Goal: Information Seeking & Learning: Check status

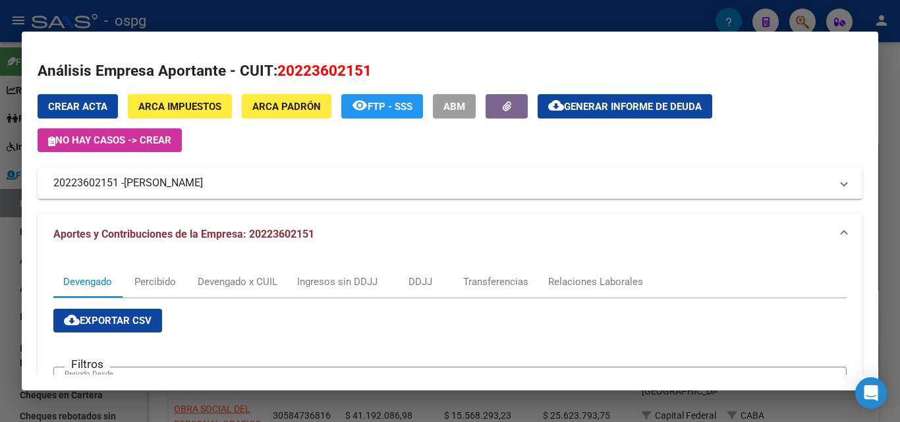
scroll to position [264, 0]
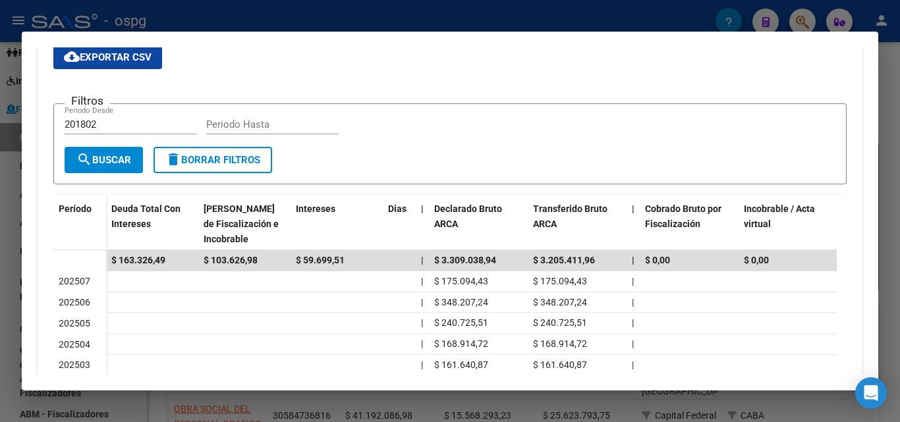
click at [895, 133] on div at bounding box center [450, 211] width 900 height 422
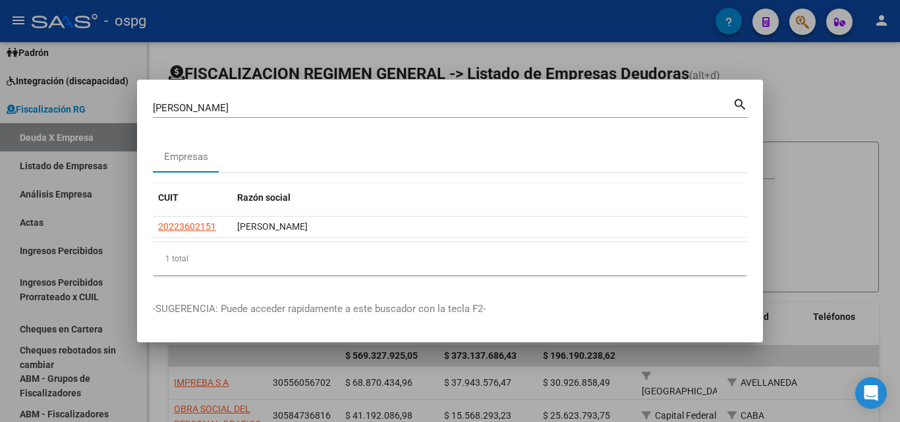
click at [895, 133] on div at bounding box center [450, 211] width 900 height 422
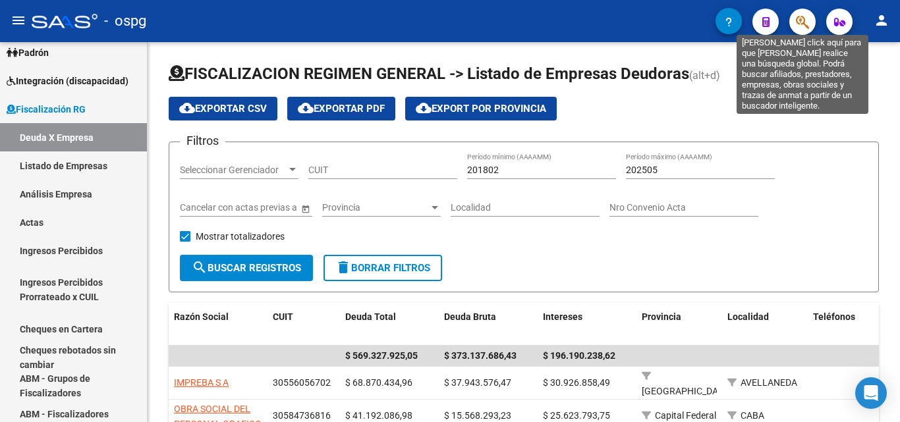
click at [805, 24] on icon "button" at bounding box center [802, 21] width 13 height 15
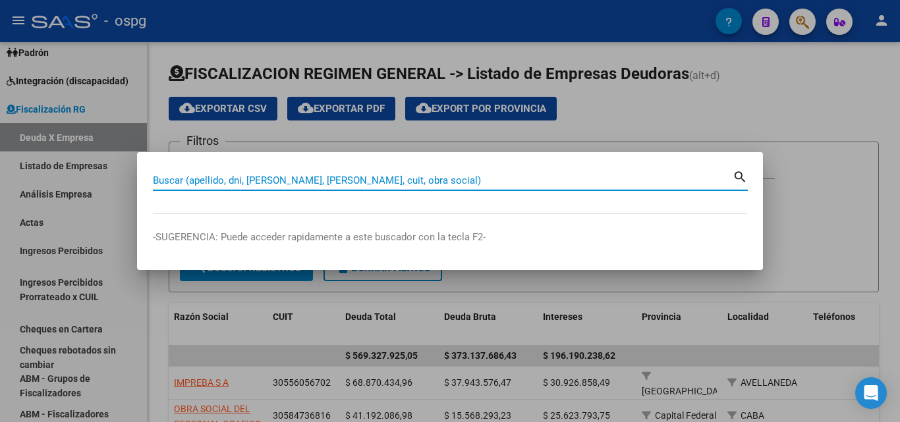
click at [442, 179] on input "Buscar (apellido, dni, [PERSON_NAME], [PERSON_NAME], cuit, obra social)" at bounding box center [443, 181] width 580 height 12
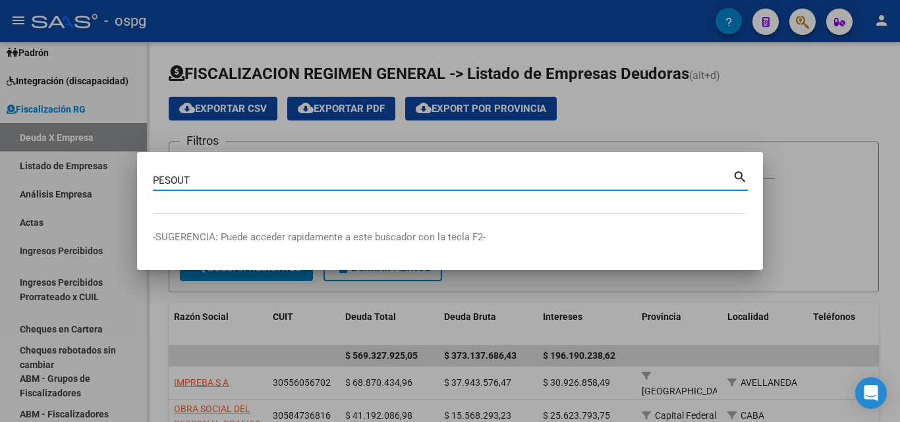
type input "PESOUT"
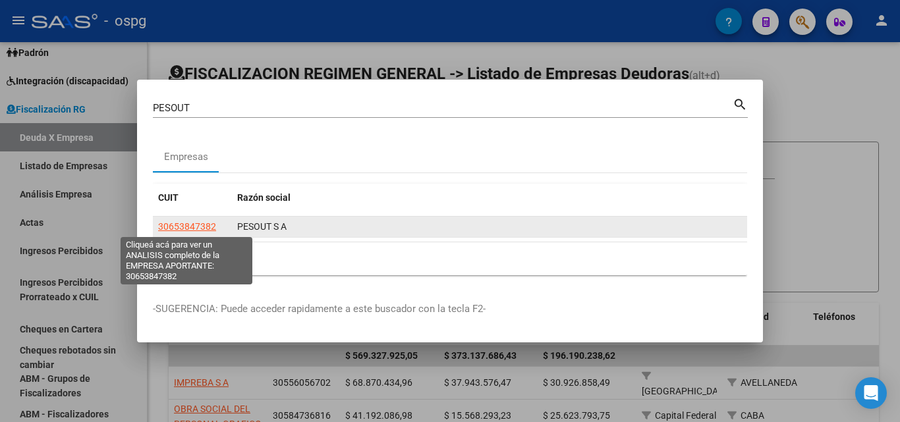
click at [197, 226] on span "30653847382" at bounding box center [187, 226] width 58 height 11
type textarea "30653847382"
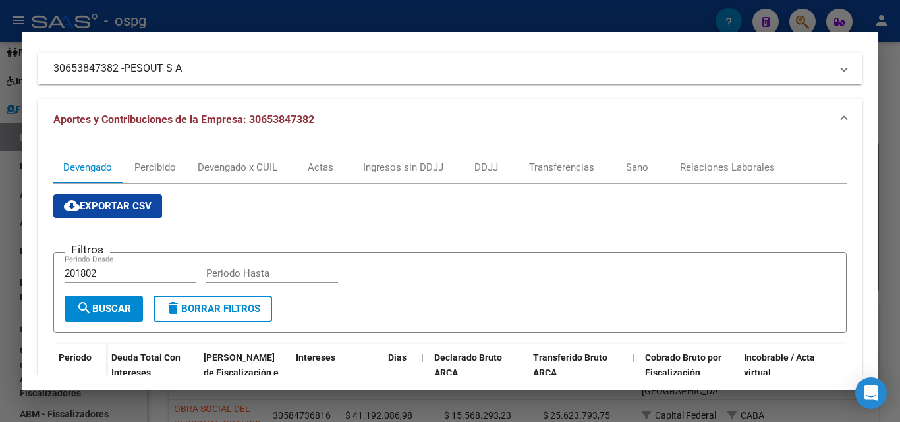
scroll to position [0, 0]
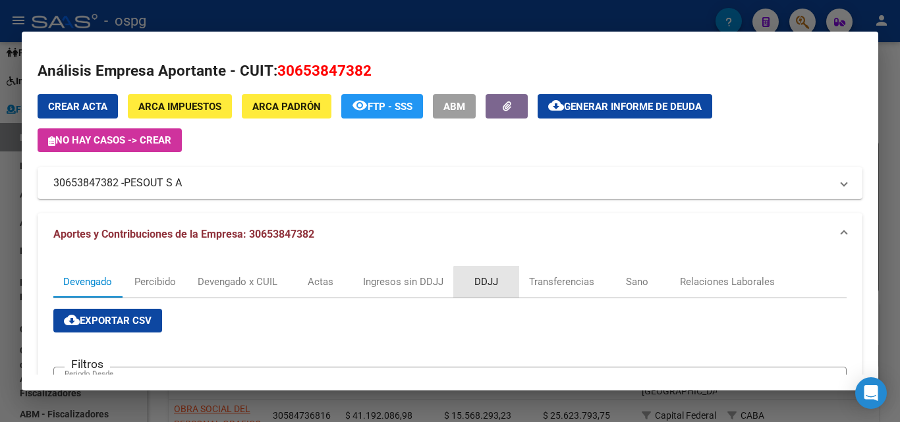
click at [491, 285] on div "DDJJ" at bounding box center [486, 282] width 24 height 14
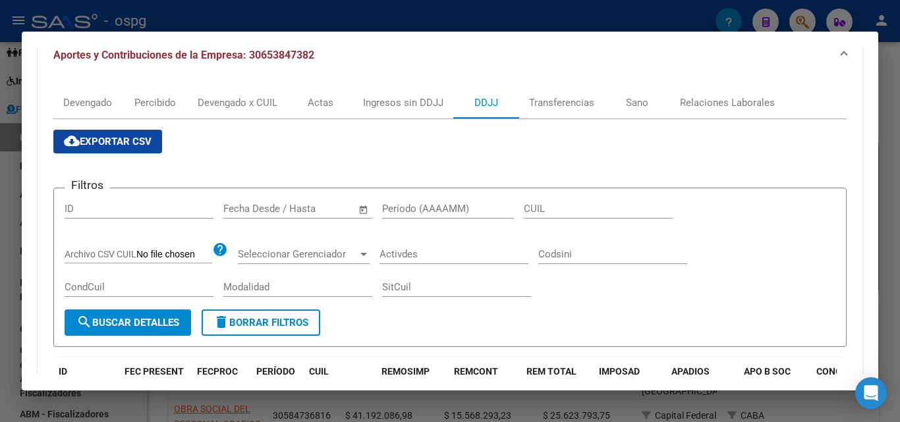
scroll to position [198, 0]
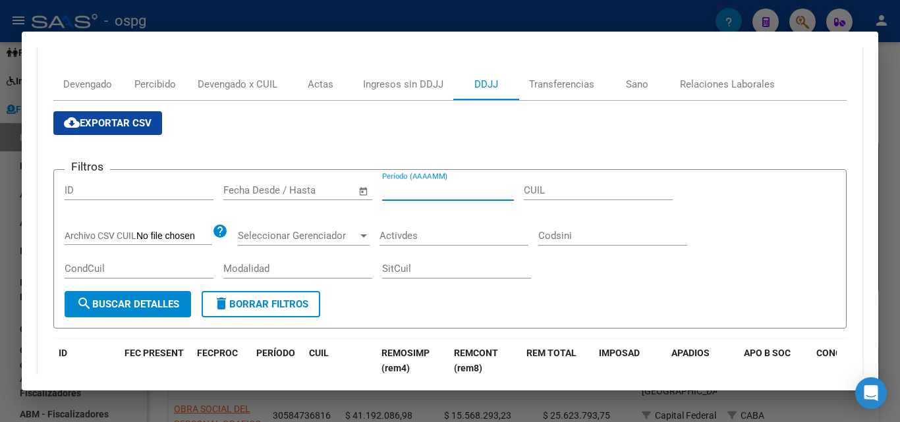
click at [461, 186] on input "Período (AAAAMM)" at bounding box center [448, 191] width 132 height 12
type input "202506"
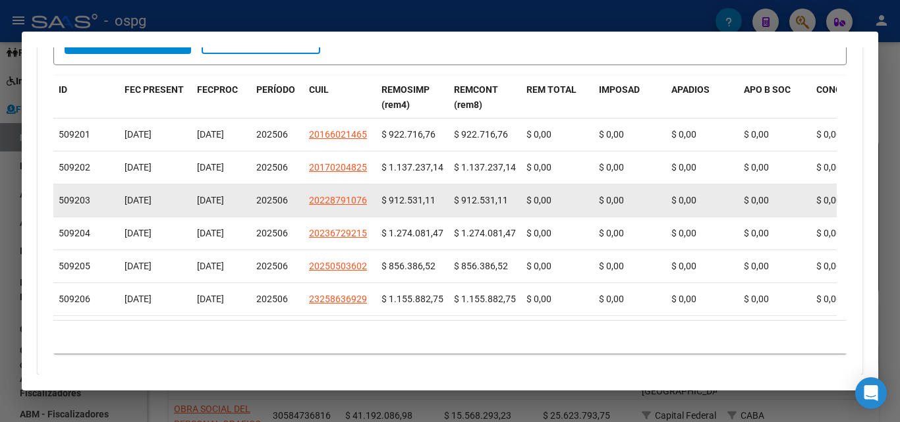
scroll to position [486, 0]
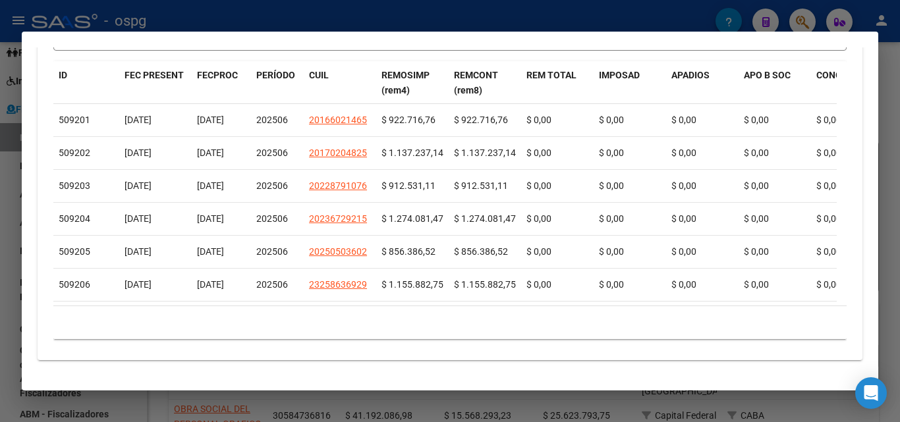
click at [5, 210] on div at bounding box center [450, 211] width 900 height 422
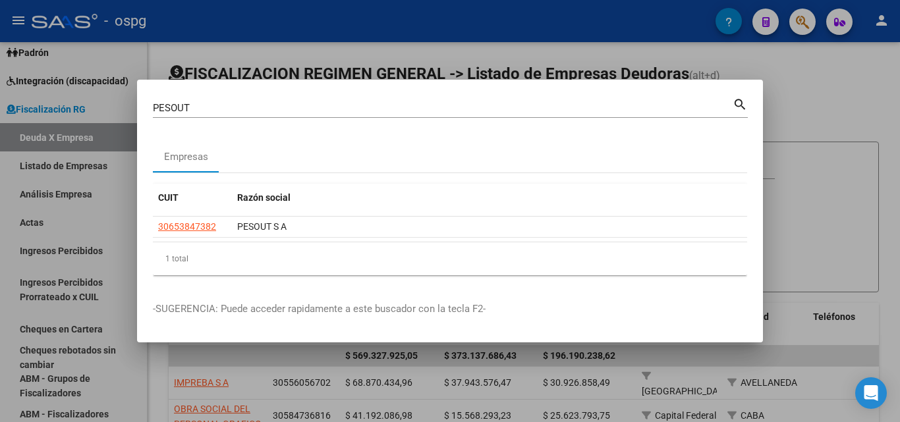
click at [0, 200] on div at bounding box center [450, 211] width 900 height 422
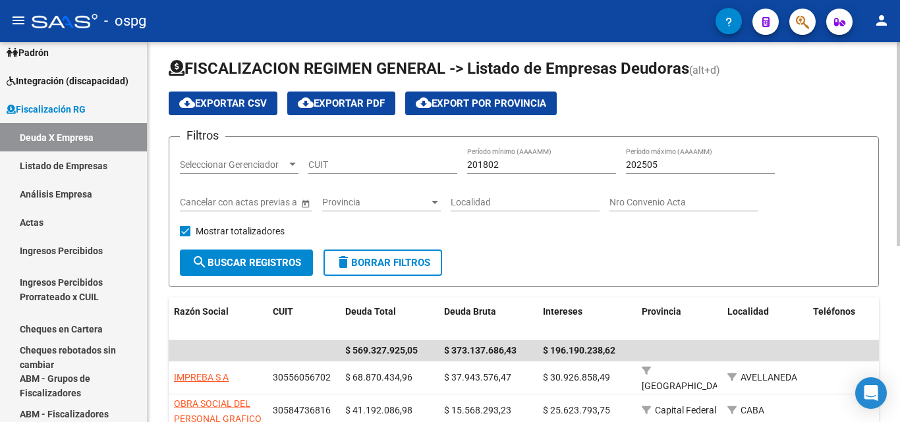
scroll to position [0, 0]
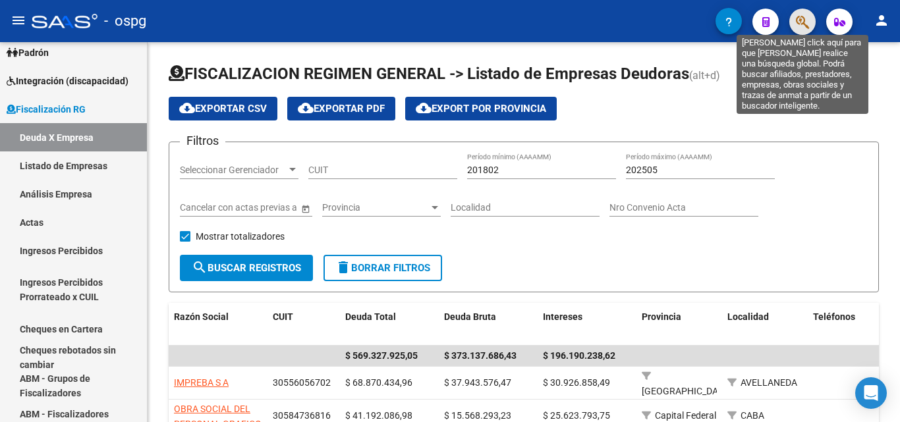
click at [808, 24] on icon "button" at bounding box center [802, 21] width 13 height 15
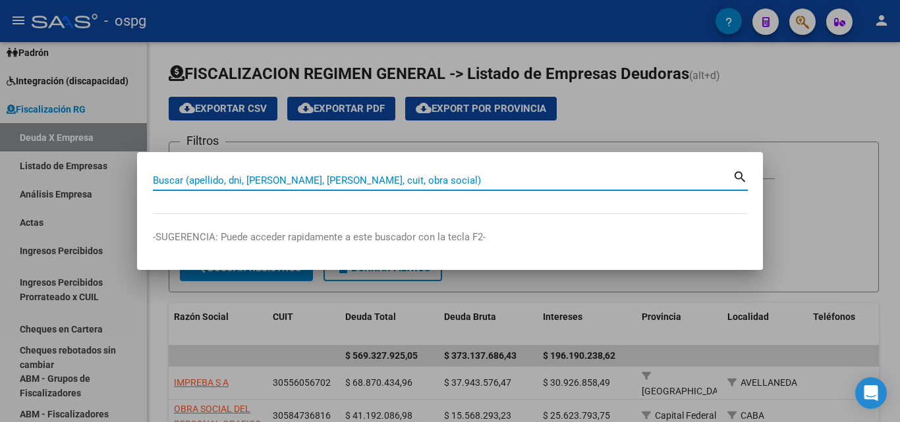
click at [303, 185] on input "Buscar (apellido, dni, [PERSON_NAME], [PERSON_NAME], cuit, obra social)" at bounding box center [443, 181] width 580 height 12
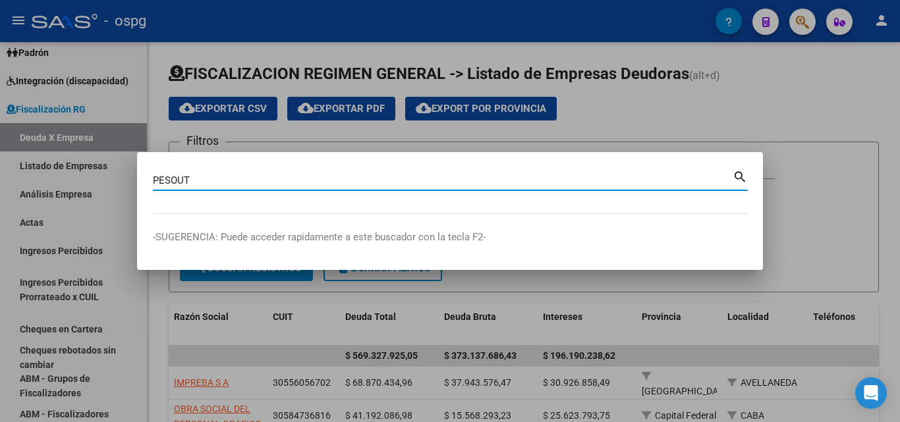
type input "PESOUT"
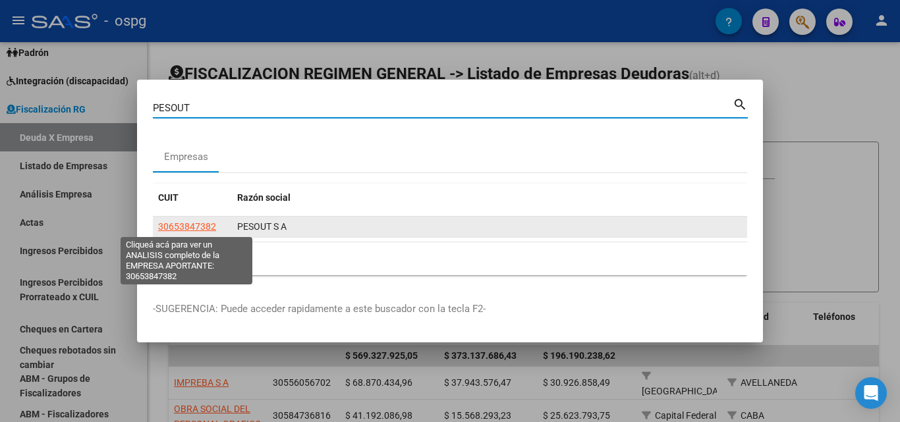
click at [204, 226] on span "30653847382" at bounding box center [187, 226] width 58 height 11
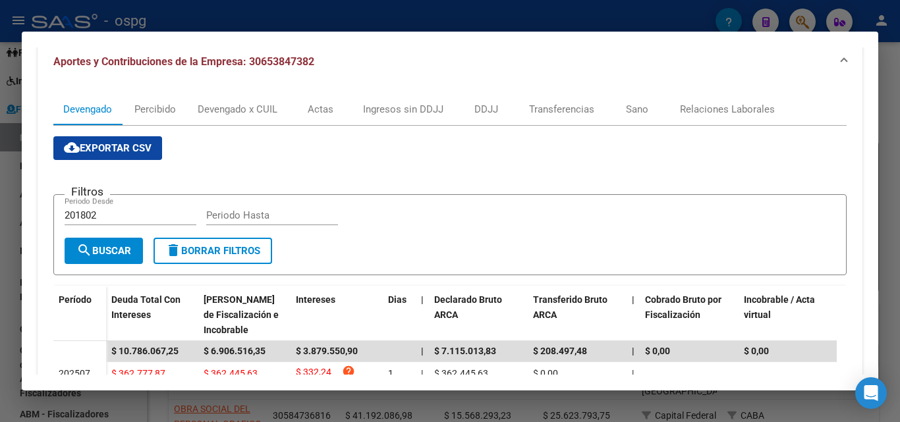
scroll to position [94, 0]
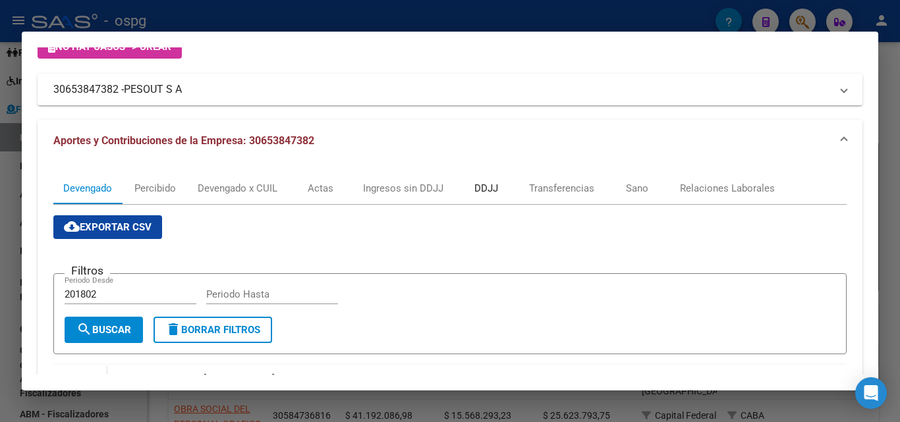
click at [491, 192] on div "DDJJ" at bounding box center [486, 188] width 24 height 14
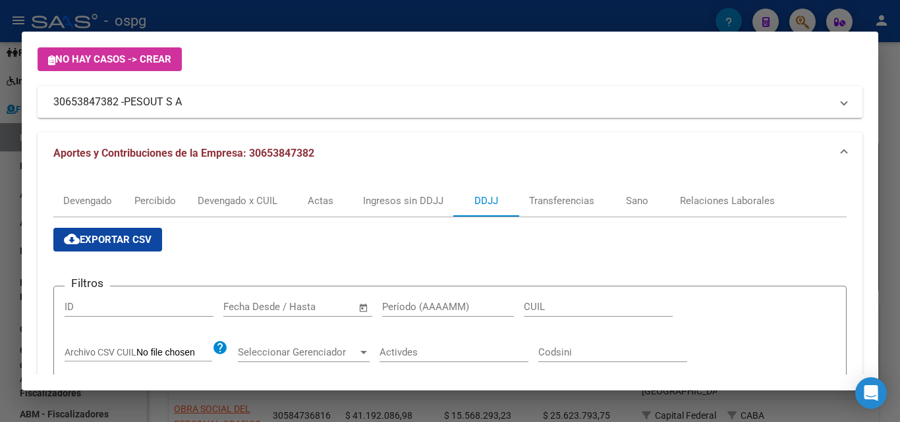
scroll to position [250, 0]
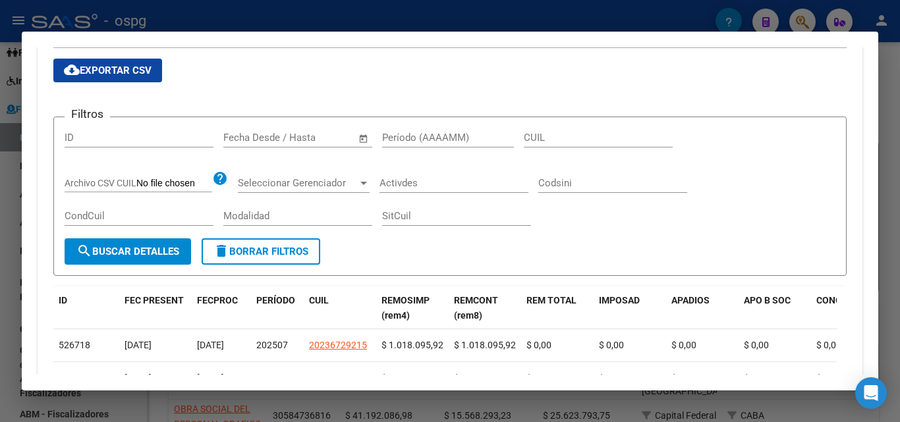
click at [440, 132] on input "Período (AAAAMM)" at bounding box center [448, 138] width 132 height 12
type input "202506"
click at [142, 250] on span "search Buscar Detalles" at bounding box center [127, 252] width 103 height 12
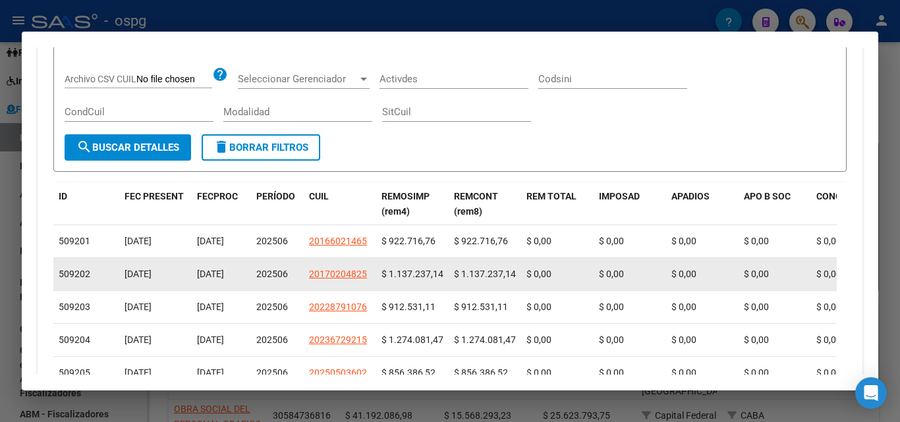
scroll to position [420, 0]
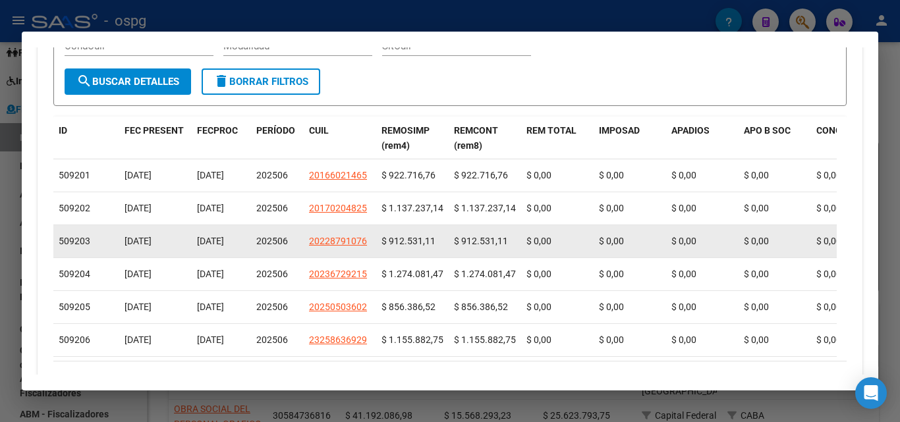
drag, startPoint x: 391, startPoint y: 179, endPoint x: 453, endPoint y: 233, distance: 83.1
click at [420, 304] on datatable-scroller "509201 [DATE] [DATE] 202506 20166021465 $ 922.716,76 $ 922.716,76 $ 0,00 $ 0,00…" at bounding box center [445, 258] width 784 height 198
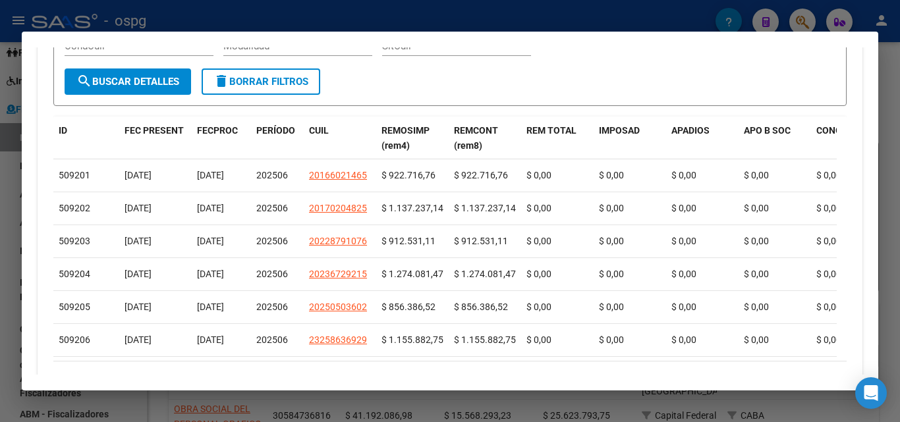
click at [501, 65] on div "SitCuil" at bounding box center [456, 52] width 149 height 32
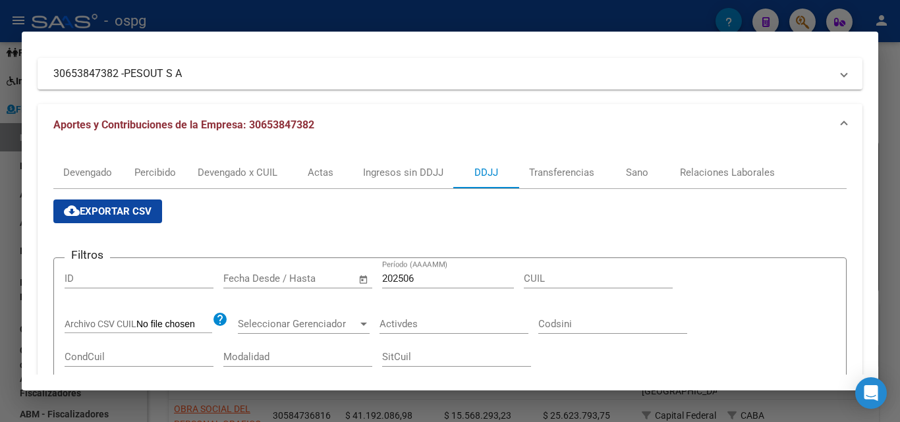
scroll to position [91, 0]
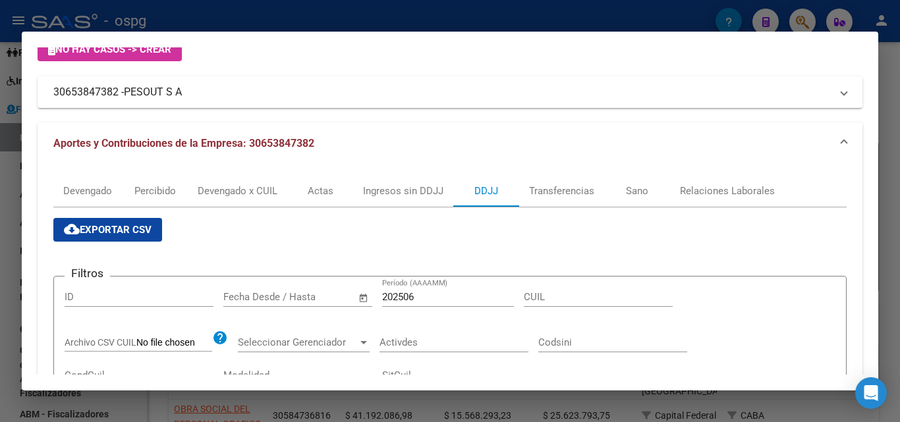
click at [106, 232] on span "cloud_download Exportar CSV" at bounding box center [108, 230] width 88 height 12
click at [893, 113] on div at bounding box center [450, 211] width 900 height 422
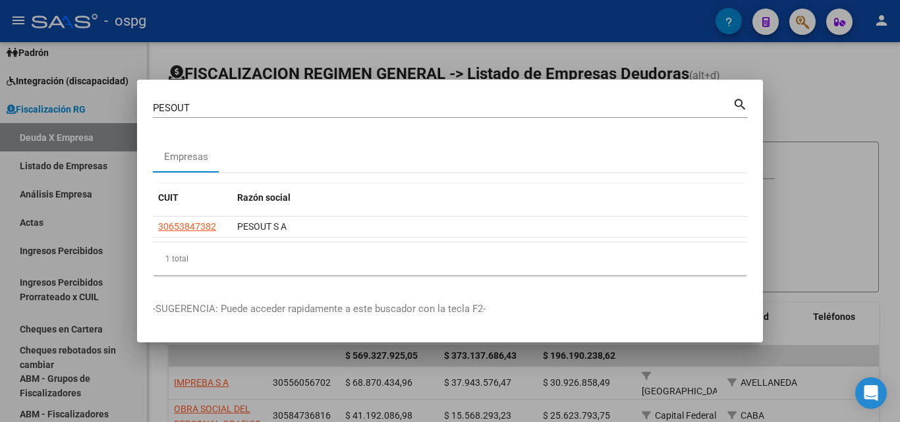
click at [844, 76] on div at bounding box center [450, 211] width 900 height 422
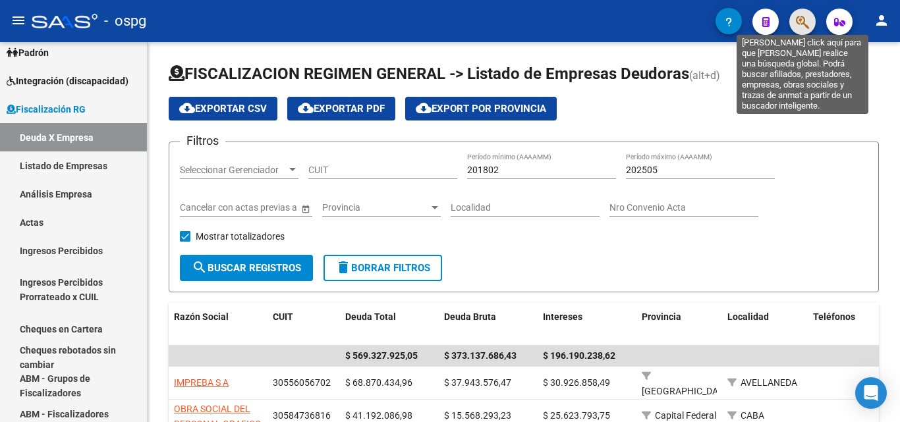
click at [807, 19] on icon "button" at bounding box center [802, 21] width 13 height 15
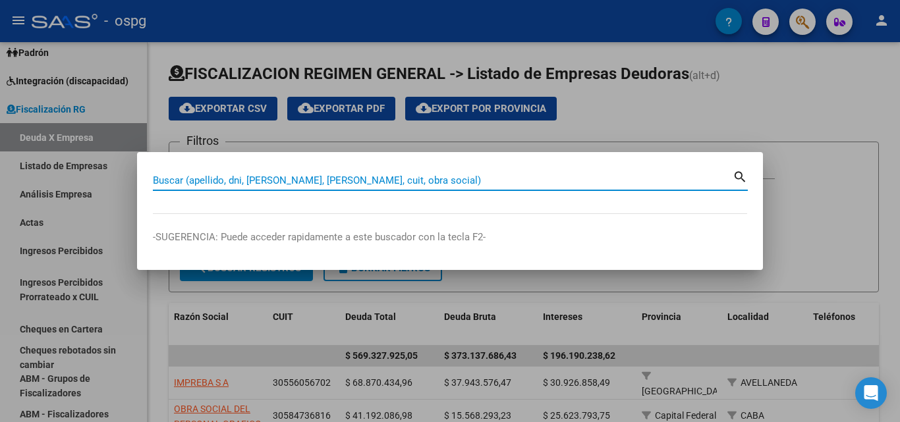
click at [288, 175] on input "Buscar (apellido, dni, [PERSON_NAME], [PERSON_NAME], cuit, obra social)" at bounding box center [443, 181] width 580 height 12
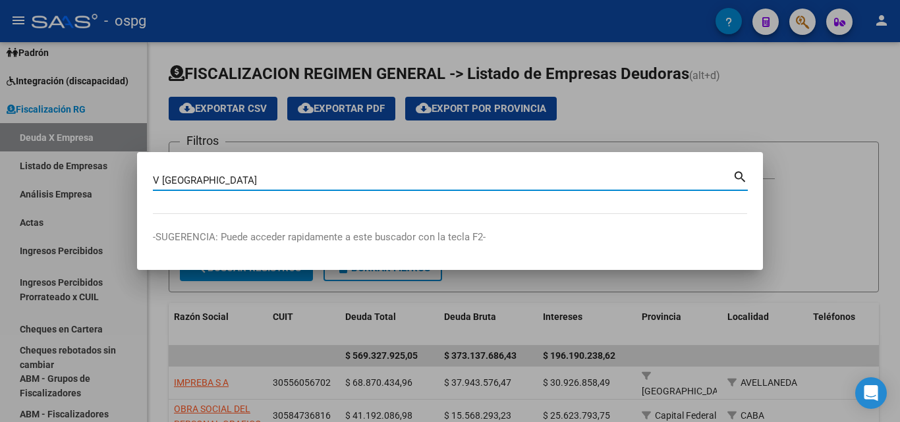
type input "V [GEOGRAPHIC_DATA]"
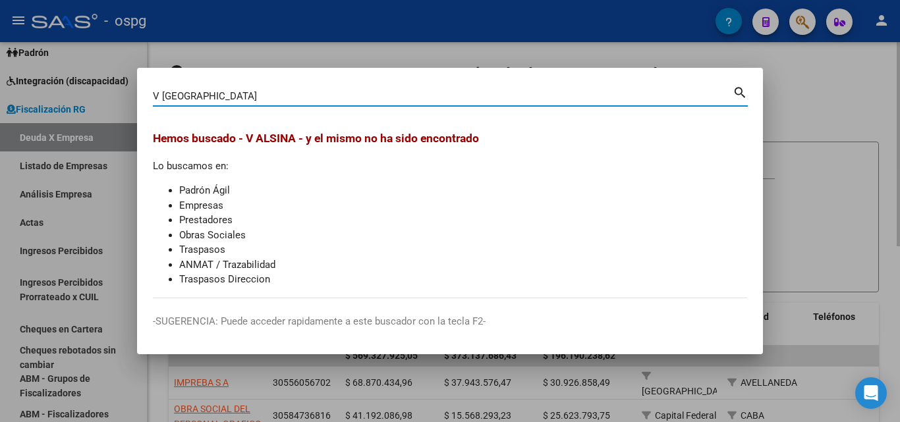
click at [769, 90] on div at bounding box center [450, 211] width 900 height 422
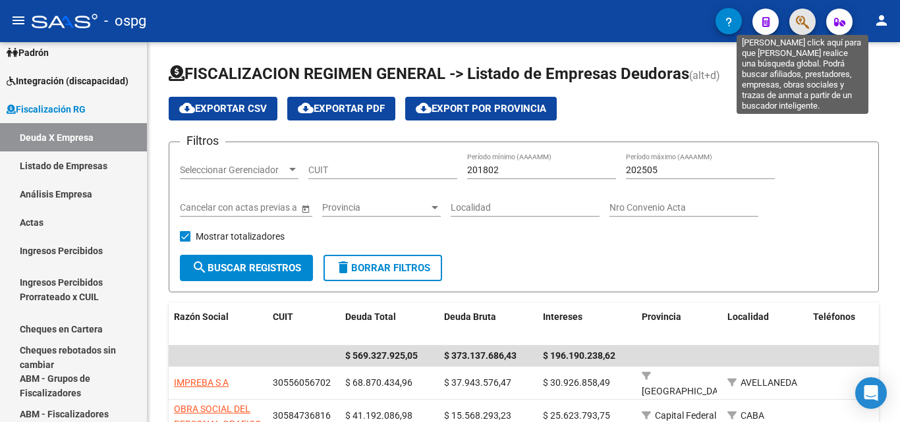
click at [800, 29] on icon "button" at bounding box center [802, 21] width 13 height 15
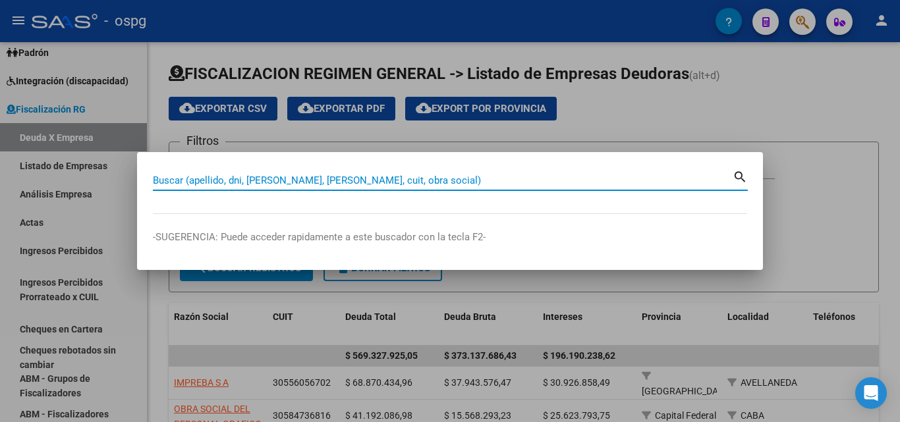
click at [406, 183] on input "Buscar (apellido, dni, [PERSON_NAME], [PERSON_NAME], cuit, obra social)" at bounding box center [443, 181] width 580 height 12
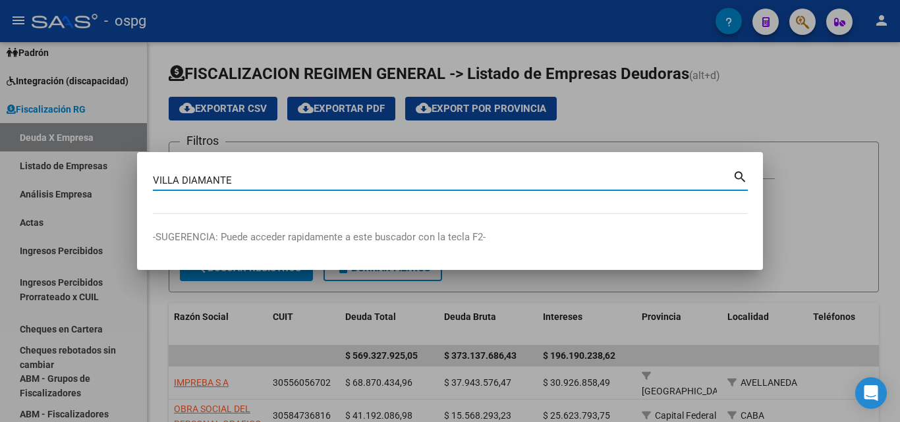
type input "VILLA DIAMANTE"
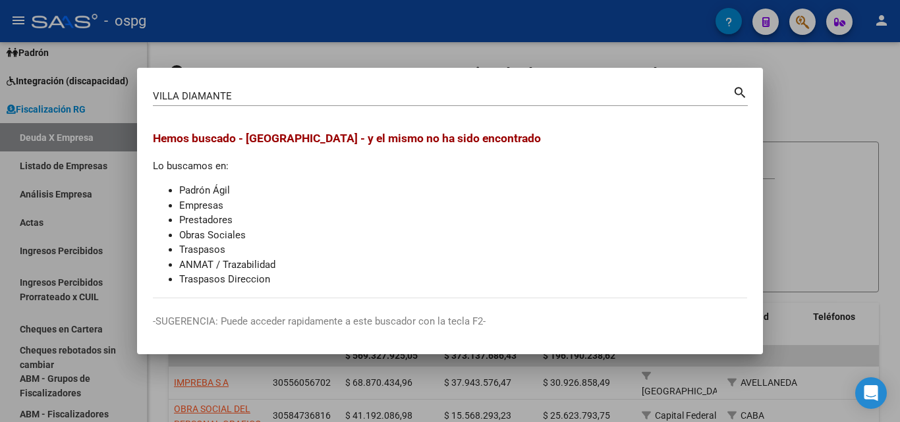
click at [818, 114] on div at bounding box center [450, 211] width 900 height 422
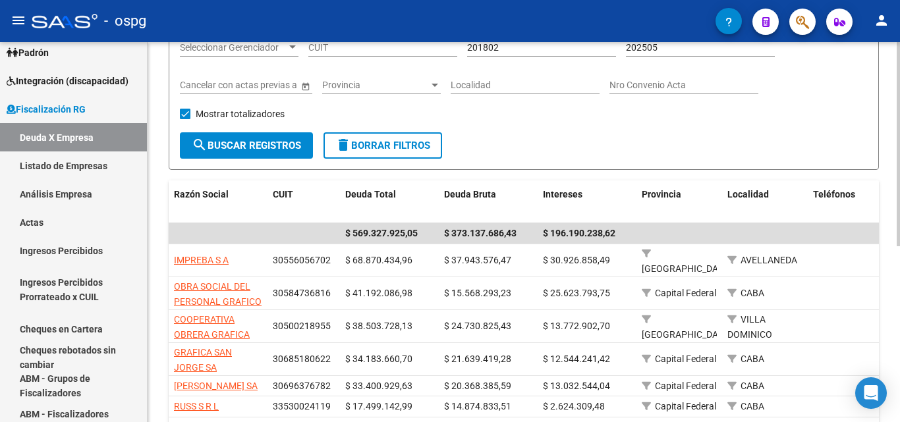
scroll to position [132, 0]
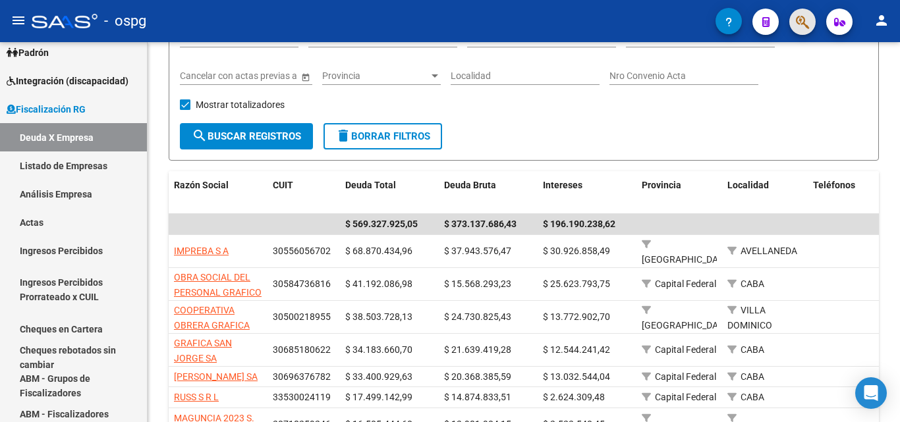
click at [799, 30] on span "button" at bounding box center [802, 22] width 13 height 27
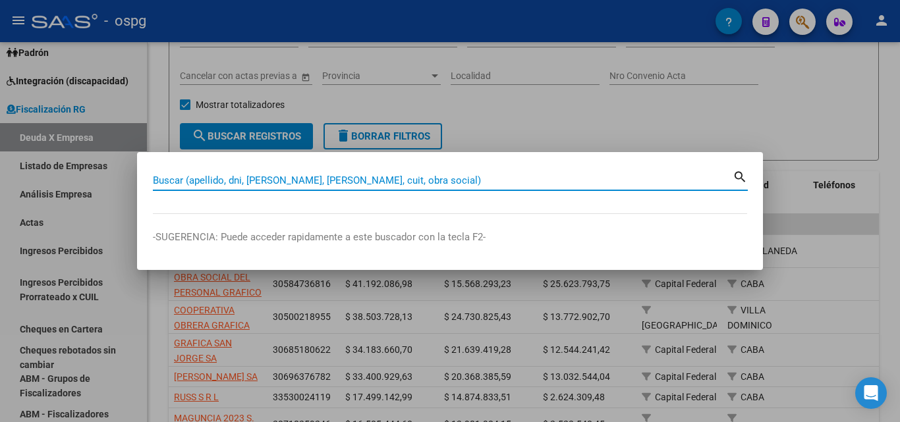
click at [430, 178] on input "Buscar (apellido, dni, [PERSON_NAME], [PERSON_NAME], cuit, obra social)" at bounding box center [443, 181] width 580 height 12
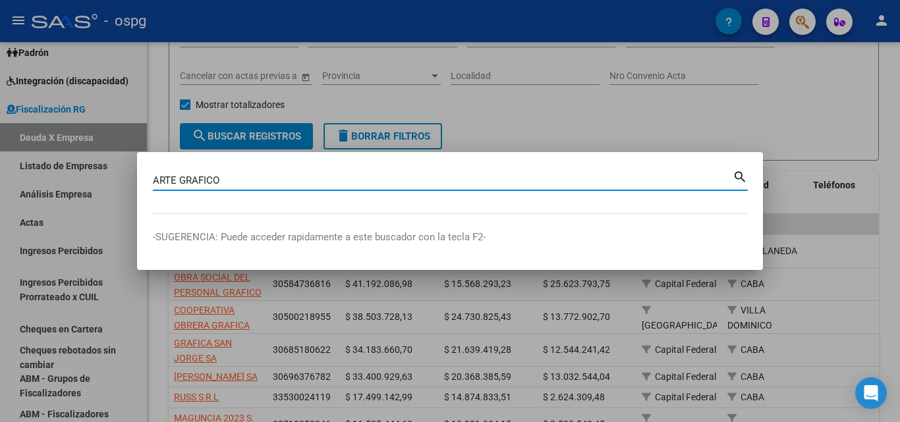
type input "ARTE GRAFICO"
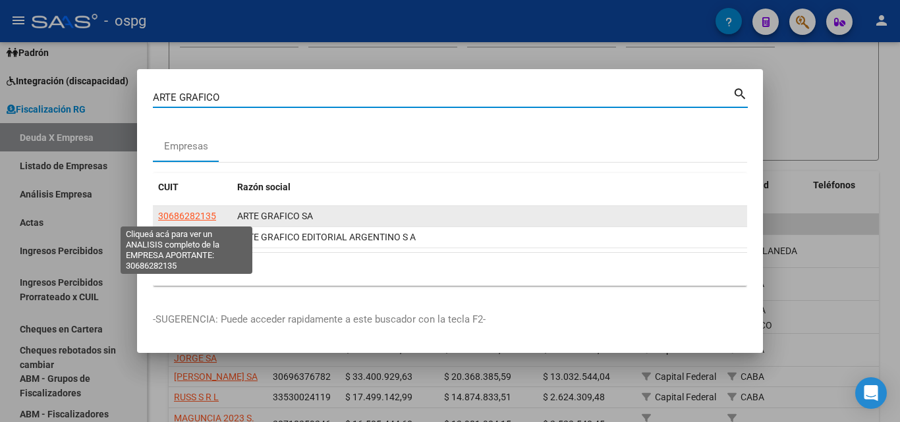
click at [184, 213] on span "30686282135" at bounding box center [187, 216] width 58 height 11
type textarea "30686282135"
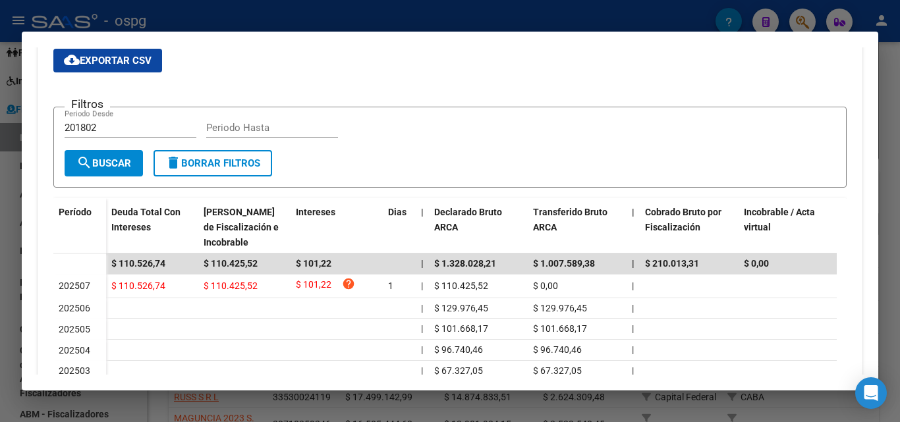
scroll to position [291, 0]
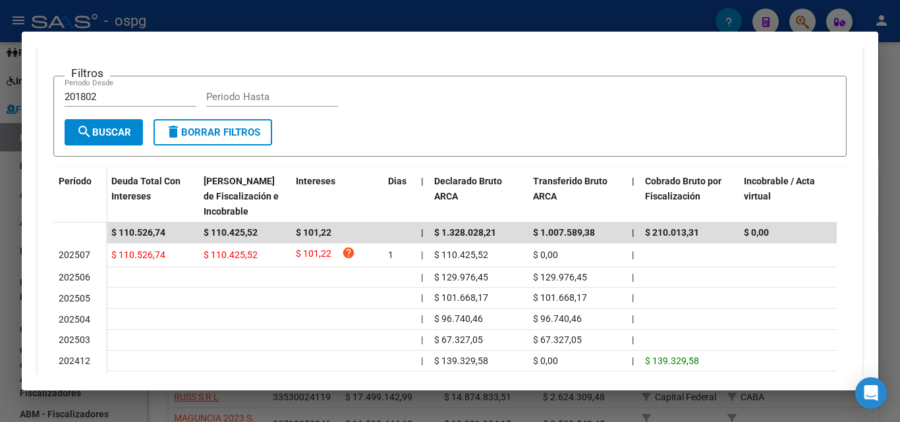
click at [0, 287] on div at bounding box center [450, 211] width 900 height 422
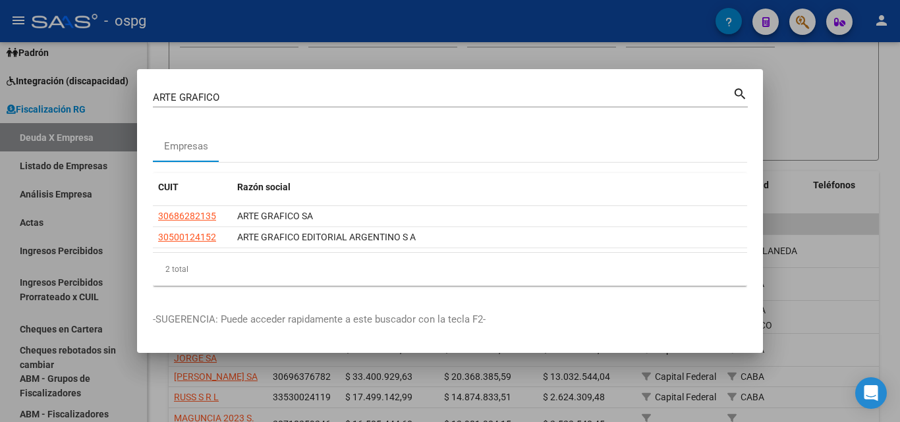
click at [832, 82] on div at bounding box center [450, 211] width 900 height 422
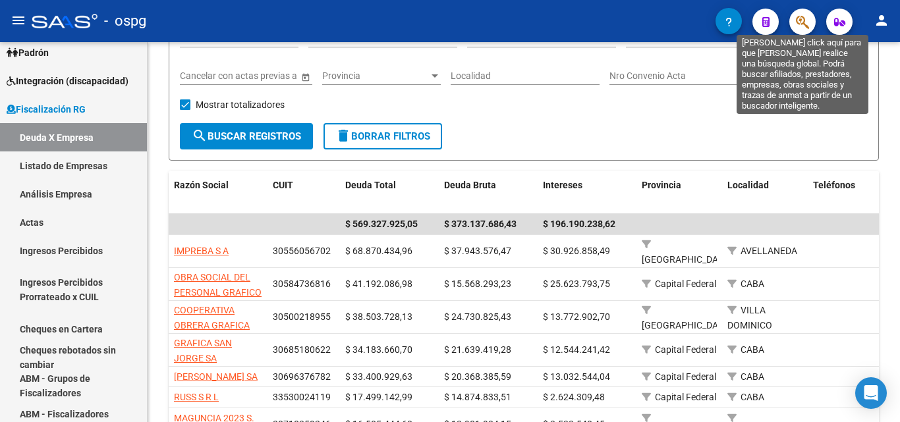
click at [804, 29] on icon "button" at bounding box center [802, 21] width 13 height 15
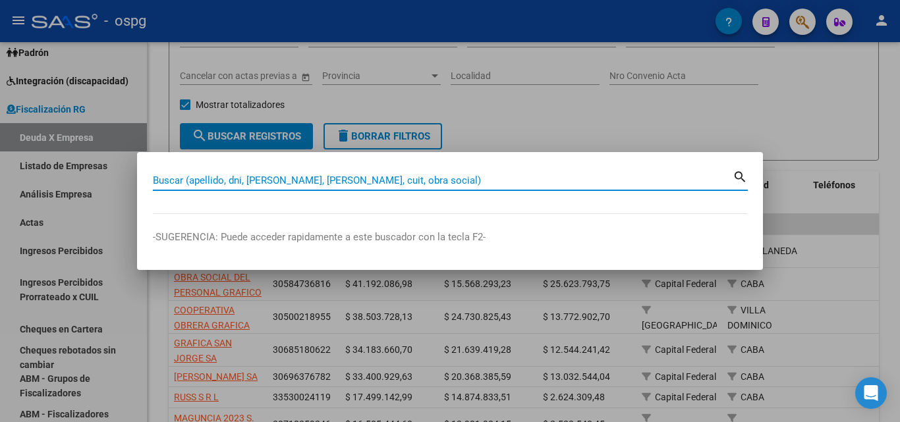
click at [467, 181] on input "Buscar (apellido, dni, [PERSON_NAME], [PERSON_NAME], cuit, obra social)" at bounding box center [443, 181] width 580 height 12
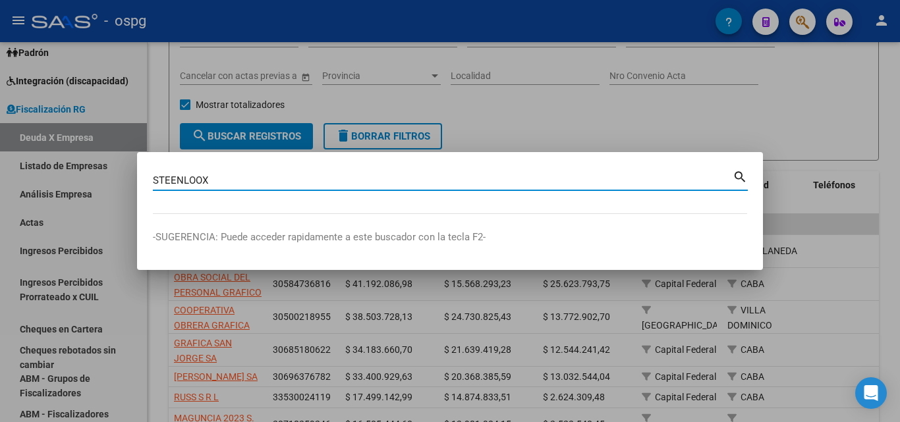
type input "STEENLOOX"
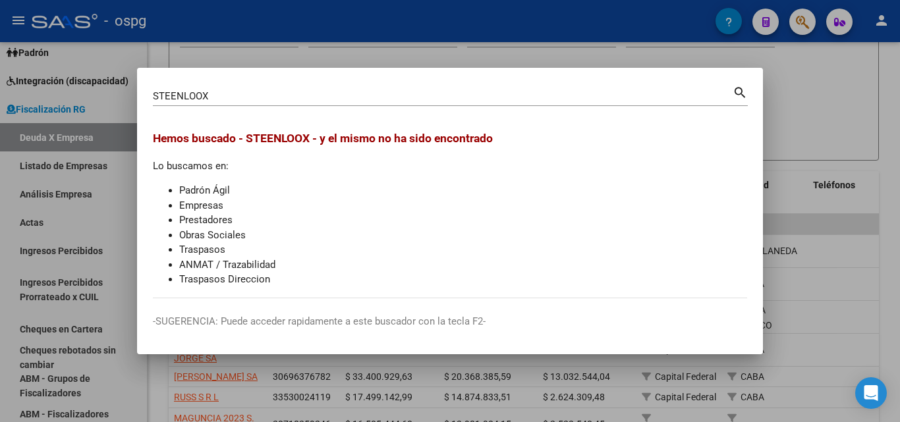
click at [791, 91] on div at bounding box center [450, 211] width 900 height 422
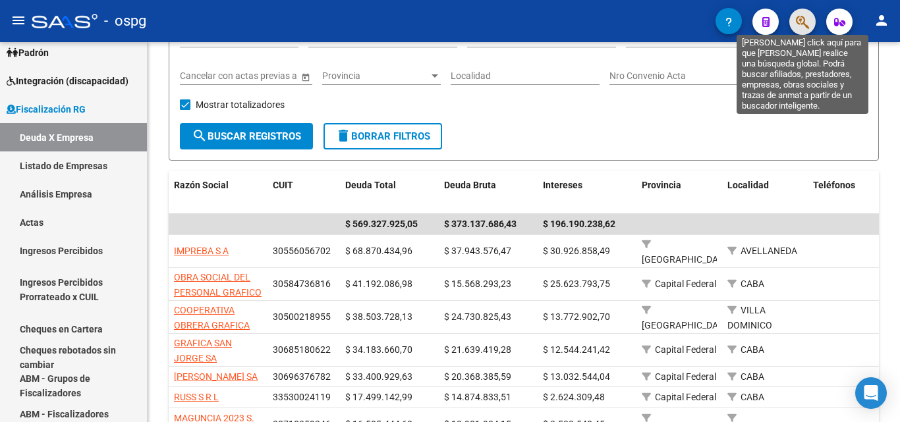
click at [807, 22] on icon "button" at bounding box center [802, 21] width 13 height 15
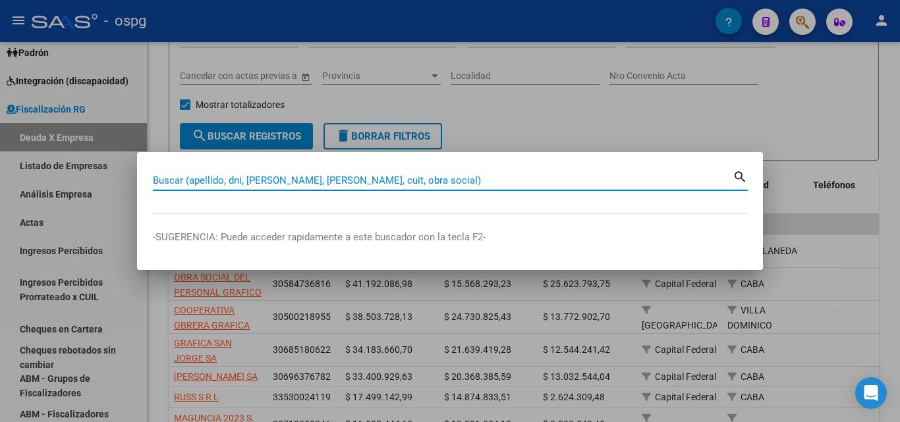
drag, startPoint x: 363, startPoint y: 181, endPoint x: 370, endPoint y: 181, distance: 7.2
click at [364, 181] on input "Buscar (apellido, dni, [PERSON_NAME], [PERSON_NAME], cuit, obra social)" at bounding box center [443, 181] width 580 height 12
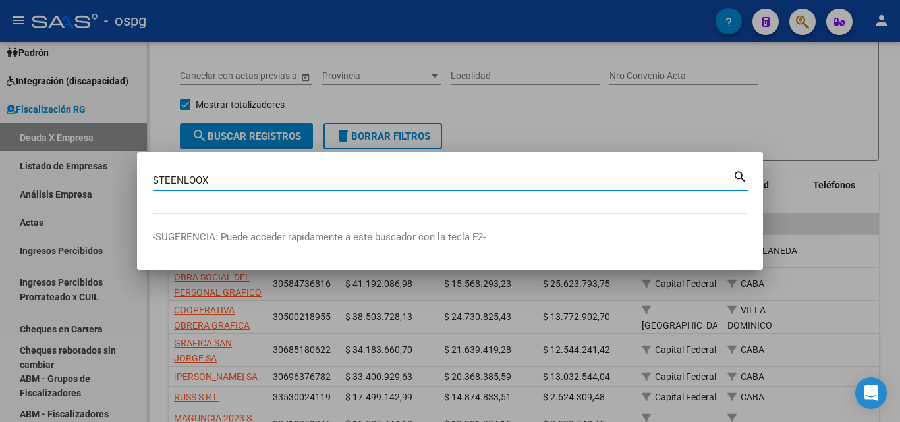
type input "STEENLOOX"
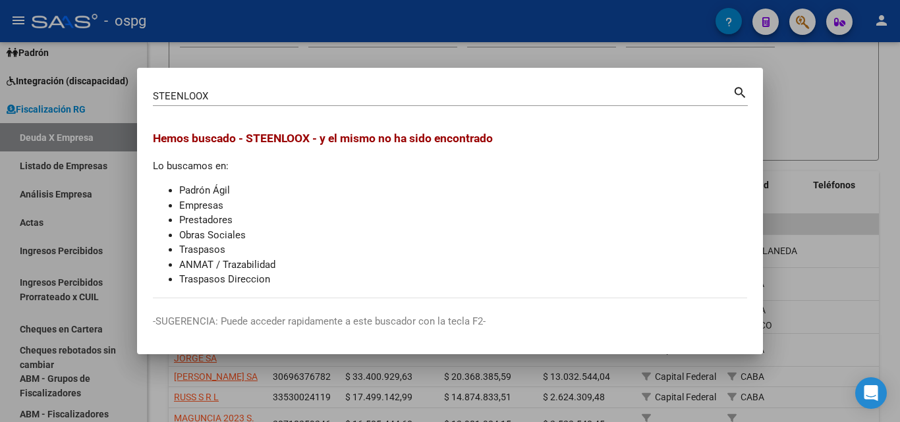
click at [813, 118] on div at bounding box center [450, 211] width 900 height 422
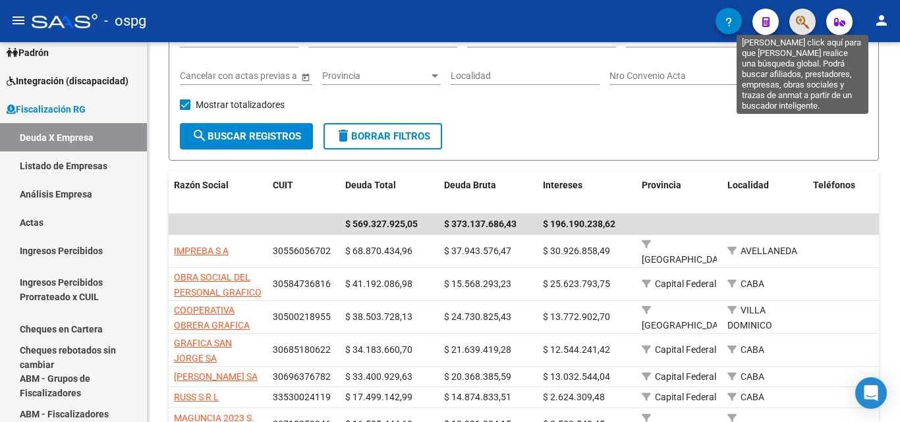
click at [805, 23] on icon "button" at bounding box center [802, 21] width 13 height 15
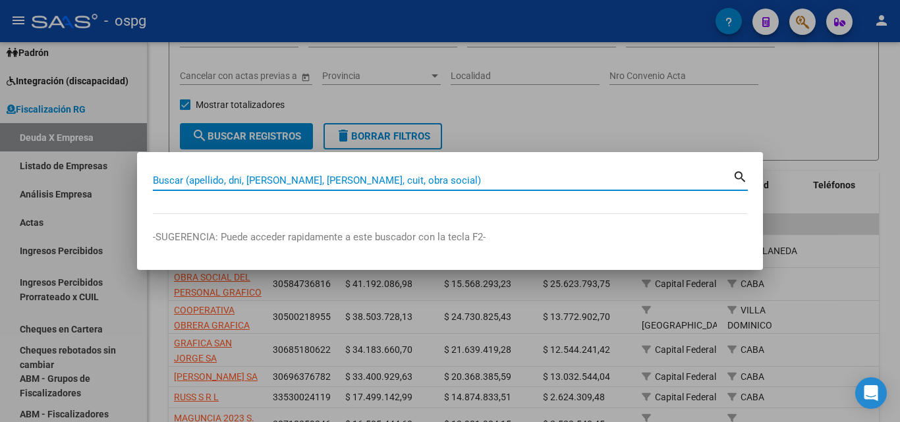
click at [321, 185] on input "Buscar (apellido, dni, [PERSON_NAME], [PERSON_NAME], cuit, obra social)" at bounding box center [443, 181] width 580 height 12
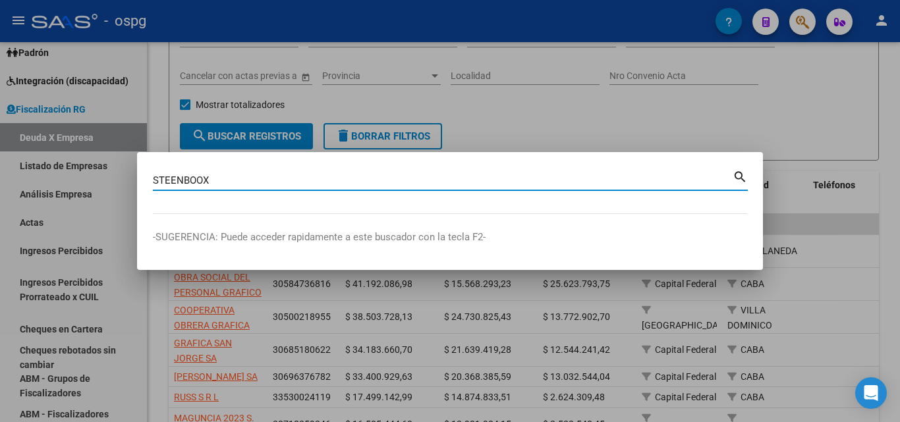
type input "STEENBOOX"
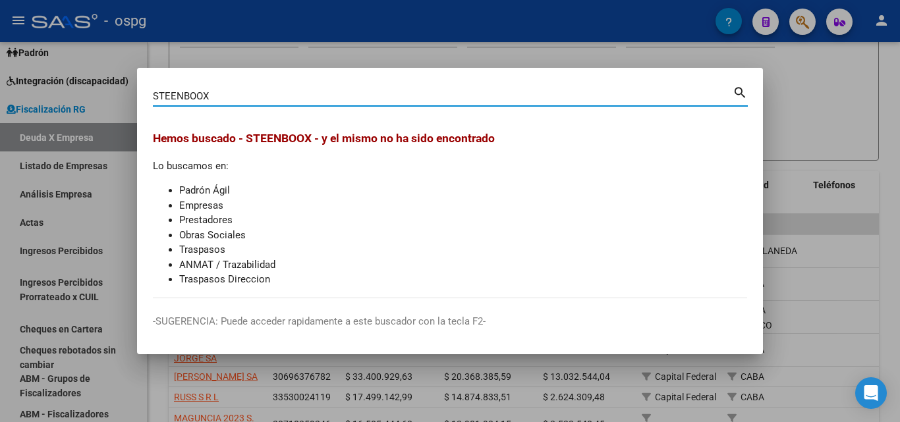
click at [807, 107] on div at bounding box center [450, 211] width 900 height 422
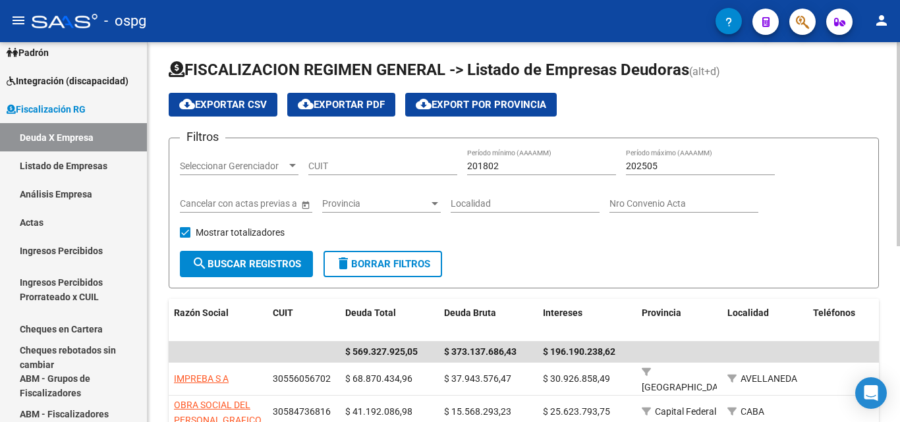
scroll to position [0, 0]
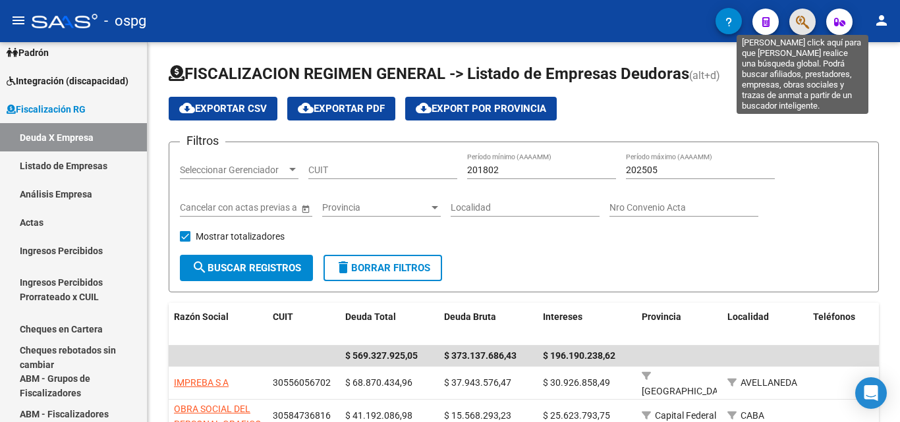
click at [801, 19] on icon "button" at bounding box center [802, 21] width 13 height 15
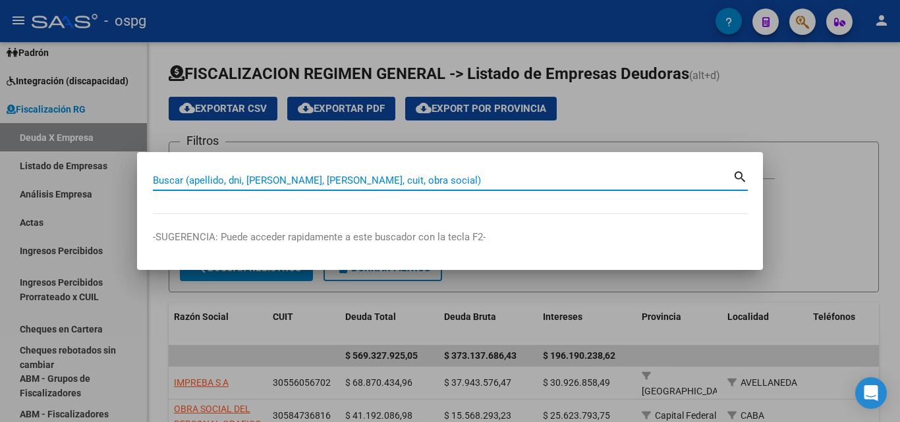
click at [258, 183] on input "Buscar (apellido, dni, [PERSON_NAME], [PERSON_NAME], cuit, obra social)" at bounding box center [443, 181] width 580 height 12
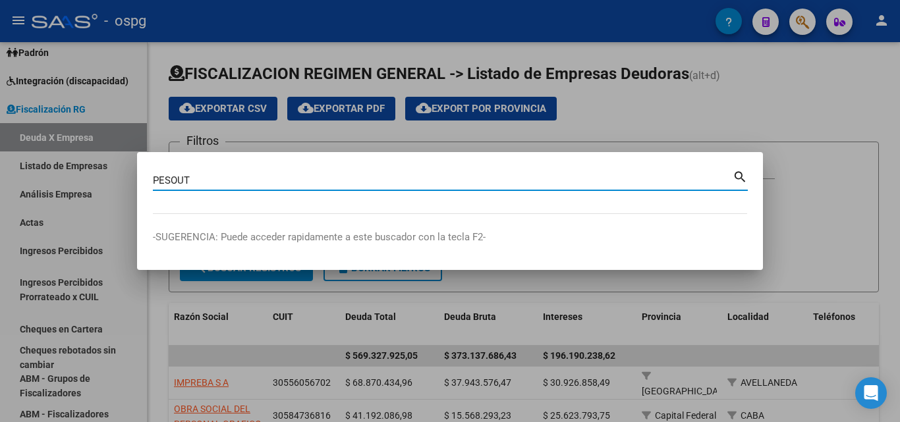
type input "PESOUT"
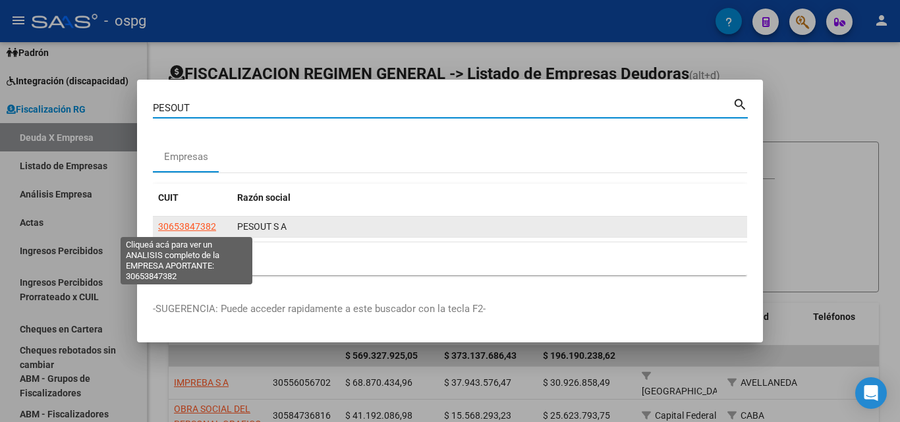
click at [190, 228] on span "30653847382" at bounding box center [187, 226] width 58 height 11
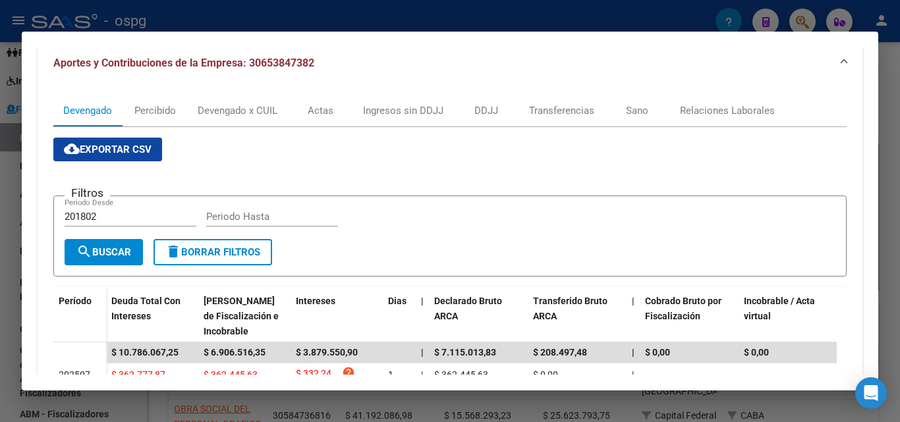
scroll to position [152, 0]
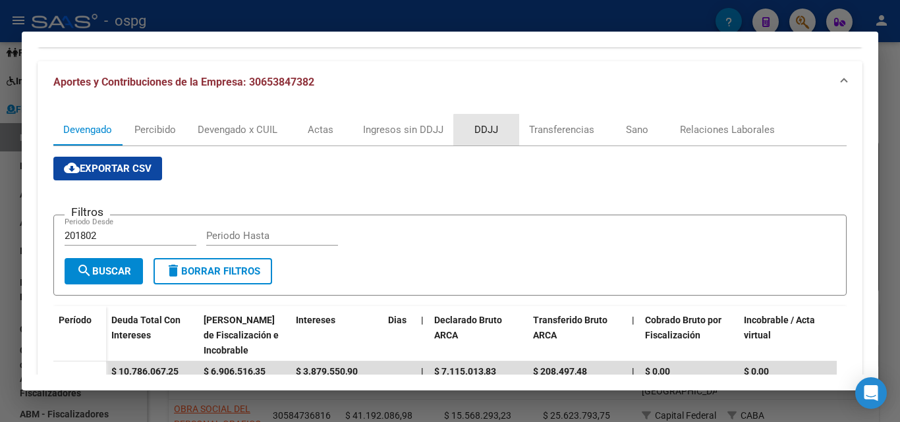
click at [488, 134] on div "DDJJ" at bounding box center [486, 130] width 24 height 14
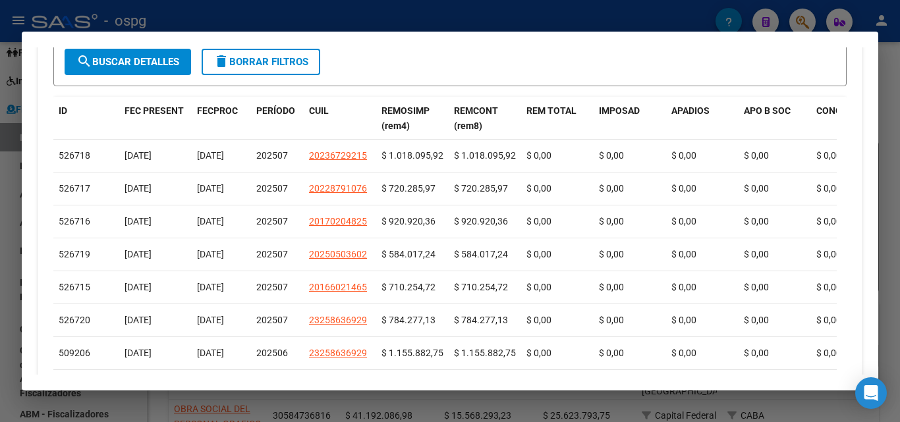
scroll to position [461, 0]
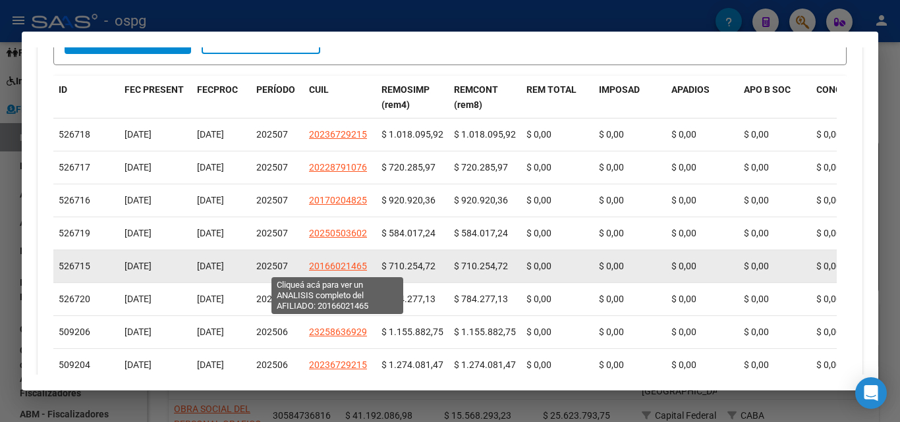
click at [336, 268] on span "20166021465" at bounding box center [338, 266] width 58 height 11
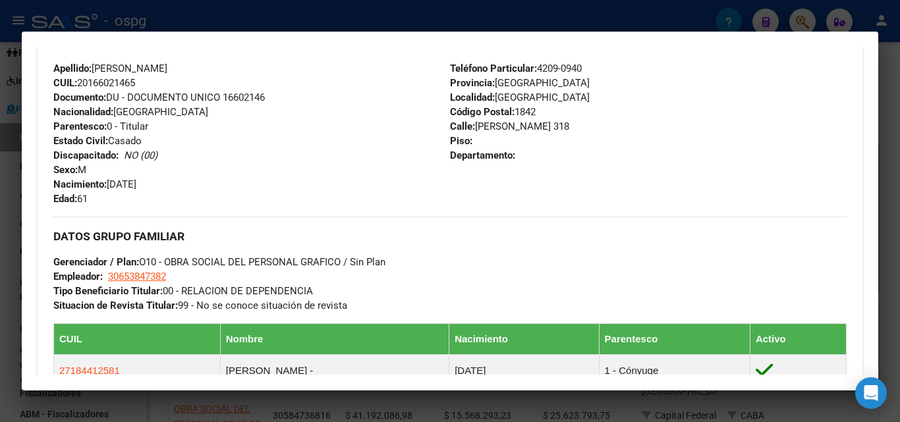
click at [0, 223] on div at bounding box center [450, 211] width 900 height 422
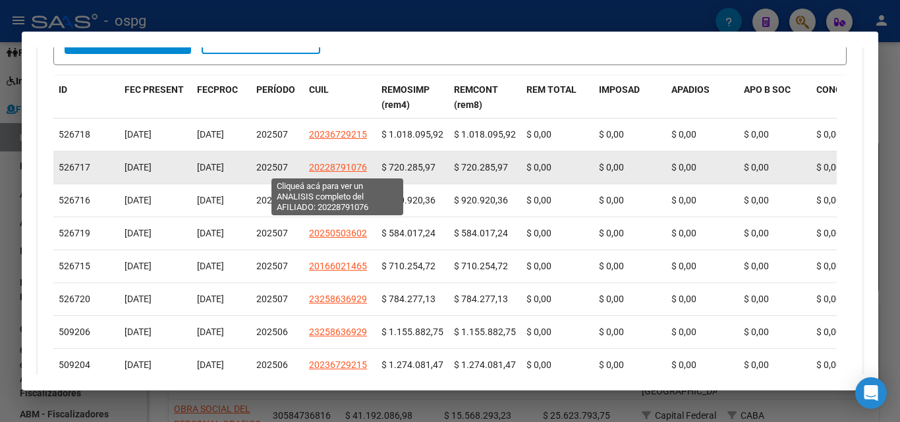
click at [354, 168] on span "20228791076" at bounding box center [338, 167] width 58 height 11
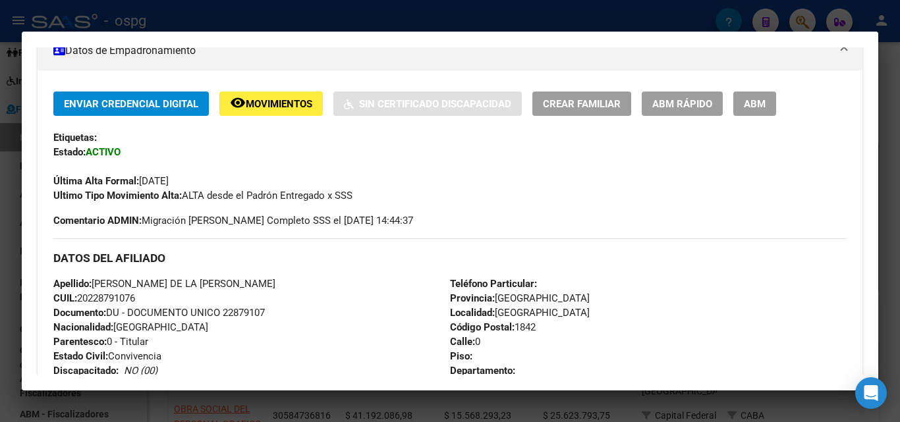
scroll to position [264, 0]
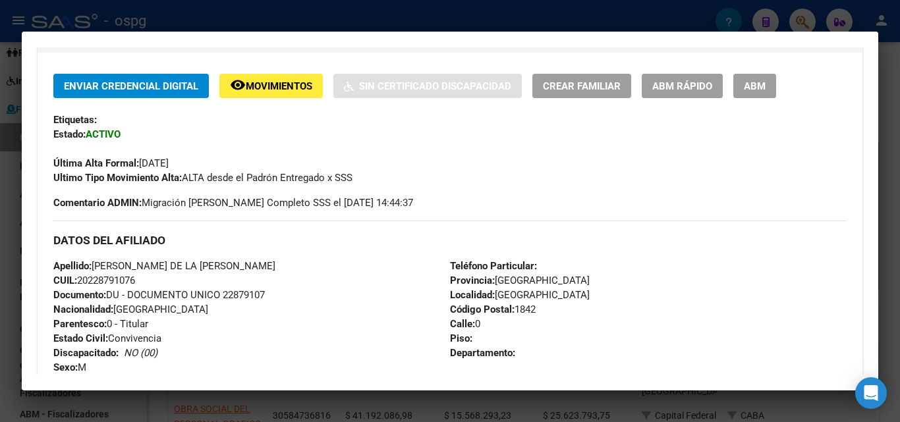
click at [0, 293] on div at bounding box center [450, 211] width 900 height 422
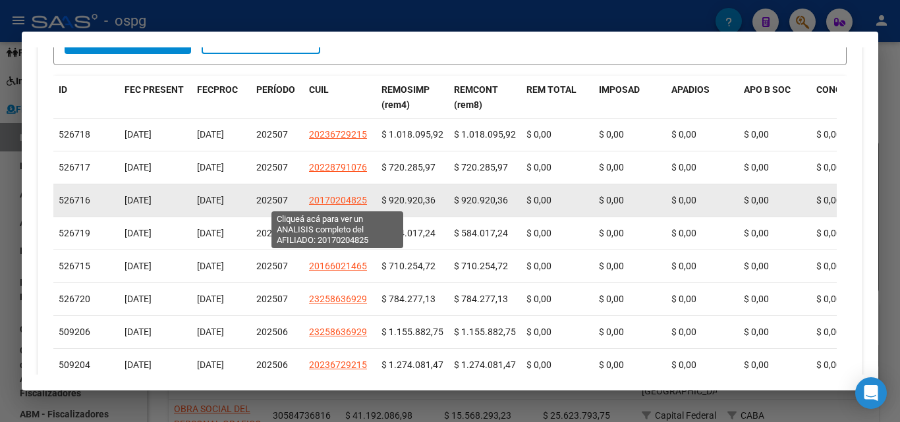
click at [347, 204] on span "20170204825" at bounding box center [338, 200] width 58 height 11
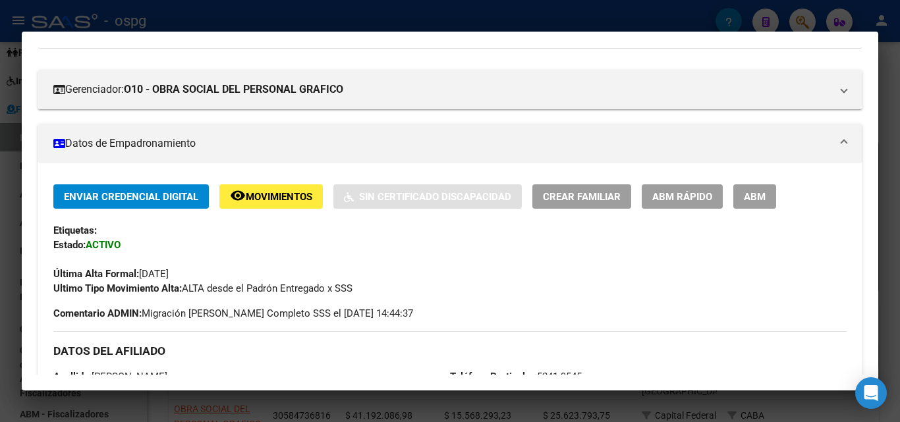
scroll to position [198, 0]
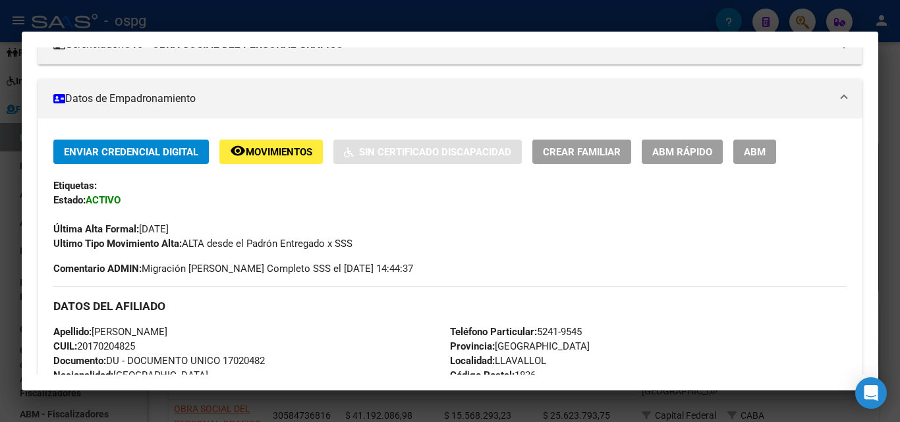
click at [0, 255] on div at bounding box center [450, 211] width 900 height 422
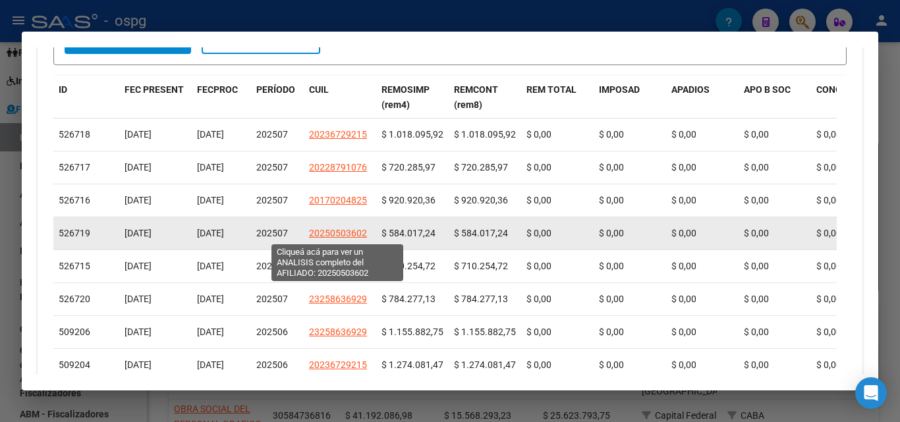
click at [350, 237] on span "20250503602" at bounding box center [338, 233] width 58 height 11
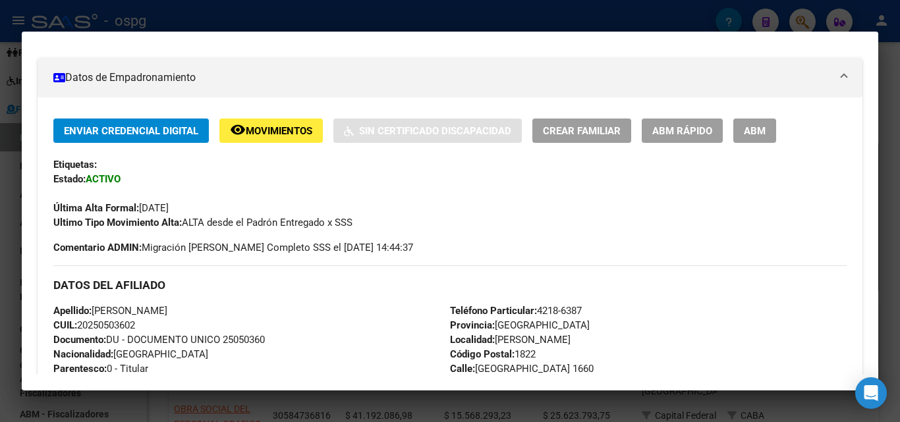
scroll to position [329, 0]
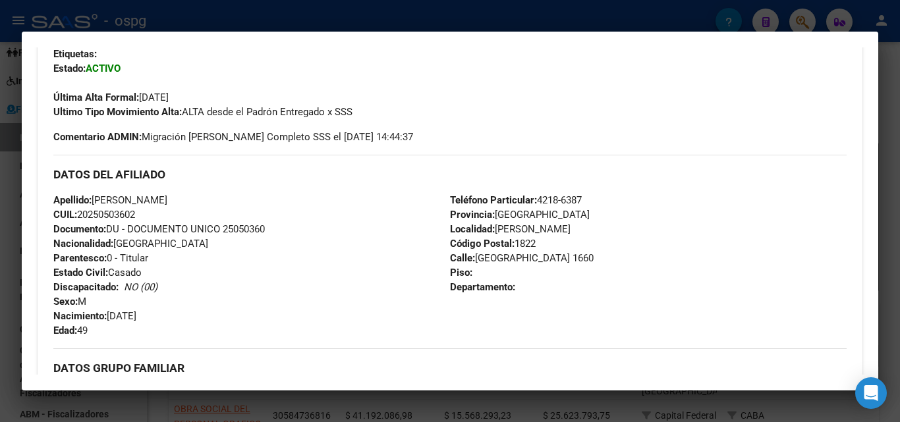
click at [0, 229] on div at bounding box center [450, 211] width 900 height 422
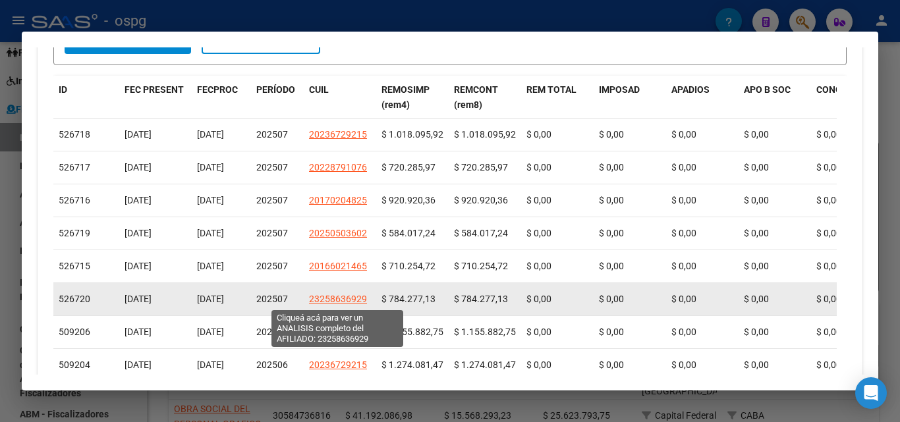
click at [351, 299] on span "23258636929" at bounding box center [338, 299] width 58 height 11
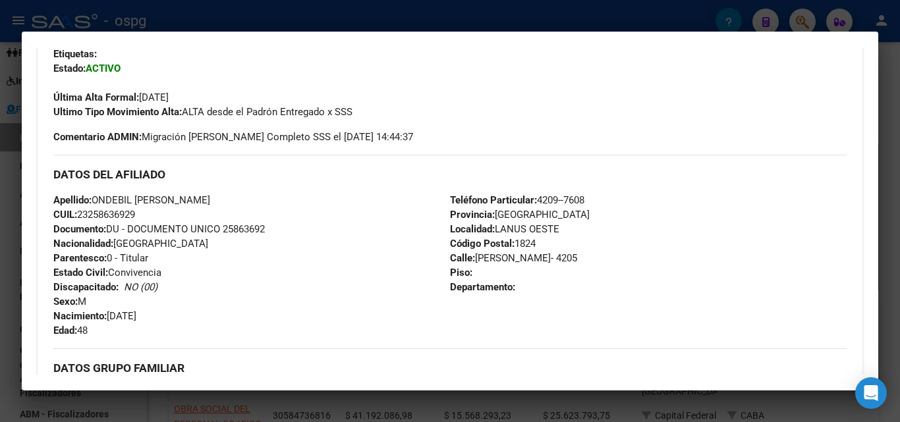
click at [0, 254] on div at bounding box center [450, 211] width 900 height 422
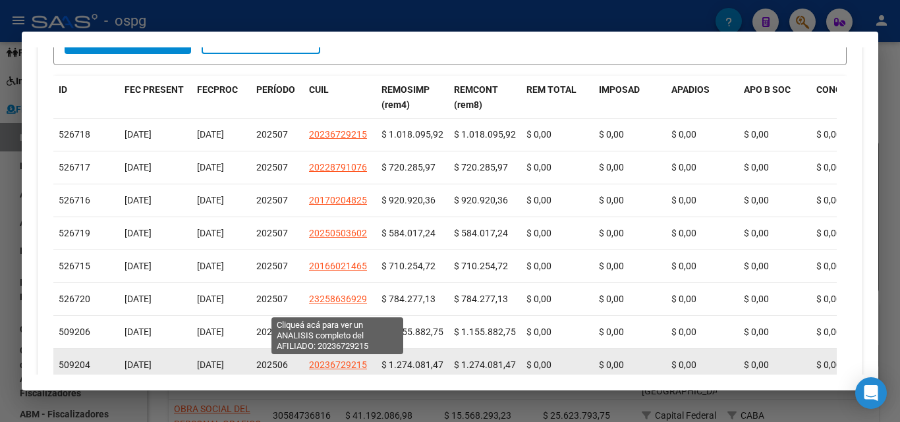
click at [352, 366] on span "20236729215" at bounding box center [338, 365] width 58 height 11
type textarea "20236729215"
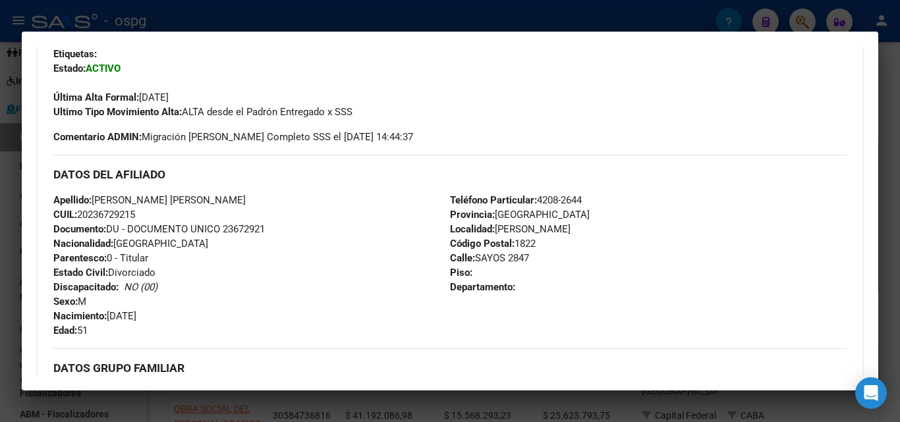
scroll to position [198, 0]
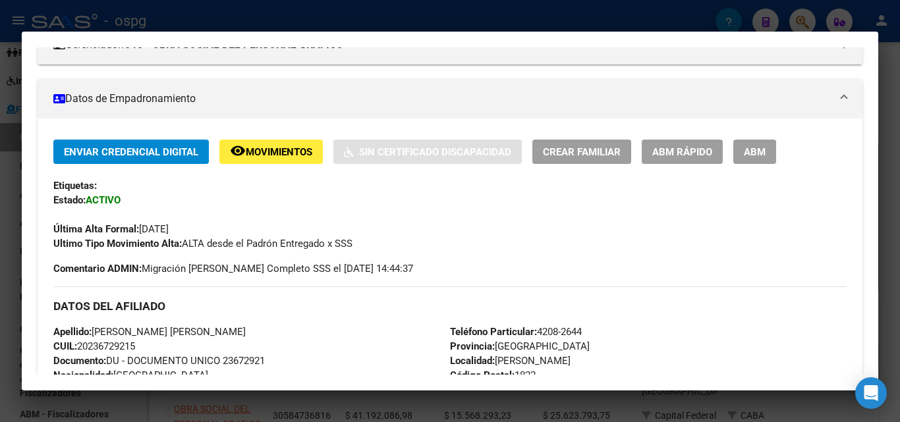
click at [20, 316] on div at bounding box center [450, 211] width 900 height 422
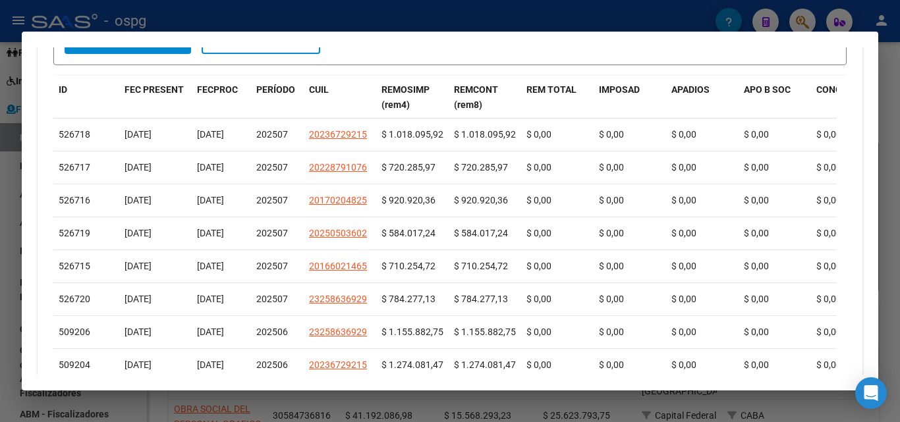
click at [0, 214] on div at bounding box center [450, 211] width 900 height 422
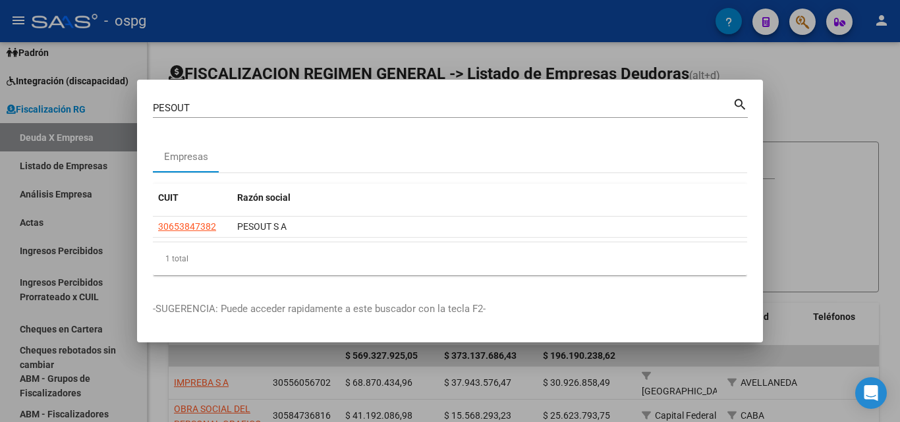
click at [821, 101] on div at bounding box center [450, 211] width 900 height 422
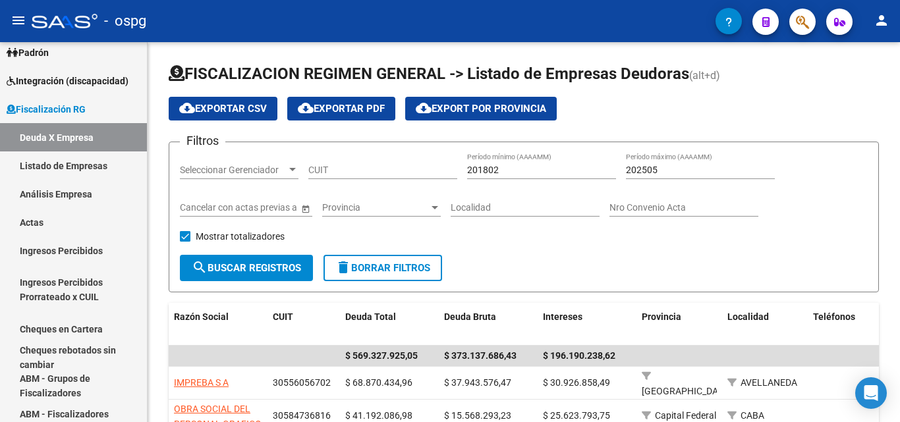
click at [794, 24] on button "button" at bounding box center [802, 22] width 26 height 26
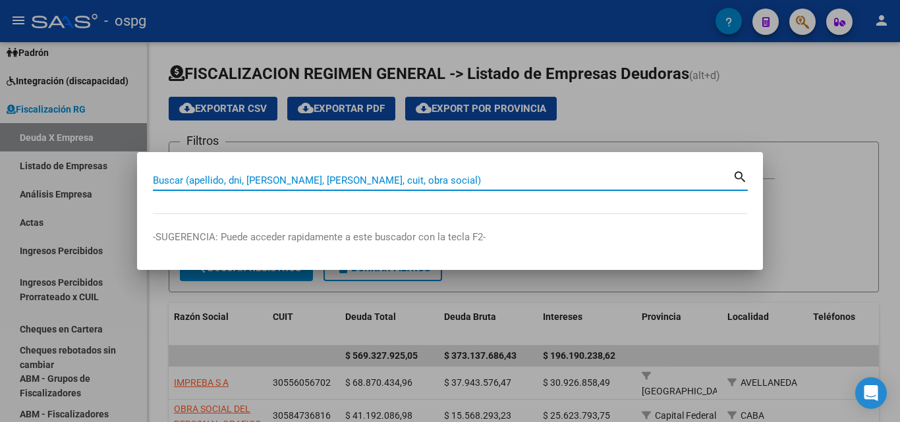
click at [370, 181] on input "Buscar (apellido, dni, [PERSON_NAME], [PERSON_NAME], cuit, obra social)" at bounding box center [443, 181] width 580 height 12
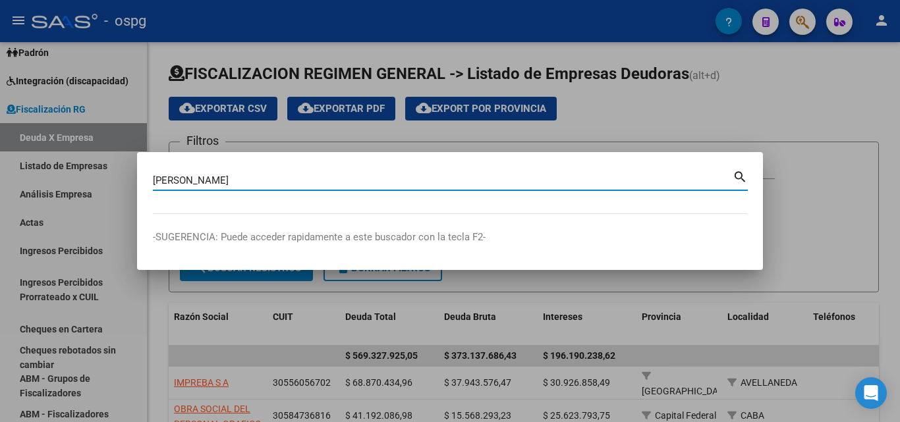
type input "[PERSON_NAME]"
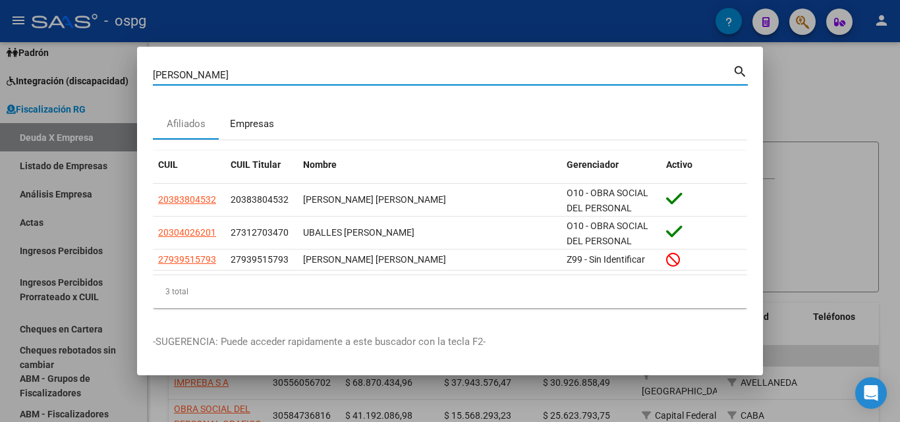
click at [256, 121] on div "Empresas" at bounding box center [252, 124] width 44 height 15
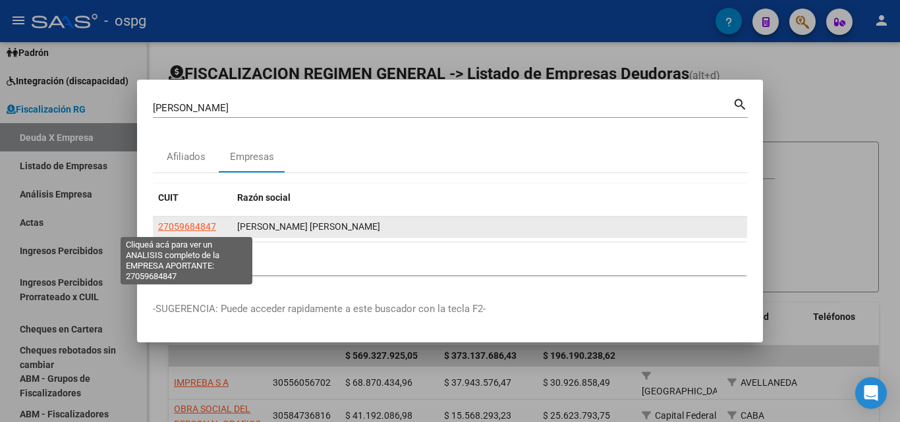
click at [207, 226] on span "27059684847" at bounding box center [187, 226] width 58 height 11
type textarea "27059684847"
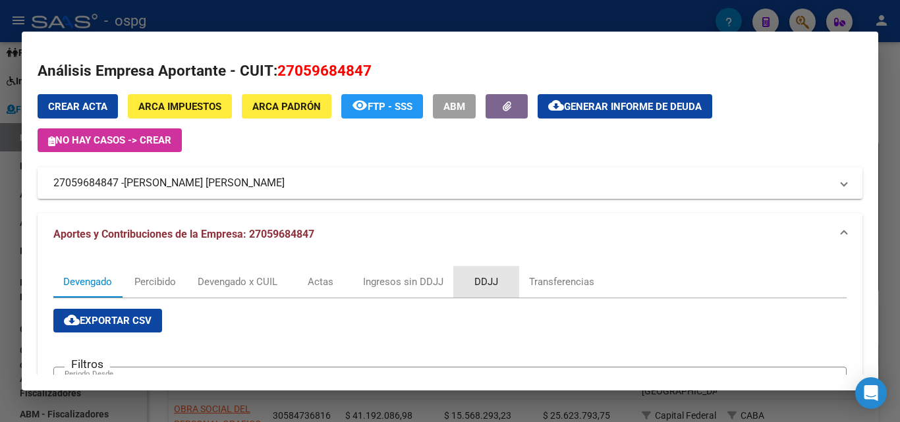
click at [494, 285] on div "DDJJ" at bounding box center [486, 282] width 24 height 14
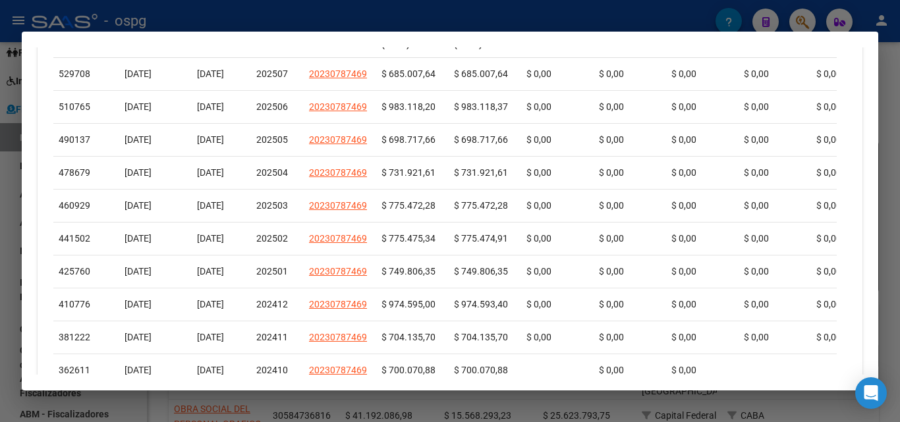
scroll to position [527, 0]
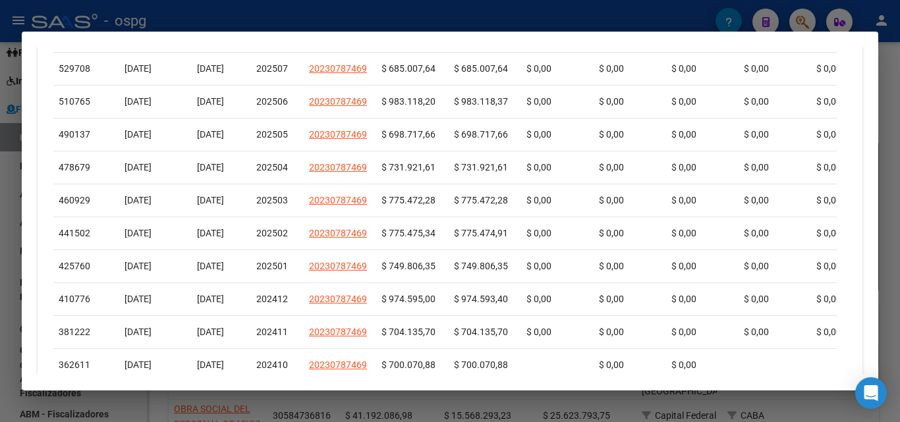
click at [899, 82] on div at bounding box center [450, 211] width 900 height 422
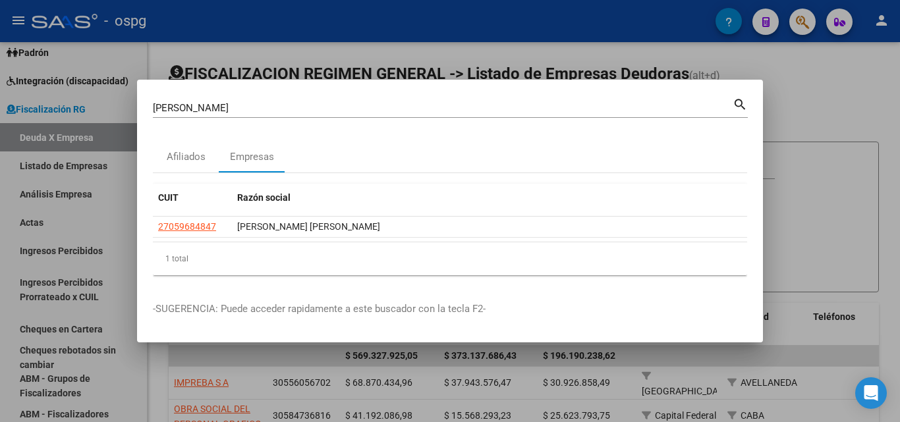
click at [798, 16] on div at bounding box center [450, 211] width 900 height 422
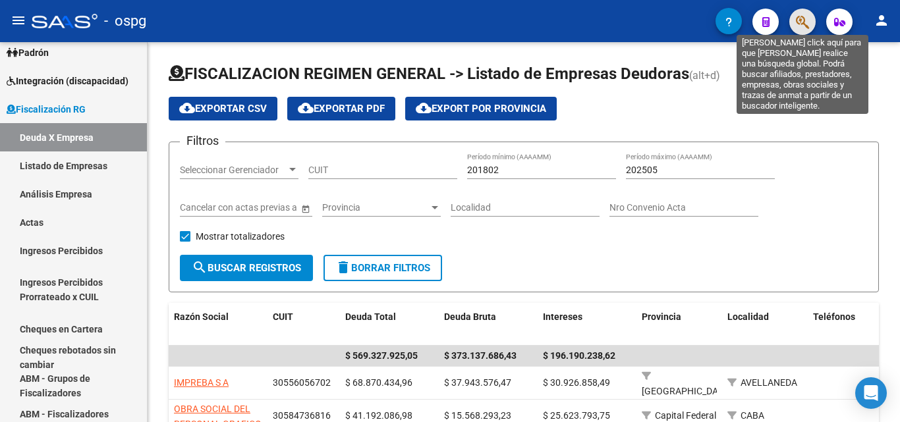
click at [798, 16] on icon "button" at bounding box center [802, 21] width 13 height 15
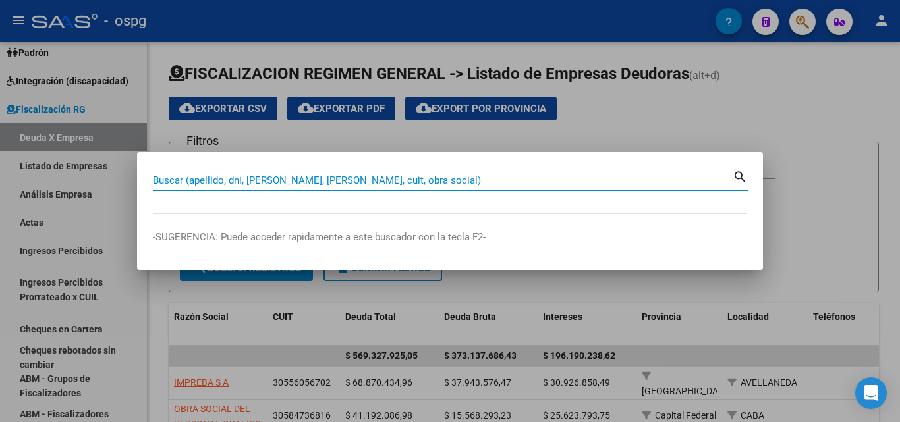
click at [380, 184] on input "Buscar (apellido, dni, [PERSON_NAME], [PERSON_NAME], cuit, obra social)" at bounding box center [443, 181] width 580 height 12
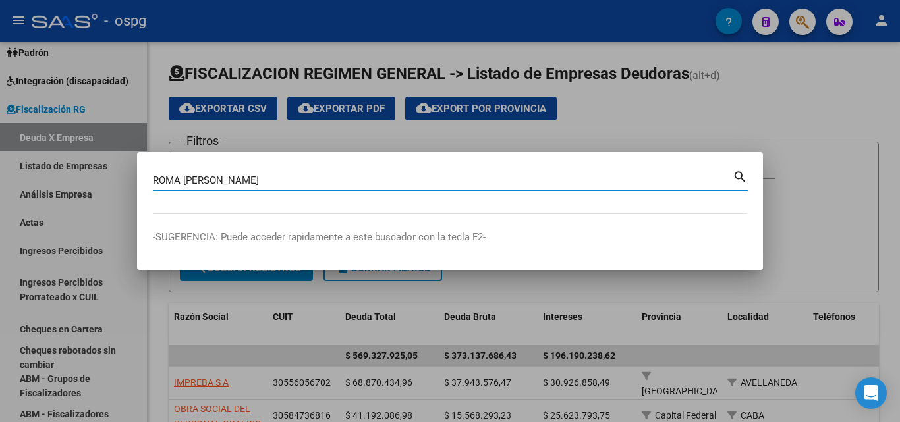
type input "ROMA [PERSON_NAME]"
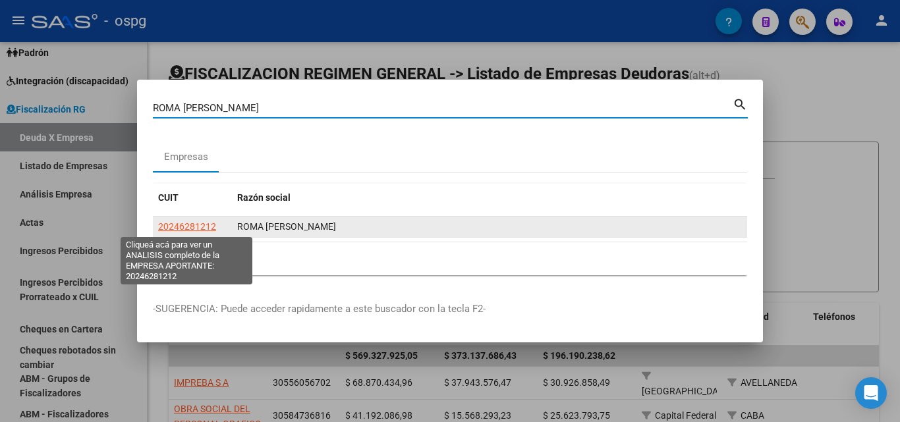
click at [191, 226] on span "20246281212" at bounding box center [187, 226] width 58 height 11
type textarea "20246281212"
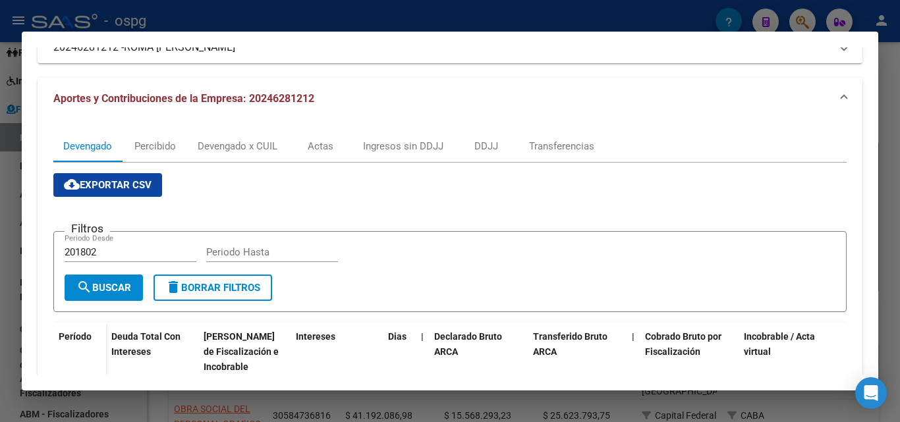
scroll to position [132, 0]
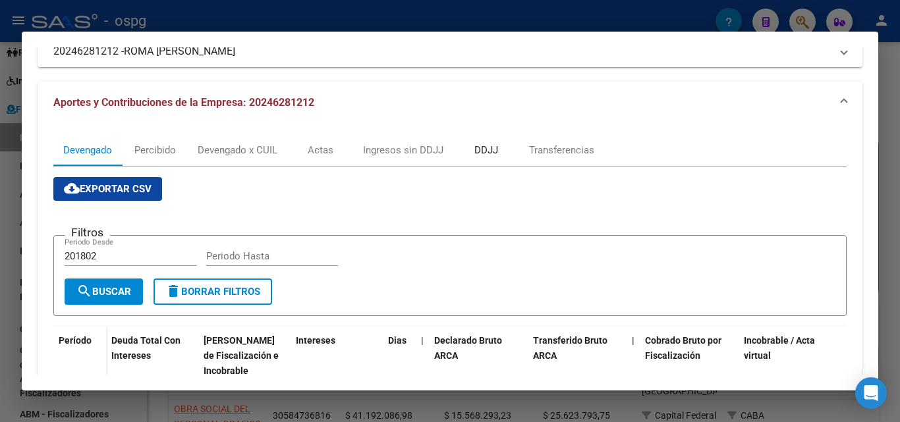
click at [485, 146] on div "DDJJ" at bounding box center [486, 150] width 24 height 14
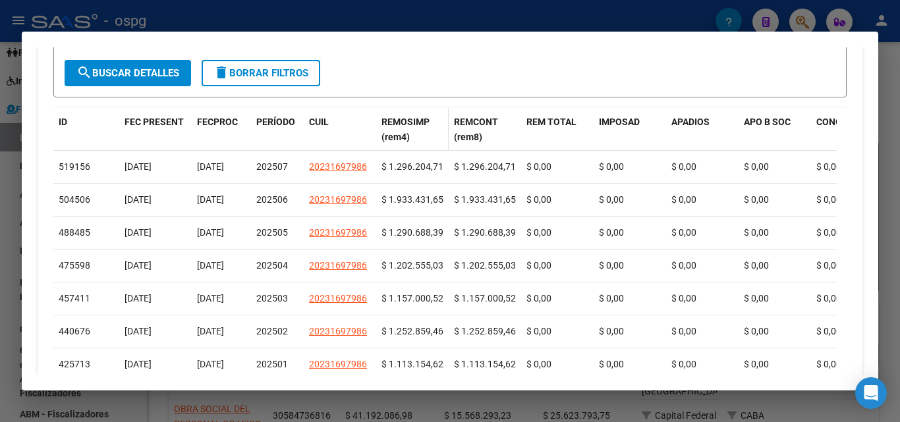
scroll to position [527, 0]
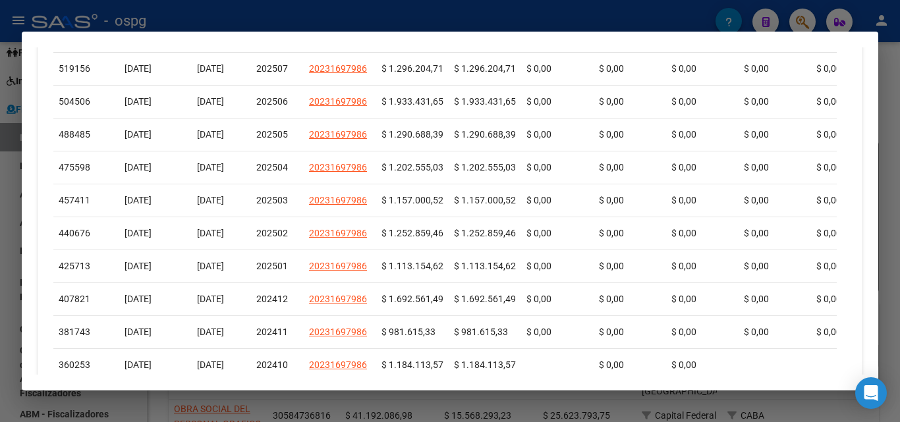
click at [899, 117] on div at bounding box center [450, 211] width 900 height 422
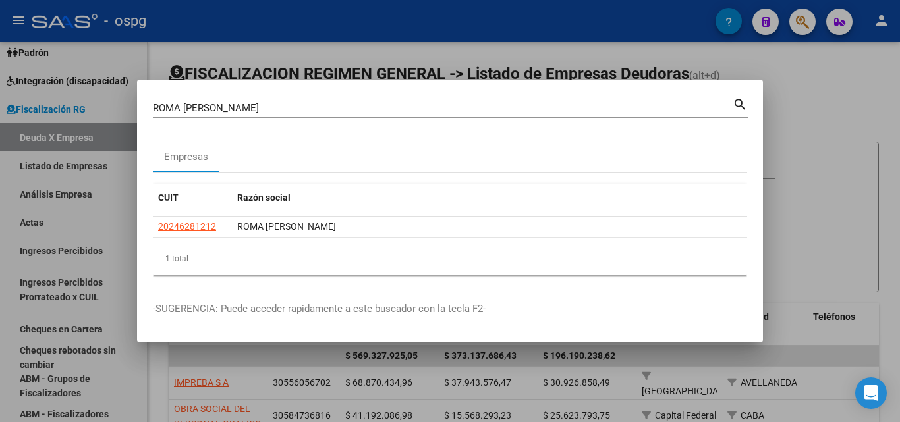
click at [803, 20] on div at bounding box center [450, 211] width 900 height 422
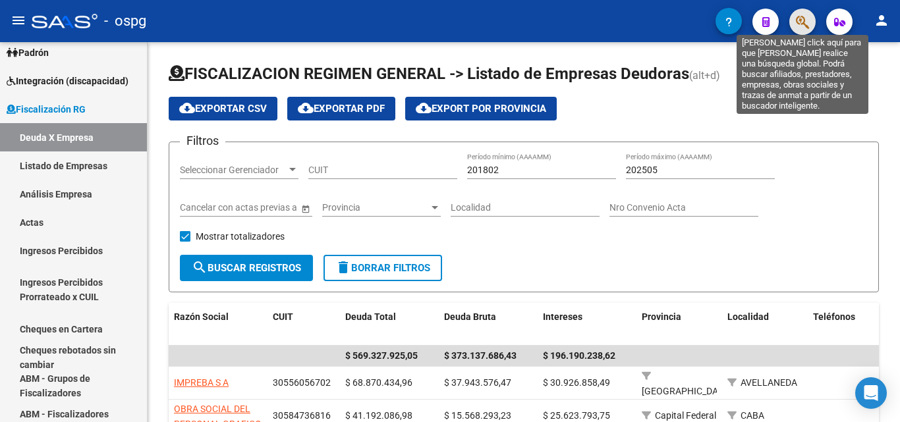
click at [803, 20] on icon "button" at bounding box center [802, 21] width 13 height 15
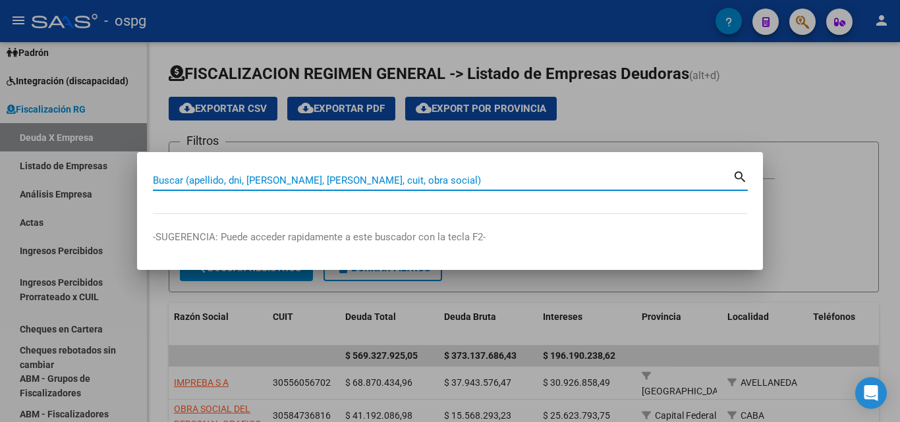
click at [433, 176] on input "Buscar (apellido, dni, [PERSON_NAME], [PERSON_NAME], cuit, obra social)" at bounding box center [443, 181] width 580 height 12
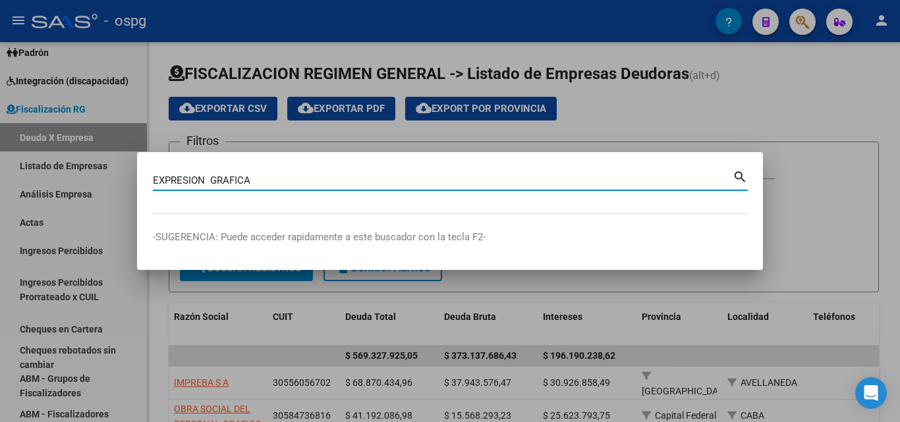
type input "EXPRESION GRAFICA"
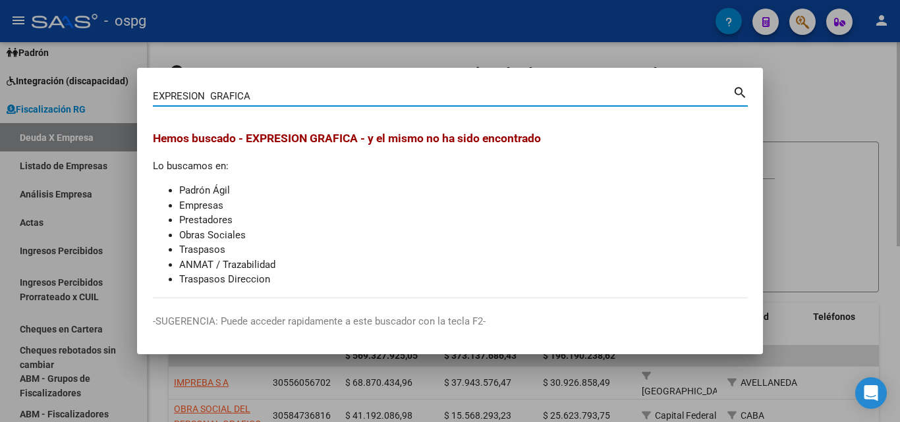
drag, startPoint x: 875, startPoint y: 126, endPoint x: 868, endPoint y: 115, distance: 12.8
click at [872, 120] on div at bounding box center [450, 211] width 900 height 422
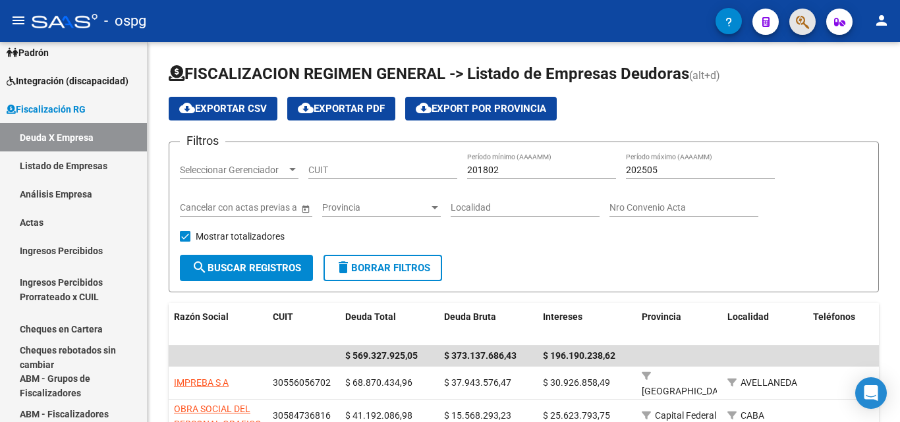
click at [793, 26] on button "button" at bounding box center [802, 22] width 26 height 26
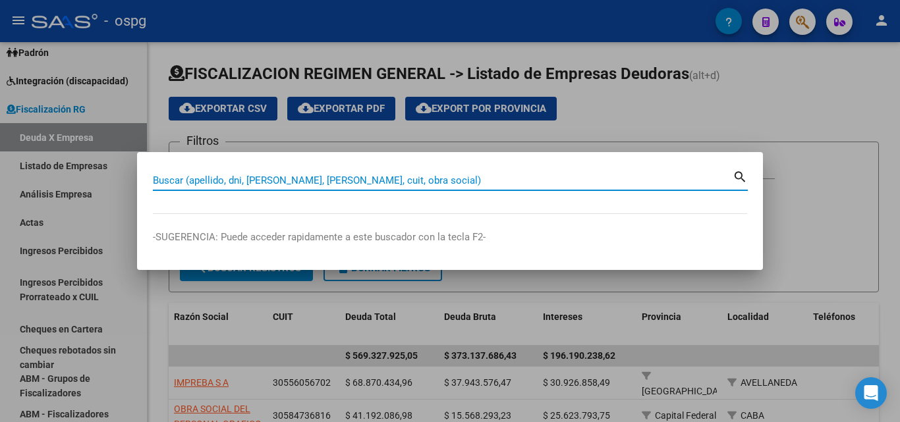
click at [340, 178] on input "Buscar (apellido, dni, [PERSON_NAME], [PERSON_NAME], cuit, obra social)" at bounding box center [443, 181] width 580 height 12
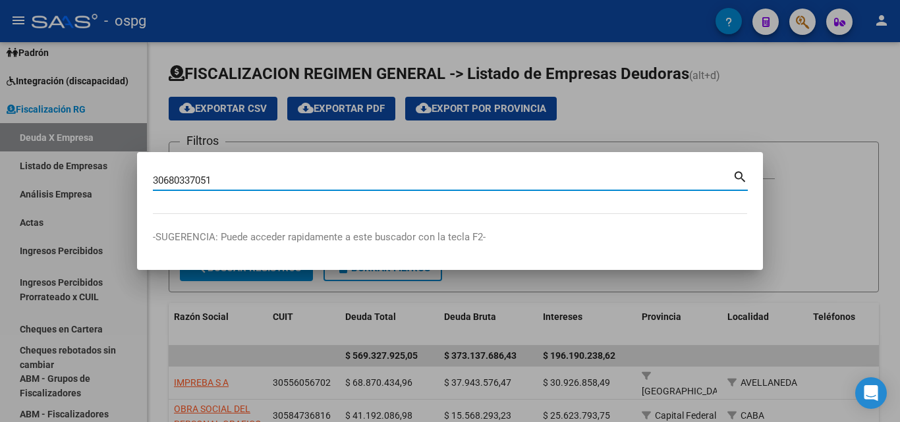
type input "30680337051"
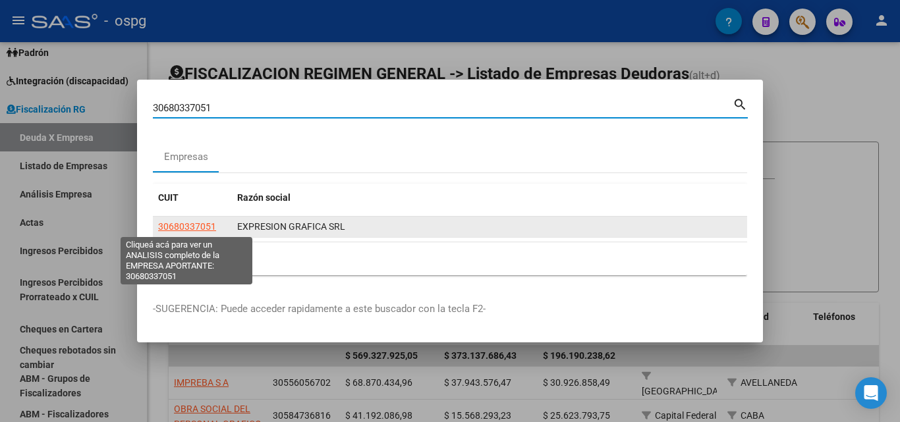
click at [211, 229] on span "30680337051" at bounding box center [187, 226] width 58 height 11
type textarea "30680337051"
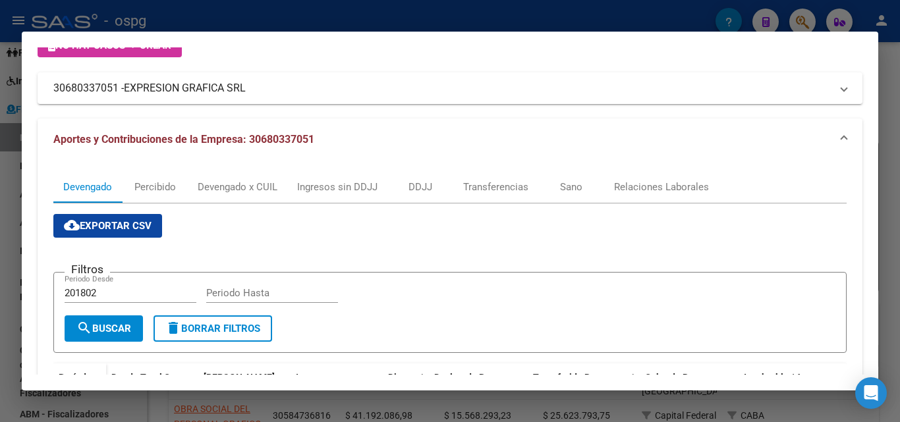
scroll to position [66, 0]
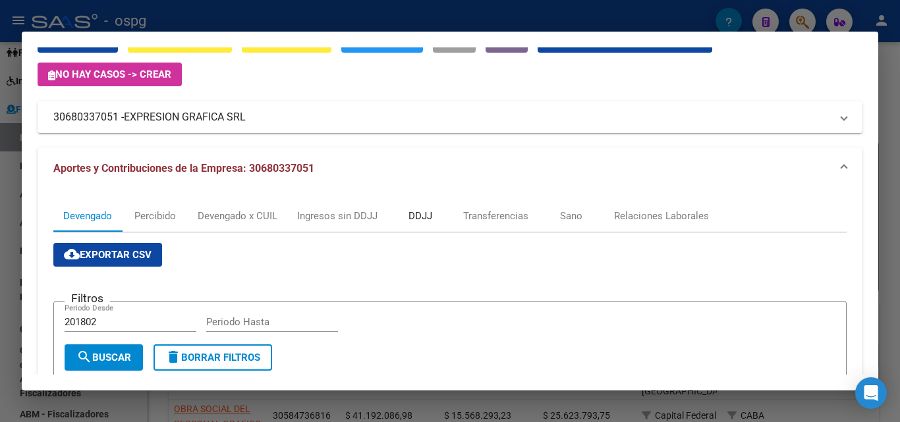
click at [428, 216] on div "DDJJ" at bounding box center [421, 216] width 24 height 14
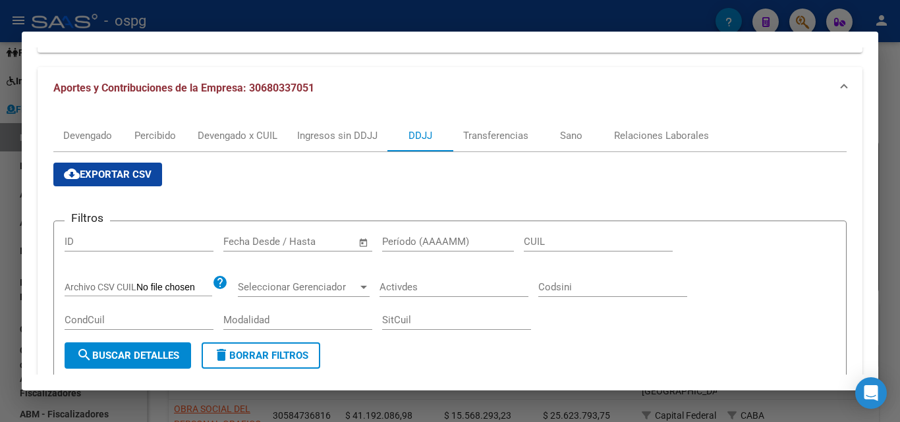
scroll to position [132, 0]
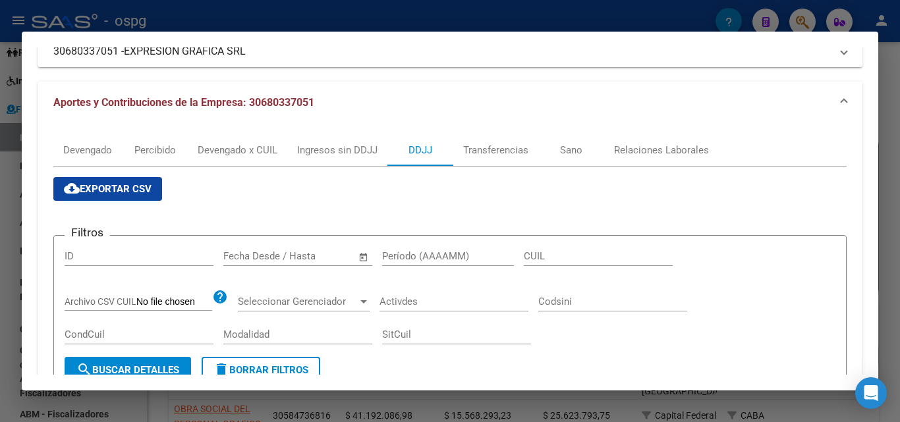
drag, startPoint x: 899, startPoint y: 101, endPoint x: 881, endPoint y: 100, distance: 18.5
click at [892, 101] on div at bounding box center [450, 211] width 900 height 422
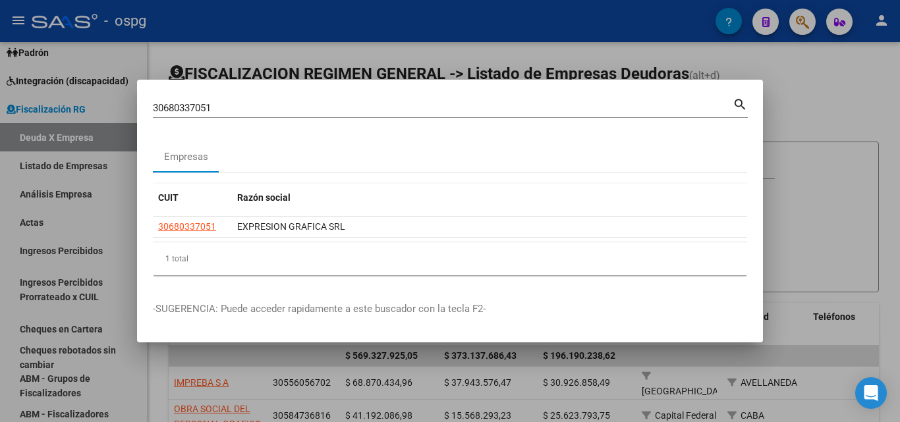
click at [881, 100] on div at bounding box center [450, 211] width 900 height 422
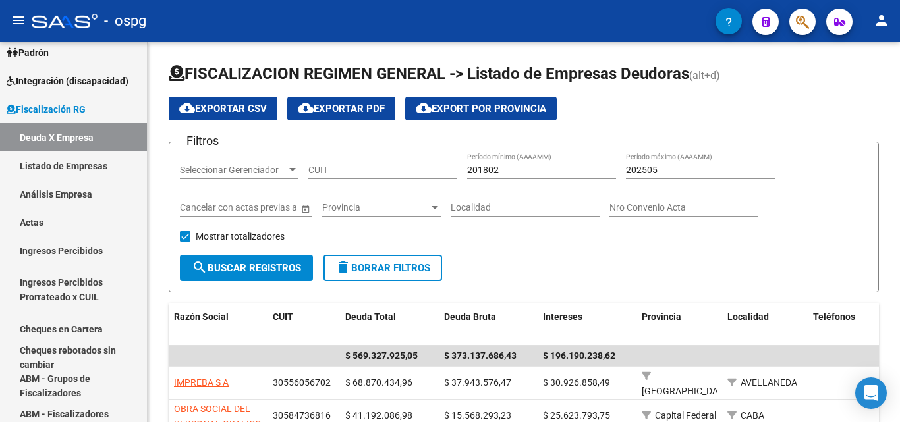
click at [807, 26] on icon "button" at bounding box center [802, 21] width 13 height 15
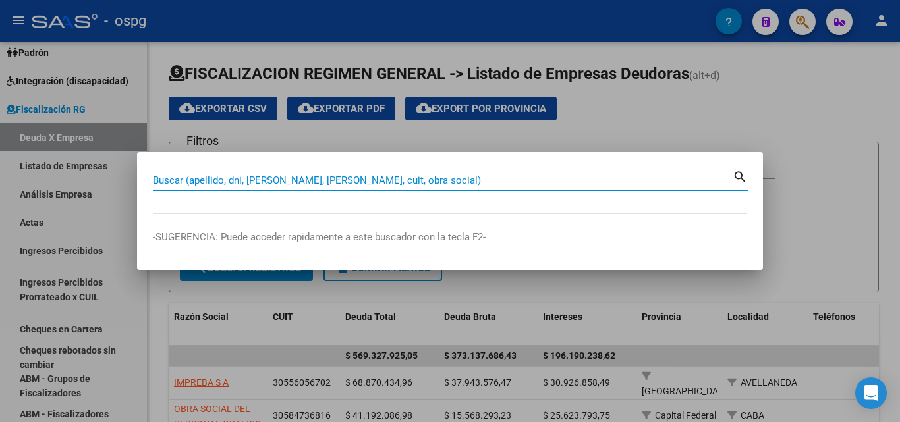
click at [302, 183] on input "Buscar (apellido, dni, [PERSON_NAME], [PERSON_NAME], cuit, obra social)" at bounding box center [443, 181] width 580 height 12
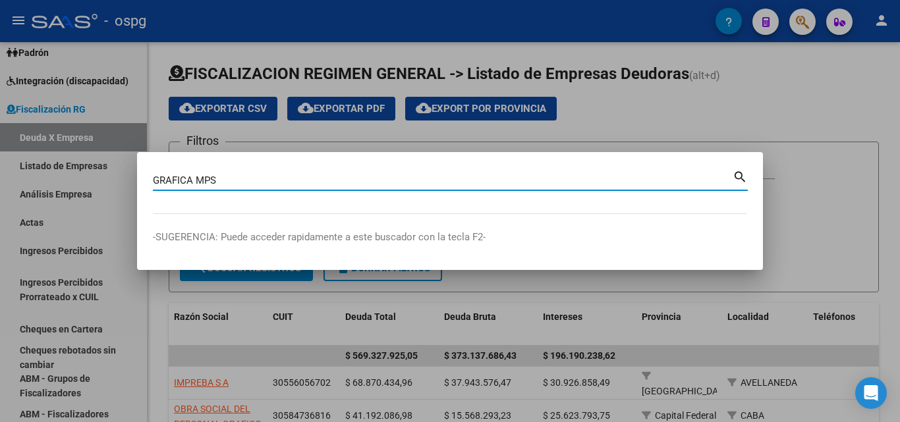
type input "GRAFICA MPS"
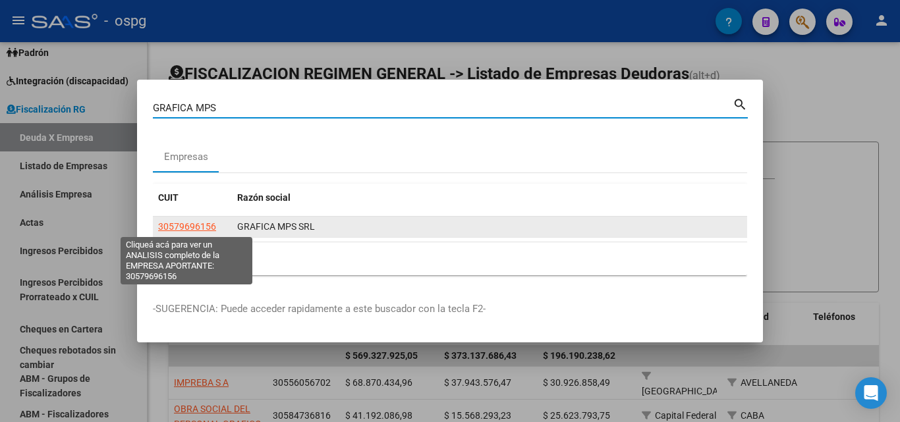
click at [181, 226] on span "30579696156" at bounding box center [187, 226] width 58 height 11
type textarea "30579696156"
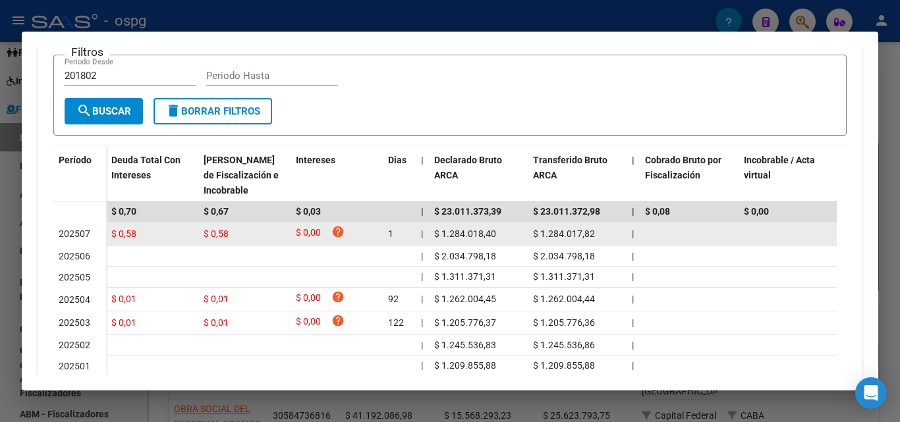
scroll to position [159, 0]
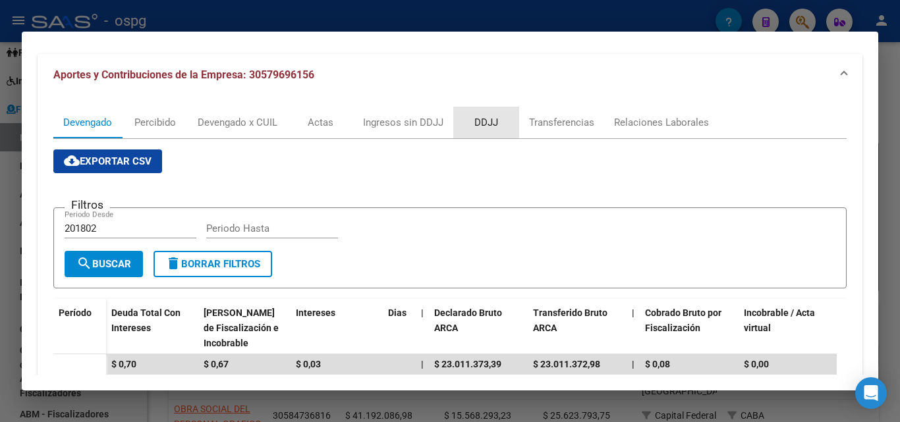
click at [484, 128] on div "DDJJ" at bounding box center [486, 122] width 24 height 14
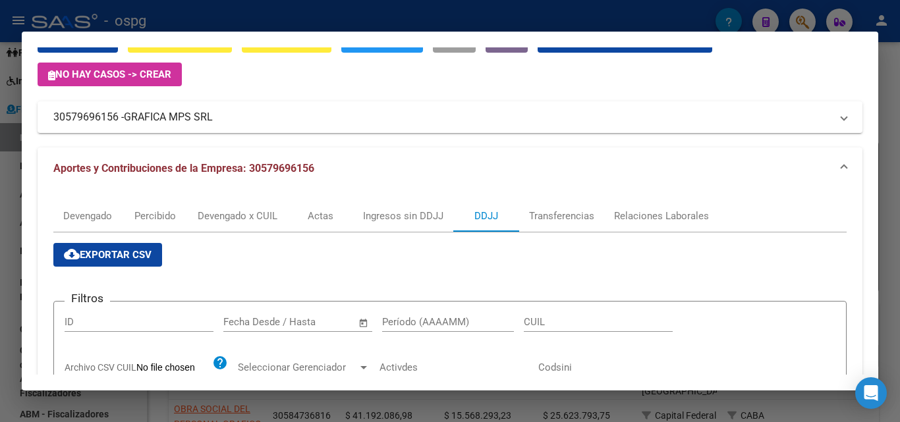
scroll to position [0, 0]
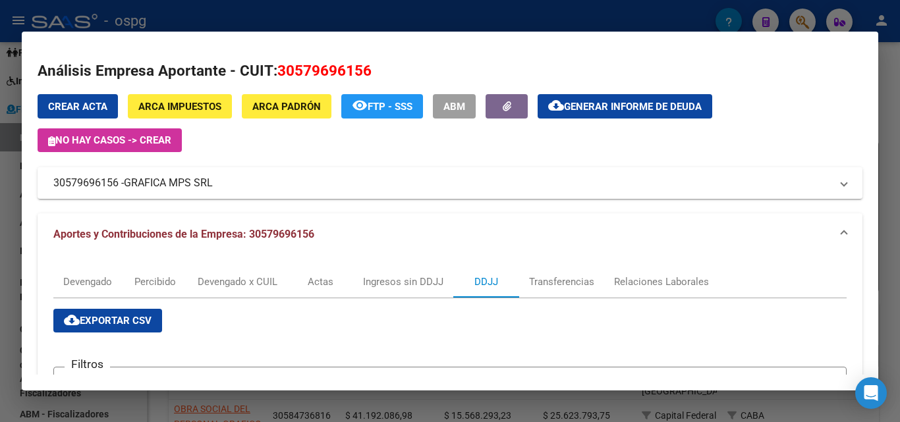
click at [890, 98] on div at bounding box center [450, 211] width 900 height 422
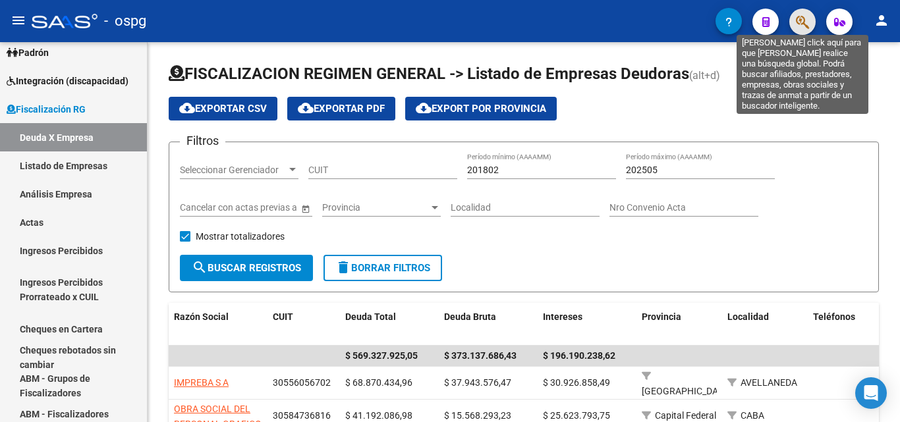
click at [803, 20] on icon "button" at bounding box center [802, 21] width 13 height 15
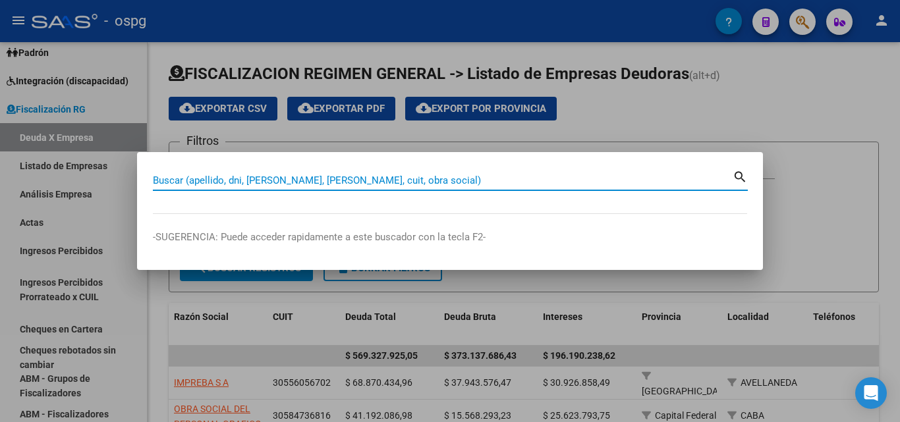
click at [255, 176] on input "Buscar (apellido, dni, [PERSON_NAME], [PERSON_NAME], cuit, obra social)" at bounding box center [443, 181] width 580 height 12
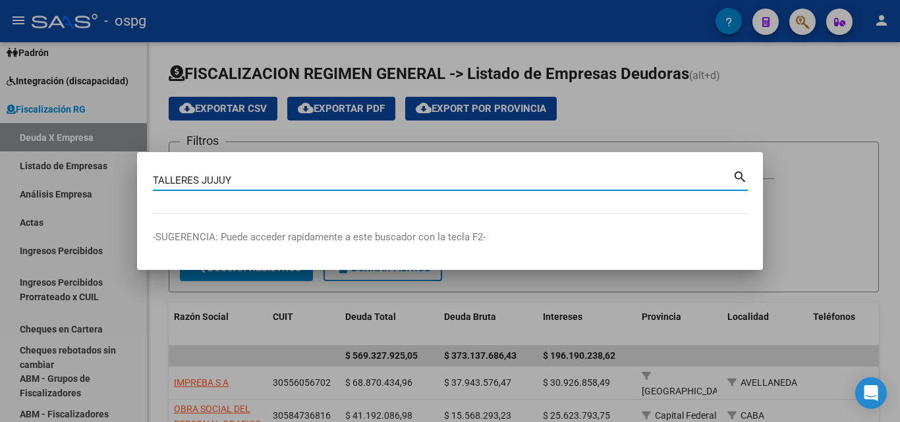
type input "TALLERES JUJUY"
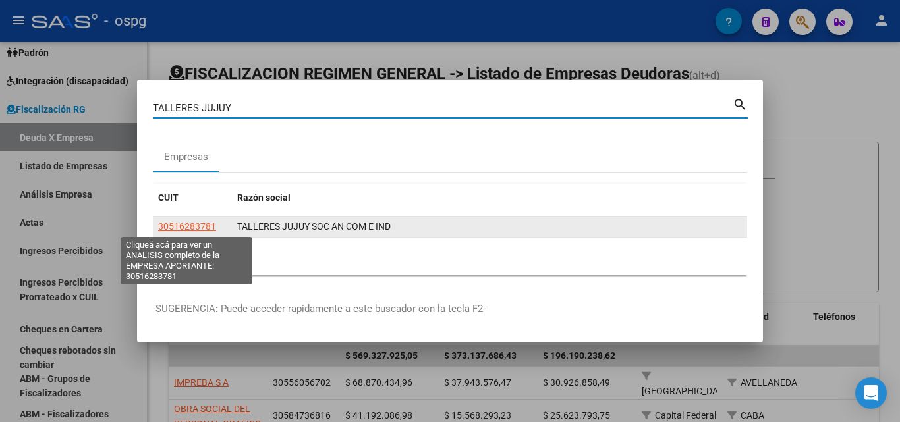
click at [206, 223] on span "30516283781" at bounding box center [187, 226] width 58 height 11
type textarea "30516283781"
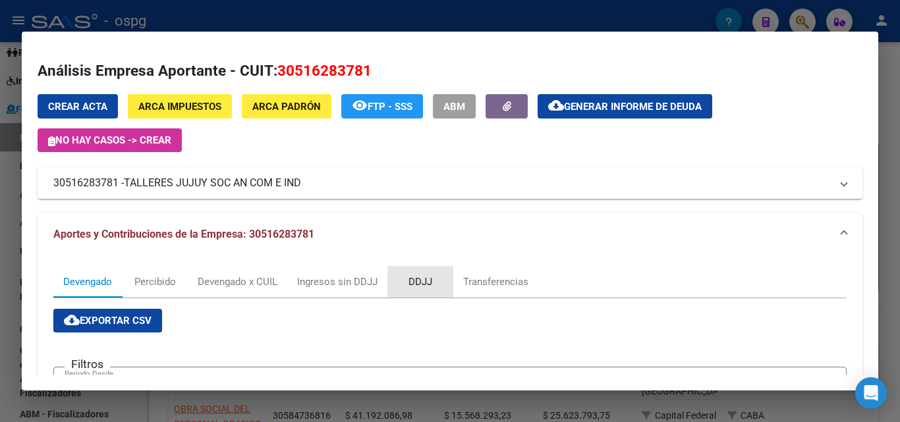
click at [422, 278] on div "DDJJ" at bounding box center [421, 282] width 24 height 14
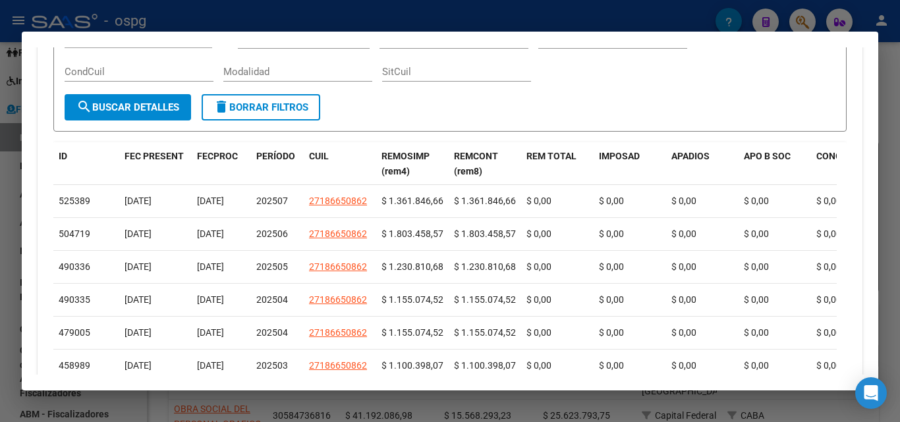
scroll to position [395, 0]
click at [0, 236] on div at bounding box center [450, 211] width 900 height 422
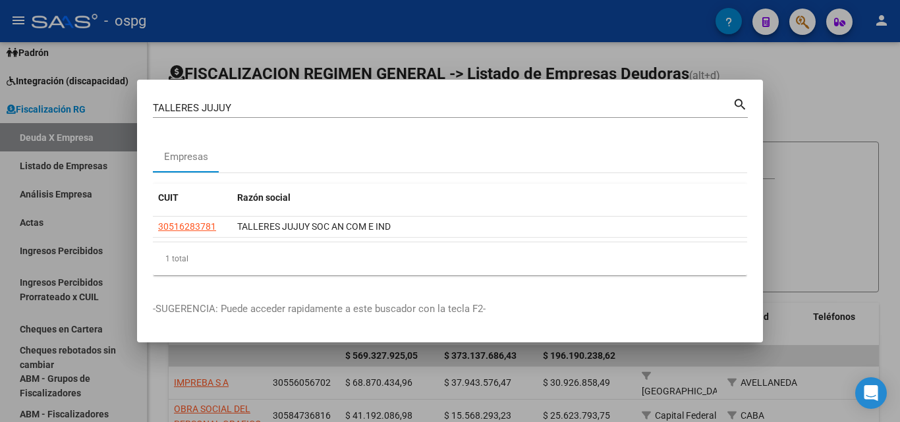
click at [821, 212] on div at bounding box center [450, 211] width 900 height 422
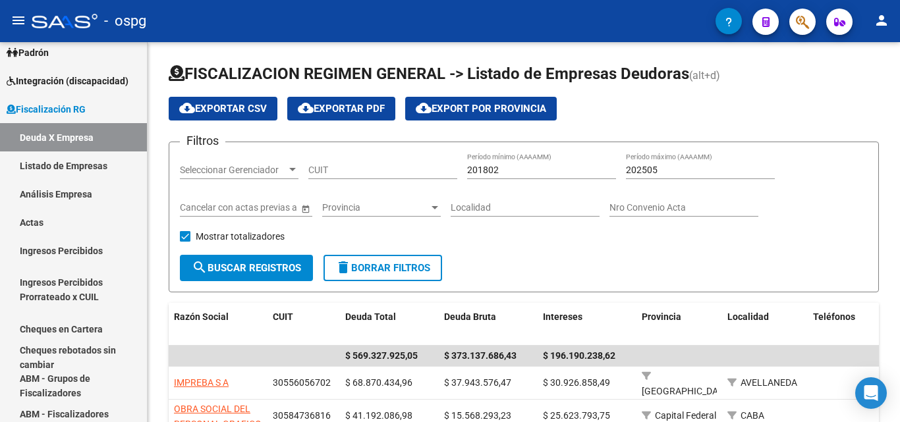
click at [803, 10] on span "button" at bounding box center [802, 22] width 13 height 27
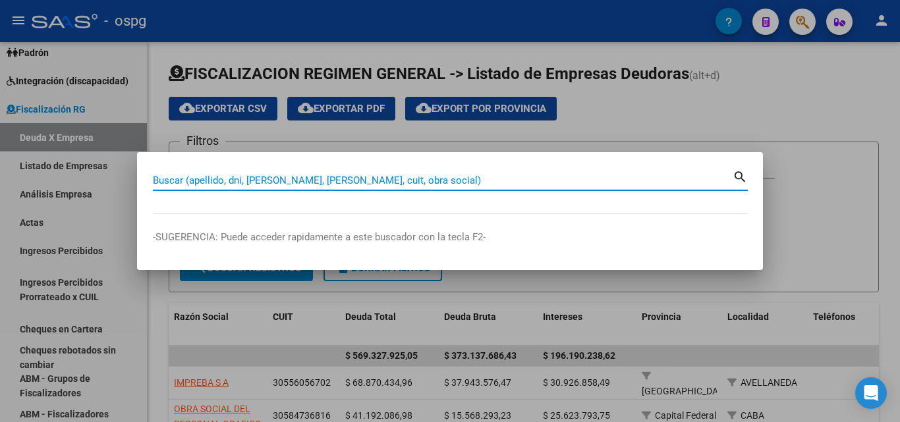
click at [403, 181] on input "Buscar (apellido, dni, [PERSON_NAME], [PERSON_NAME], cuit, obra social)" at bounding box center [443, 181] width 580 height 12
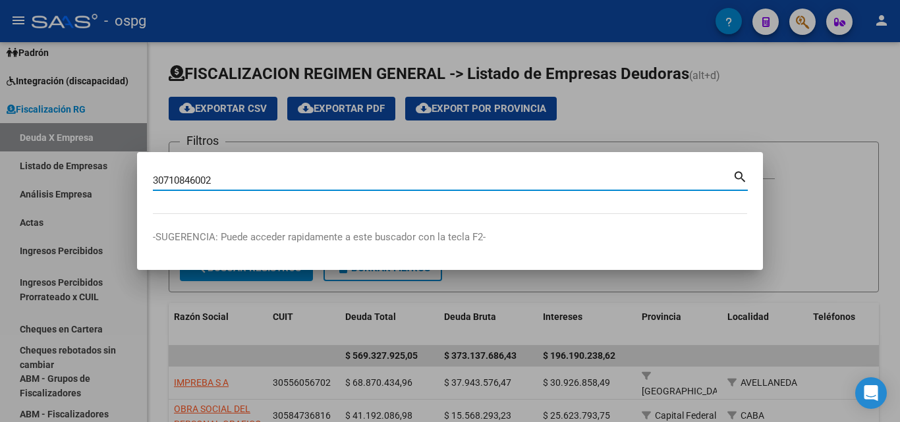
type input "30710846002"
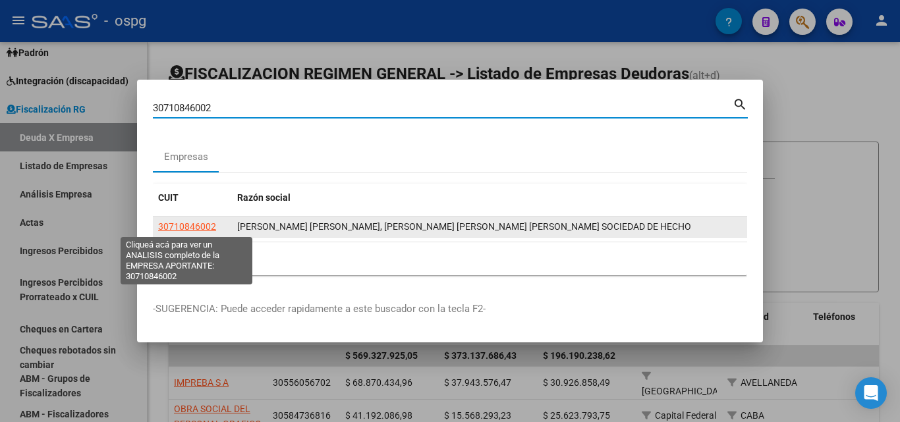
click at [194, 223] on span "30710846002" at bounding box center [187, 226] width 58 height 11
type textarea "30710846002"
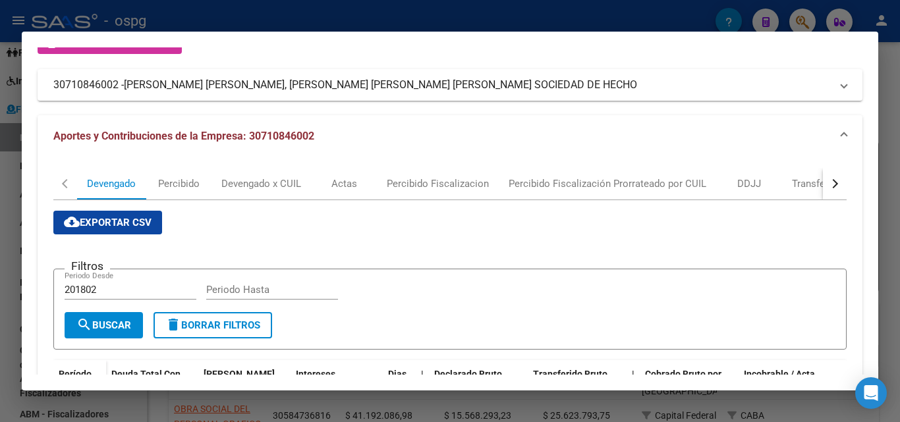
scroll to position [66, 0]
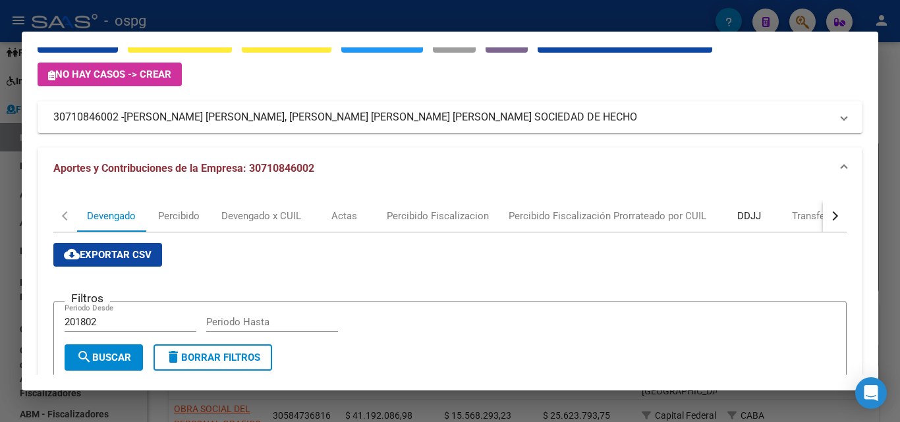
click at [750, 218] on div "DDJJ" at bounding box center [749, 216] width 24 height 14
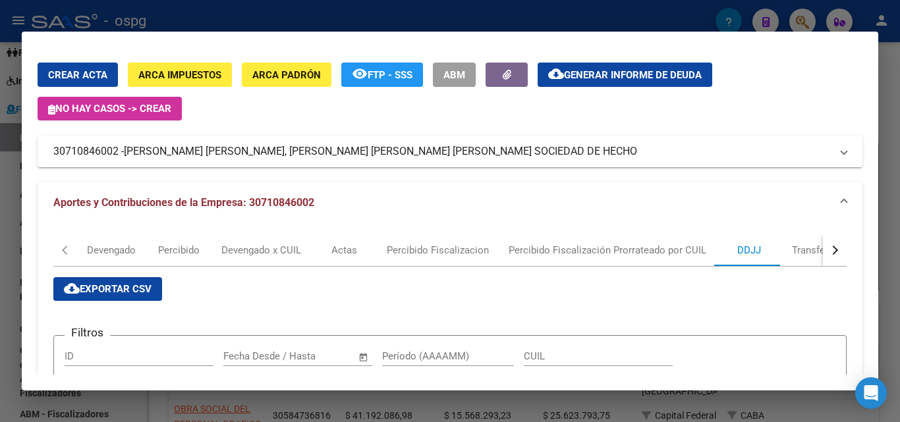
scroll to position [0, 0]
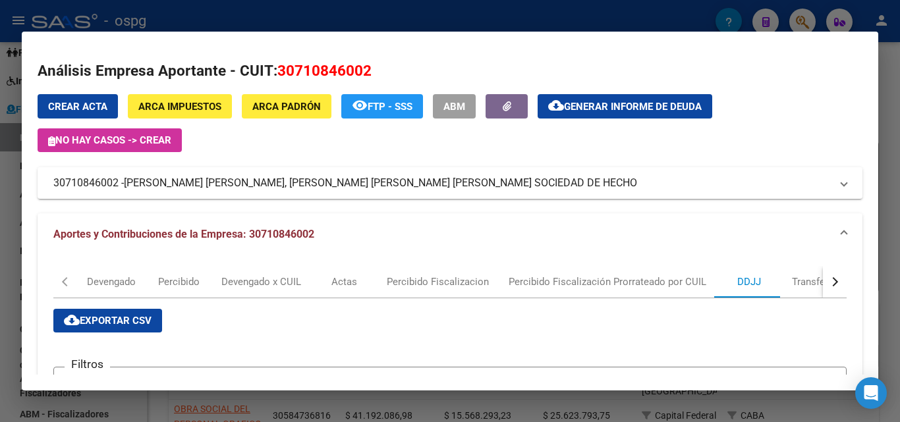
click at [895, 109] on div at bounding box center [450, 211] width 900 height 422
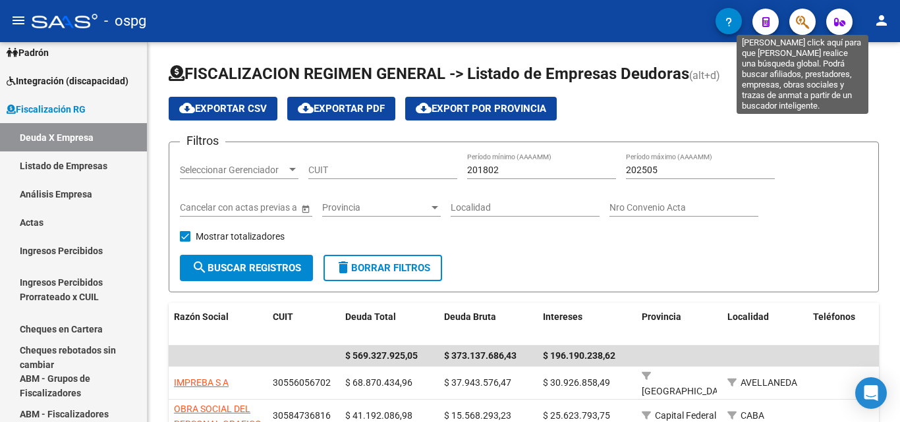
click at [796, 26] on icon "button" at bounding box center [802, 21] width 13 height 15
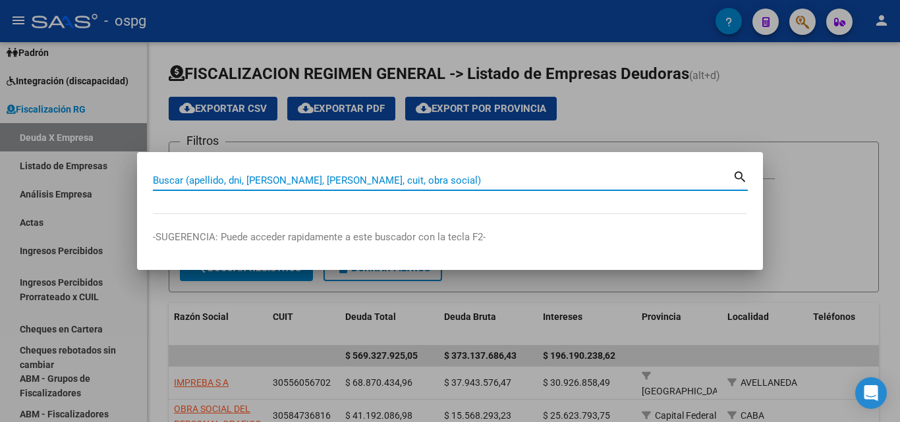
click at [479, 185] on input "Buscar (apellido, dni, [PERSON_NAME], [PERSON_NAME], cuit, obra social)" at bounding box center [443, 181] width 580 height 12
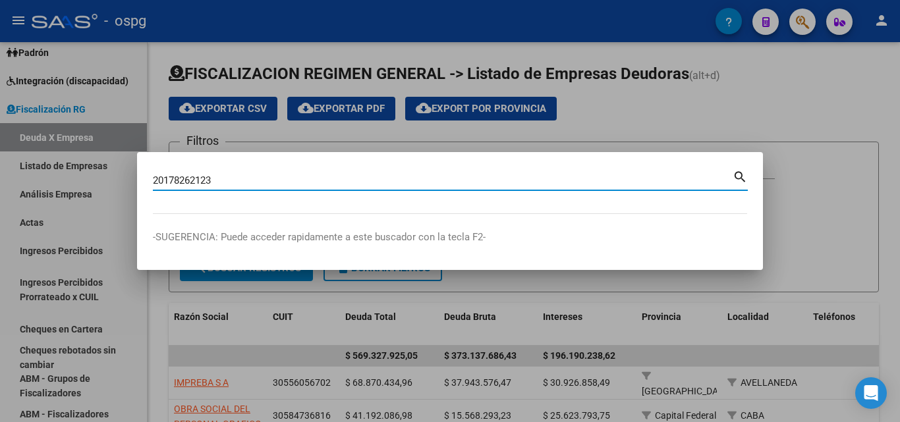
type input "20178262123"
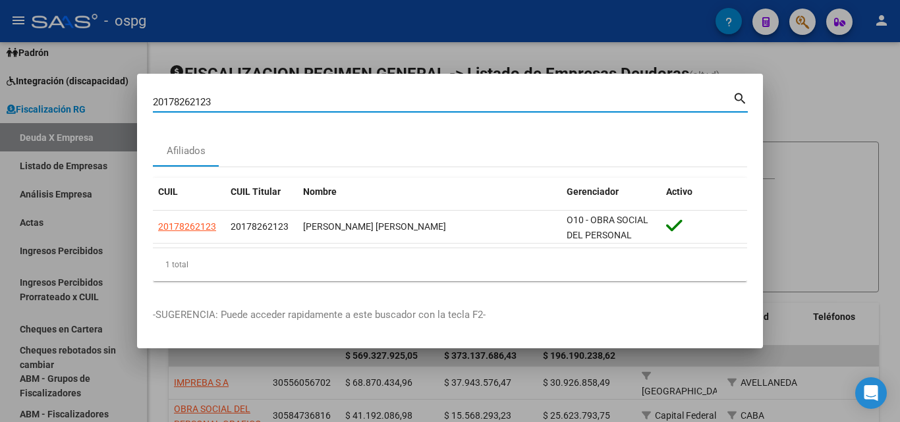
click at [850, 113] on div at bounding box center [450, 211] width 900 height 422
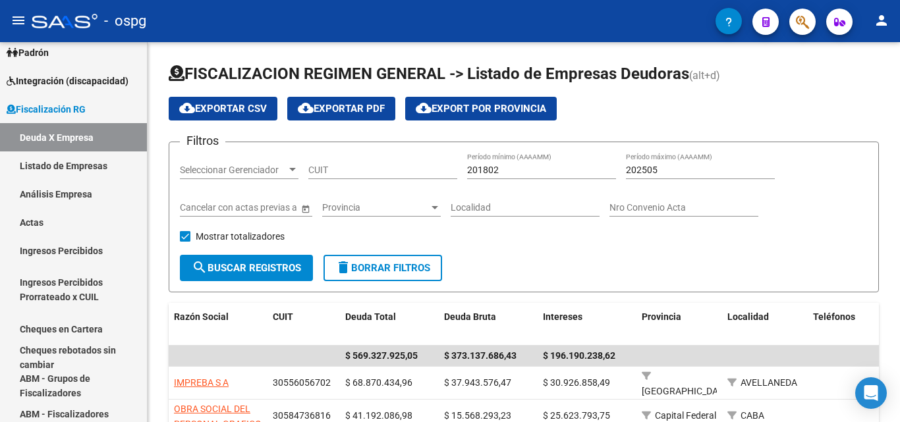
click at [811, 17] on button "button" at bounding box center [802, 22] width 26 height 26
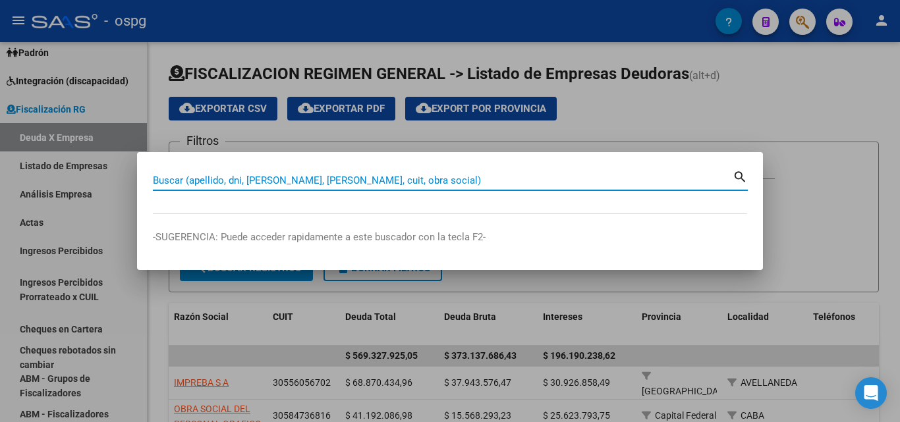
click at [393, 181] on input "Buscar (apellido, dni, [PERSON_NAME], [PERSON_NAME], cuit, obra social)" at bounding box center [443, 181] width 580 height 12
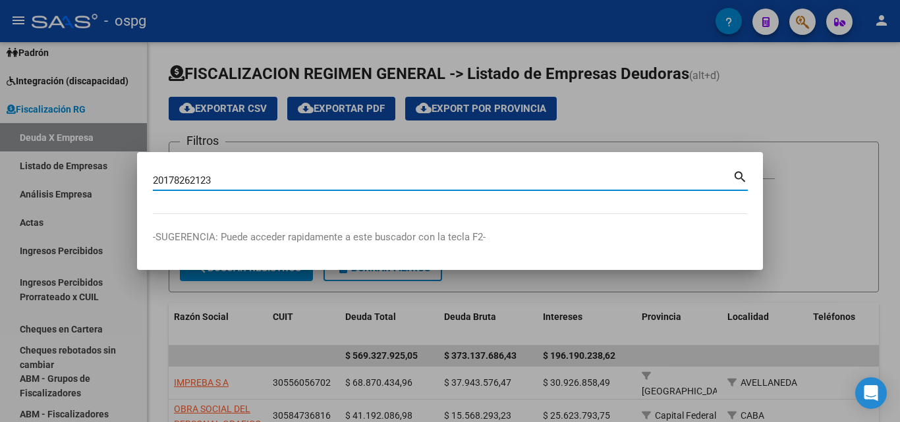
type input "20178262123"
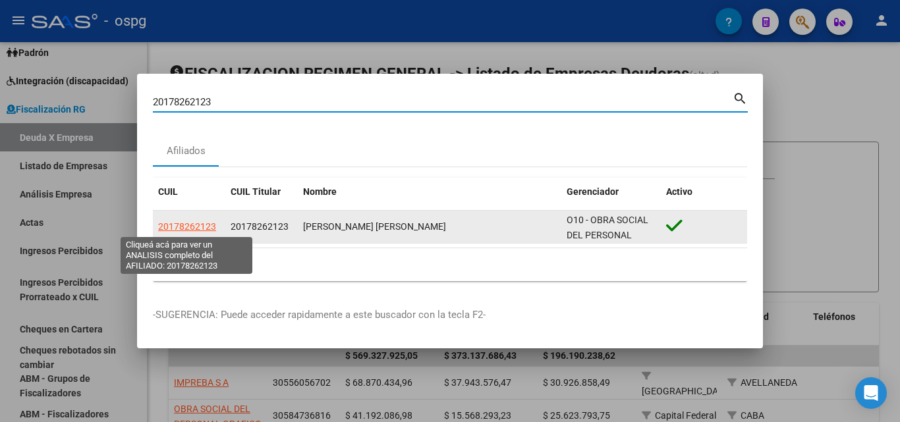
click at [190, 224] on span "20178262123" at bounding box center [187, 226] width 58 height 11
type textarea "20178262123"
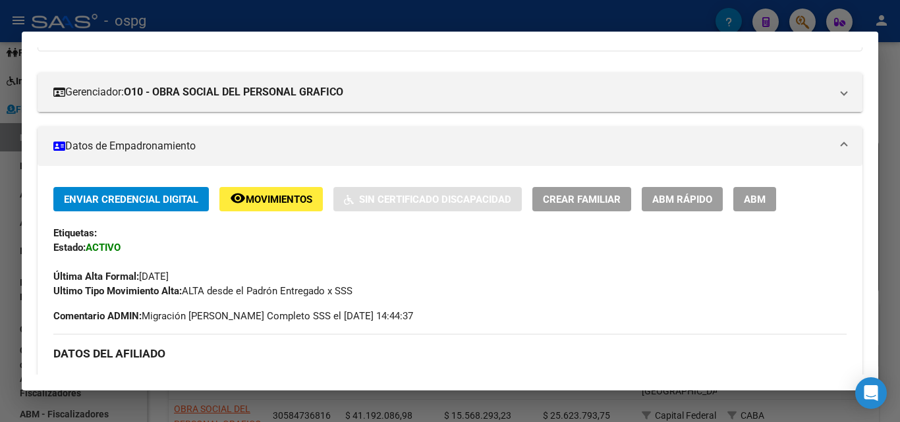
scroll to position [132, 0]
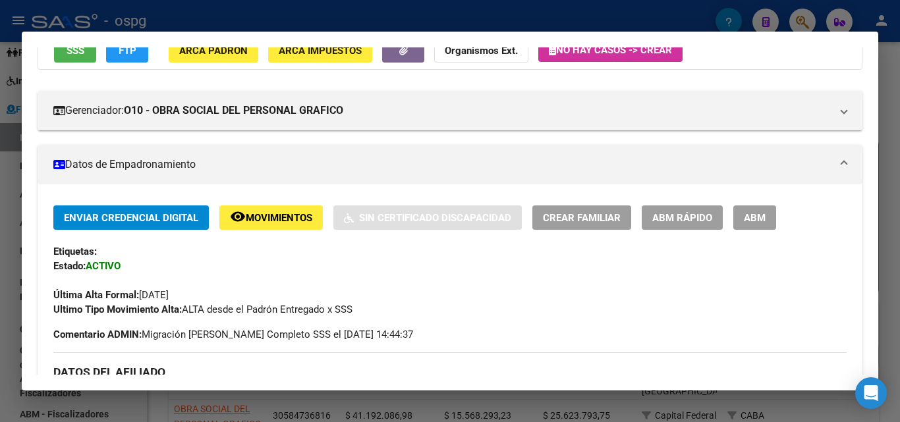
click at [0, 228] on div at bounding box center [450, 211] width 900 height 422
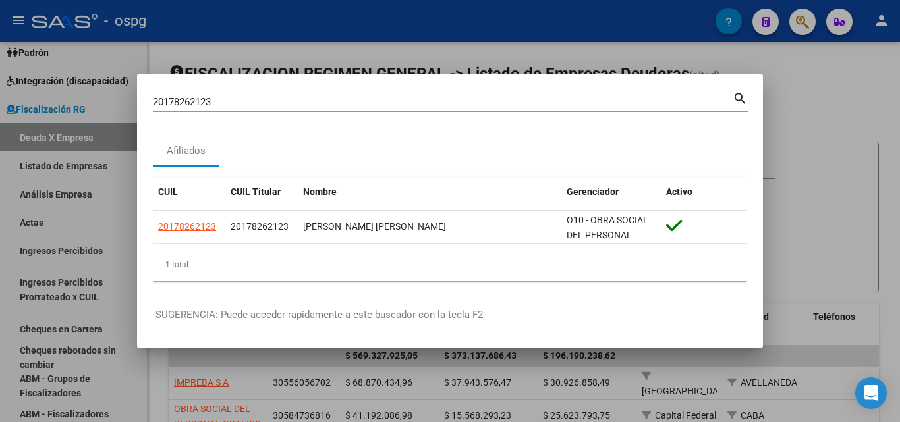
click at [801, 102] on div at bounding box center [450, 211] width 900 height 422
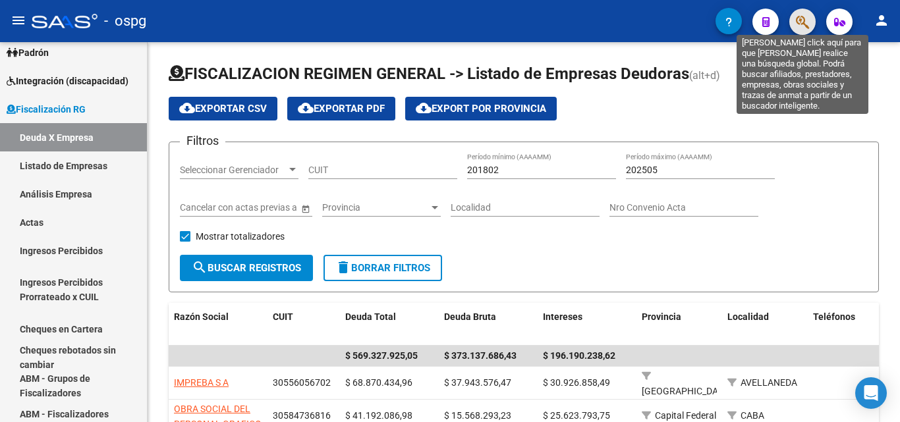
click at [804, 28] on icon "button" at bounding box center [802, 21] width 13 height 15
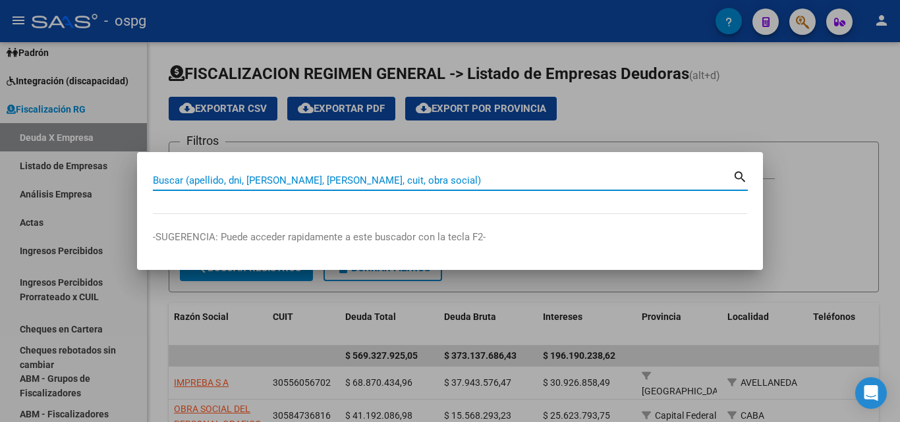
click at [407, 183] on input "Buscar (apellido, dni, [PERSON_NAME], [PERSON_NAME], cuit, obra social)" at bounding box center [443, 181] width 580 height 12
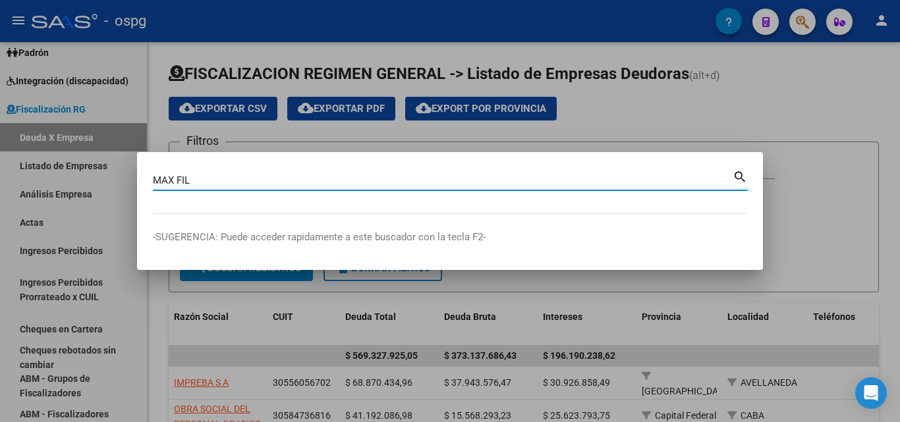
type input "MAX FIL"
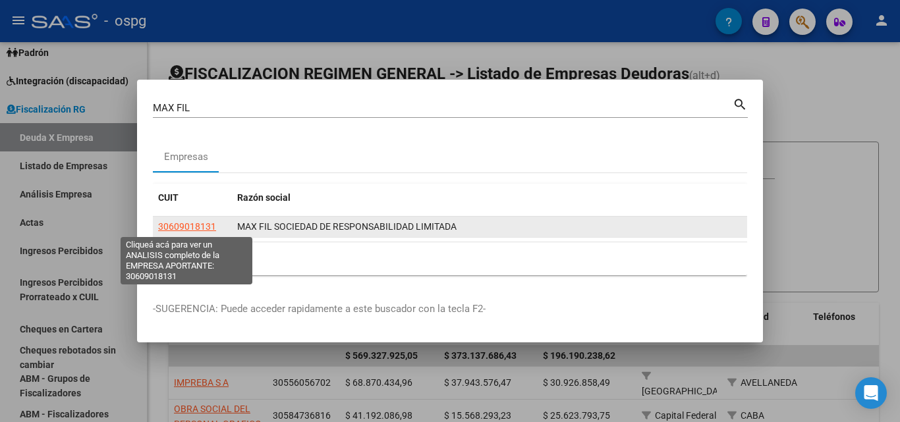
click at [173, 225] on span "30609018131" at bounding box center [187, 226] width 58 height 11
type textarea "30609018131"
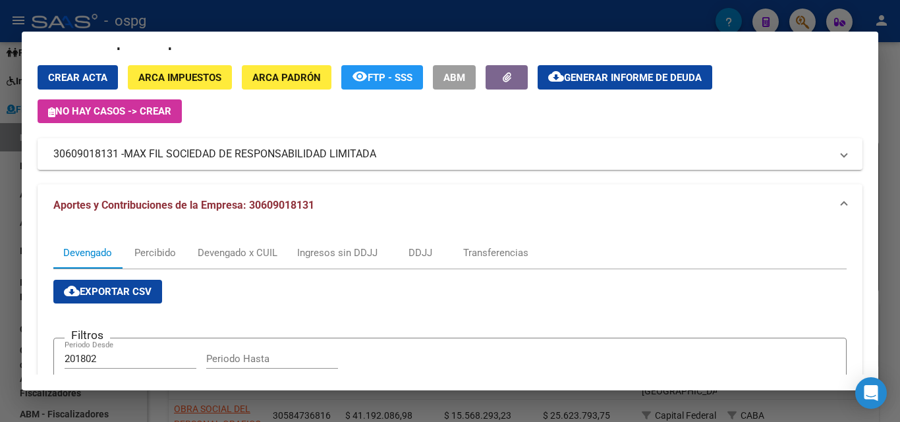
scroll to position [0, 0]
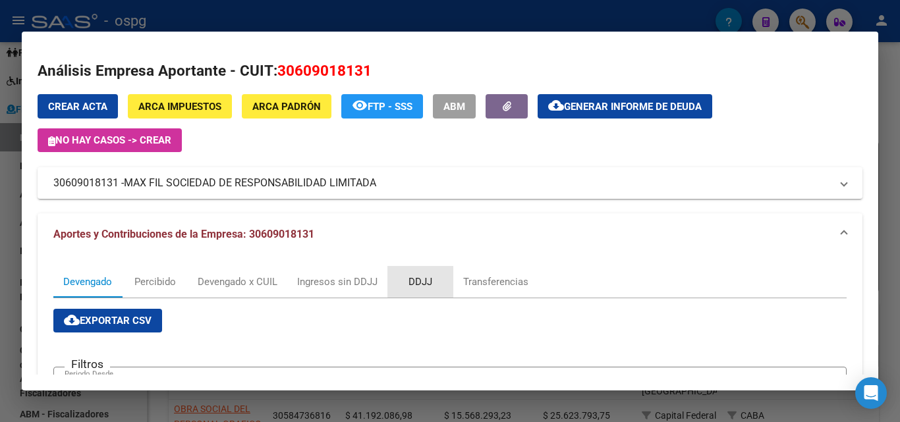
click at [424, 281] on div "DDJJ" at bounding box center [421, 282] width 24 height 14
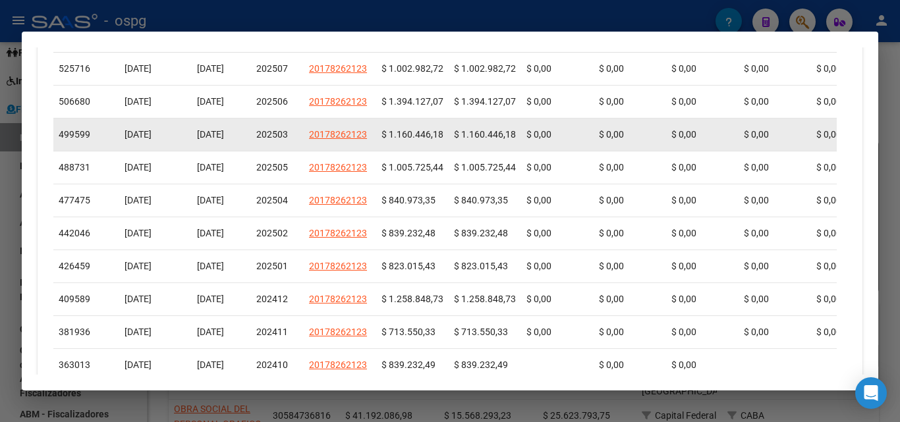
scroll to position [593, 0]
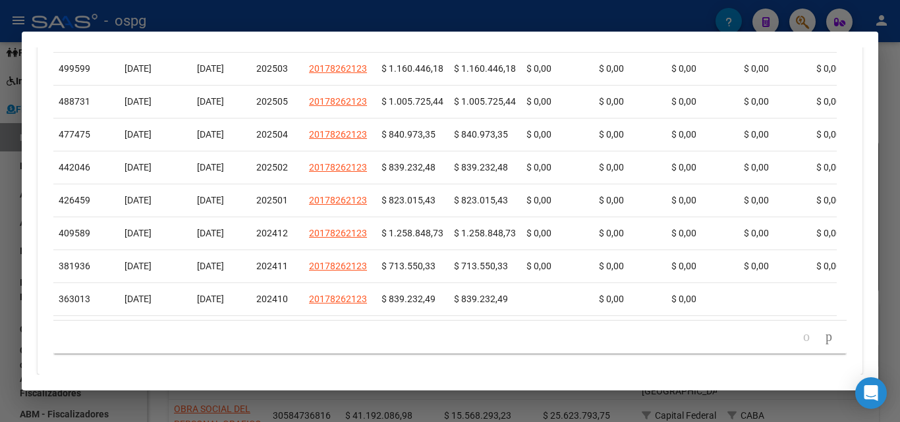
click at [898, 94] on div at bounding box center [450, 211] width 900 height 422
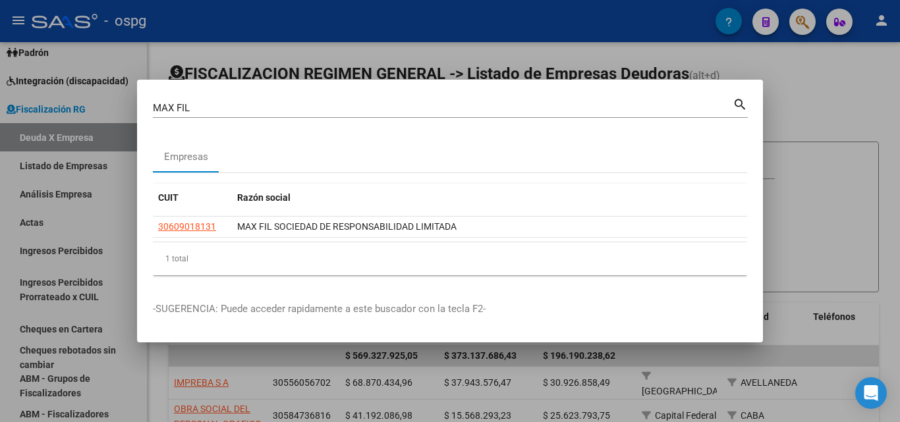
click at [800, 19] on div at bounding box center [450, 211] width 900 height 422
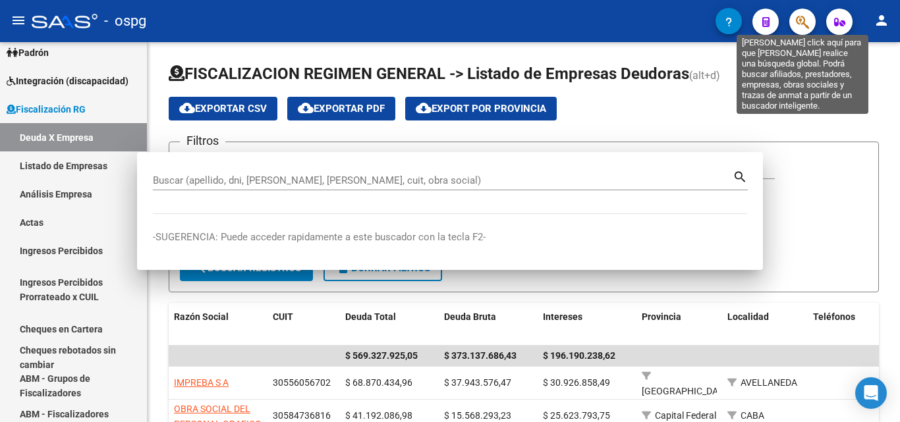
click at [800, 19] on icon "button" at bounding box center [802, 21] width 13 height 15
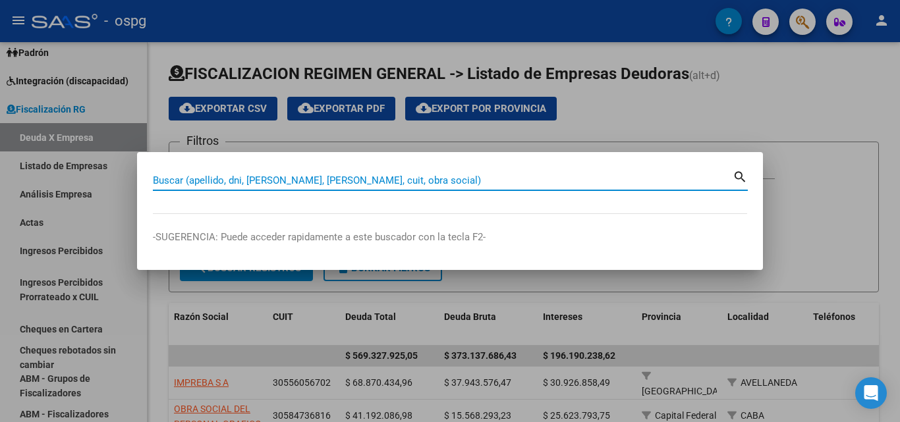
click at [448, 183] on input "Buscar (apellido, dni, [PERSON_NAME], [PERSON_NAME], cuit, obra social)" at bounding box center [443, 181] width 580 height 12
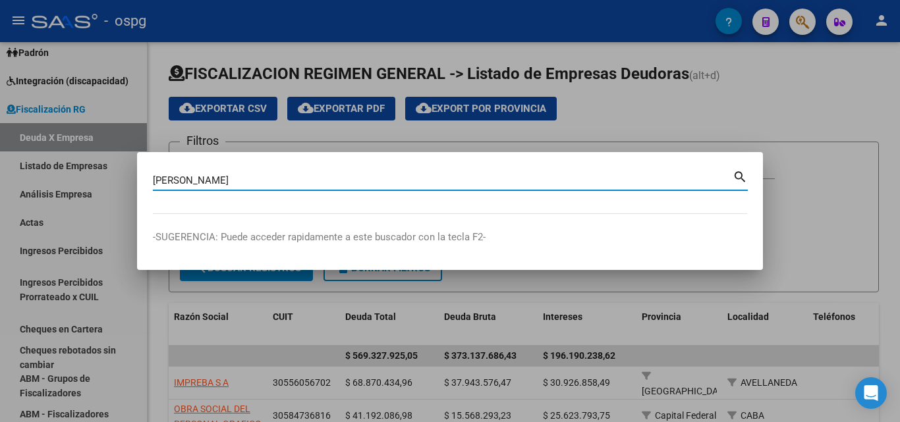
type input "[PERSON_NAME]"
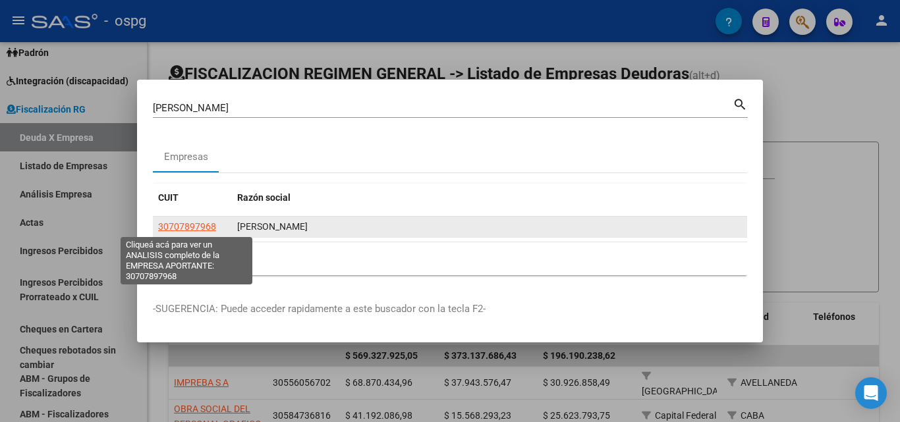
click at [171, 224] on span "30707897968" at bounding box center [187, 226] width 58 height 11
type textarea "30707897968"
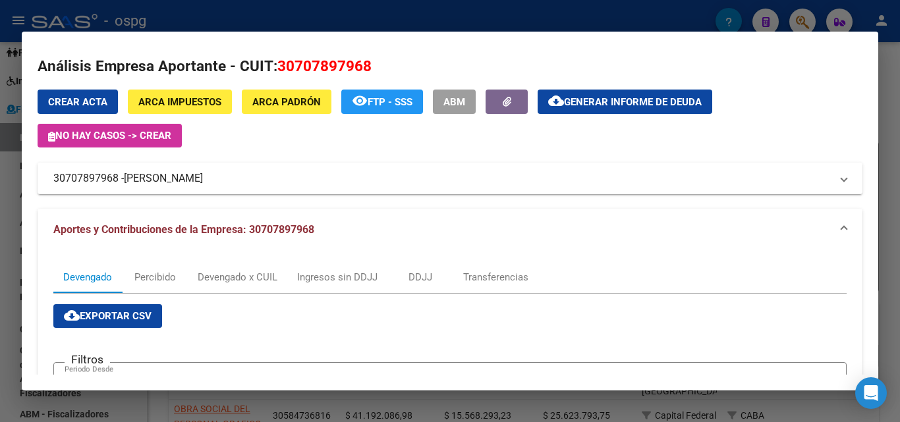
scroll to position [0, 0]
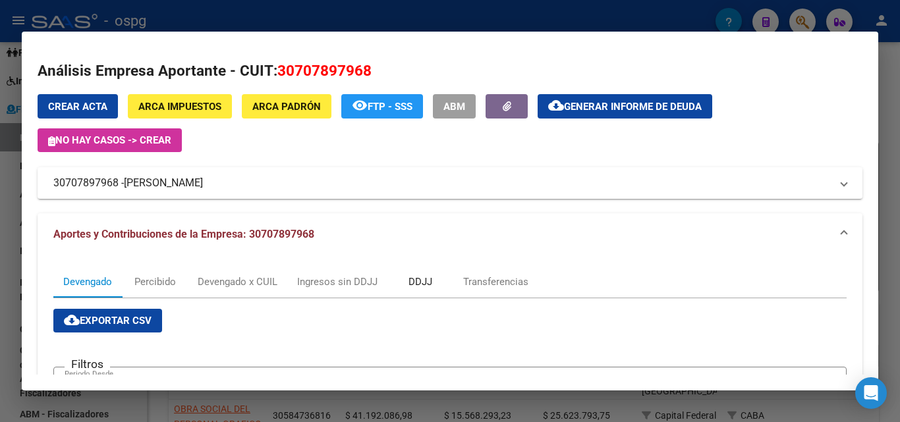
click at [422, 286] on div "DDJJ" at bounding box center [421, 282] width 24 height 14
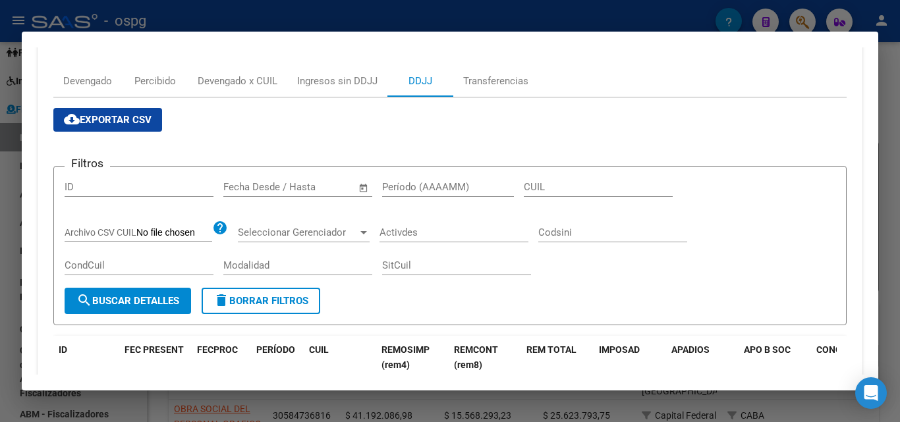
scroll to position [198, 0]
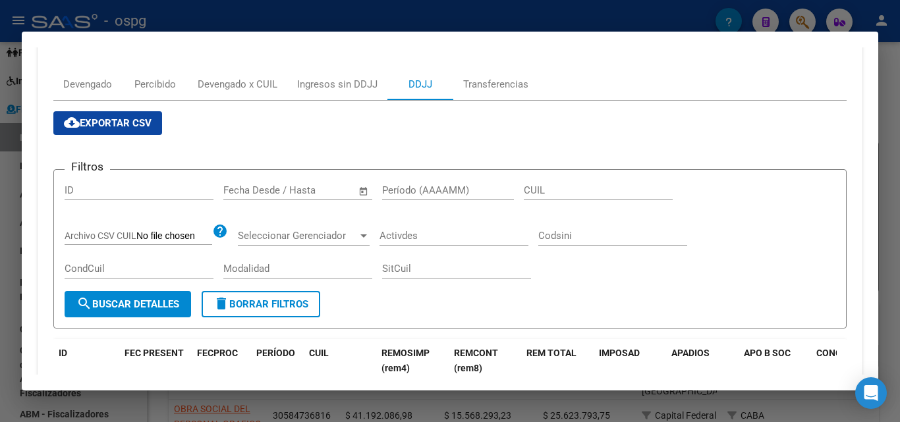
click at [887, 69] on div at bounding box center [450, 211] width 900 height 422
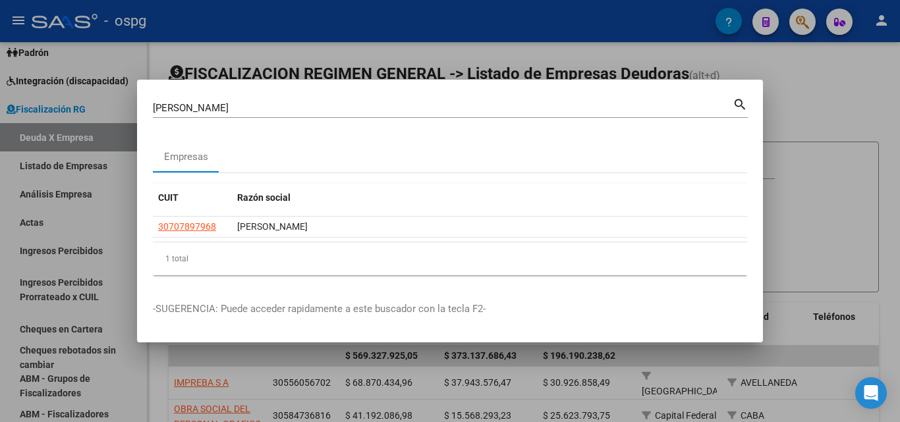
click at [799, 26] on div at bounding box center [450, 211] width 900 height 422
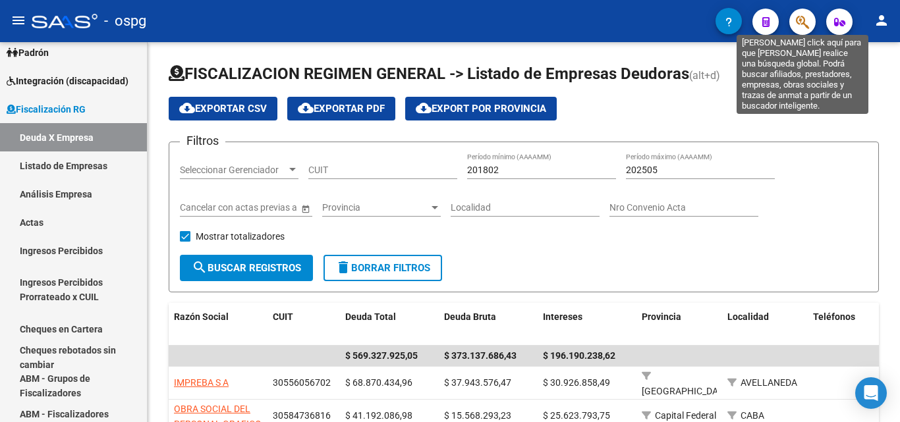
click at [802, 24] on icon "button" at bounding box center [802, 21] width 13 height 15
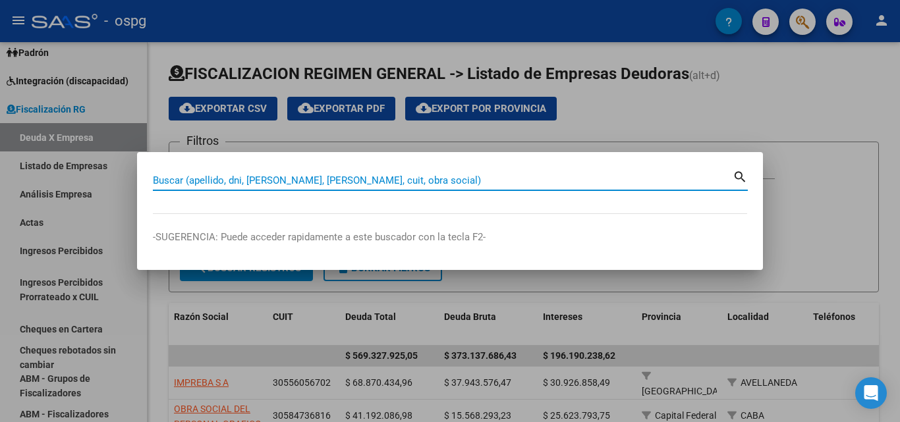
click at [466, 179] on input "Buscar (apellido, dni, [PERSON_NAME], [PERSON_NAME], cuit, obra social)" at bounding box center [443, 181] width 580 height 12
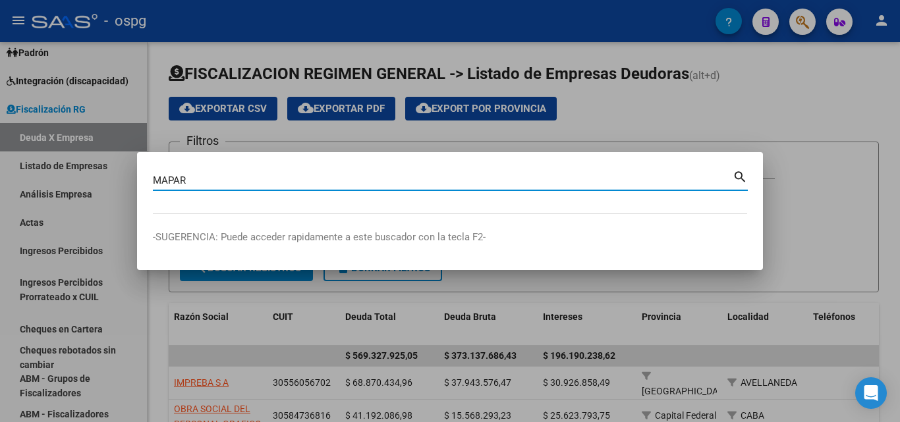
type input "MAPAR"
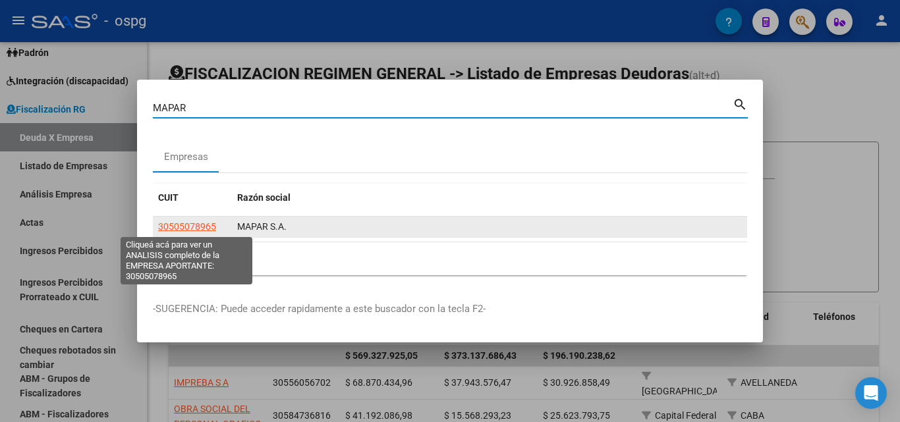
click at [204, 223] on span "30505078965" at bounding box center [187, 226] width 58 height 11
type textarea "30505078965"
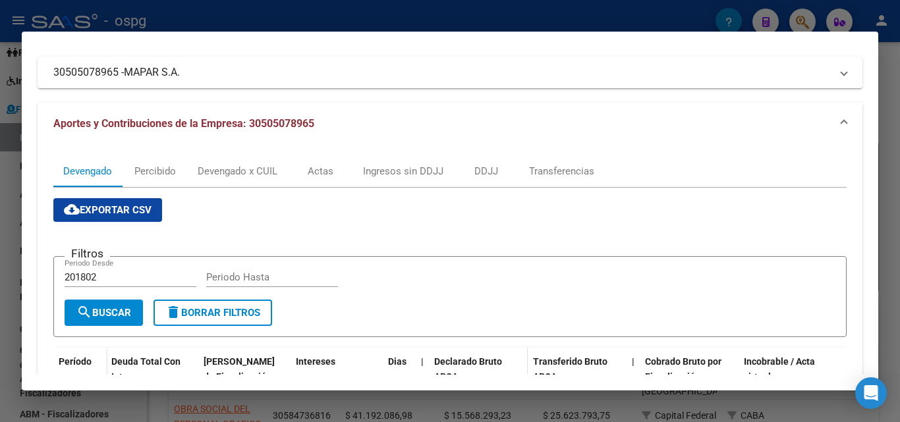
scroll to position [63, 0]
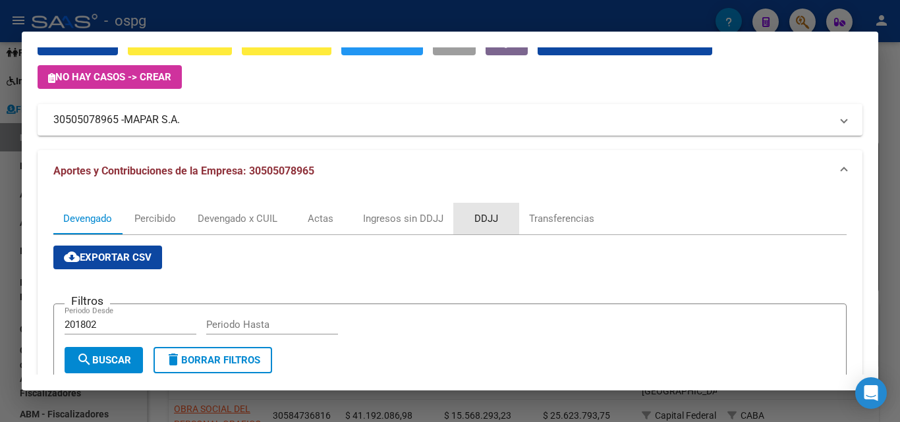
click at [483, 216] on div "DDJJ" at bounding box center [486, 219] width 24 height 14
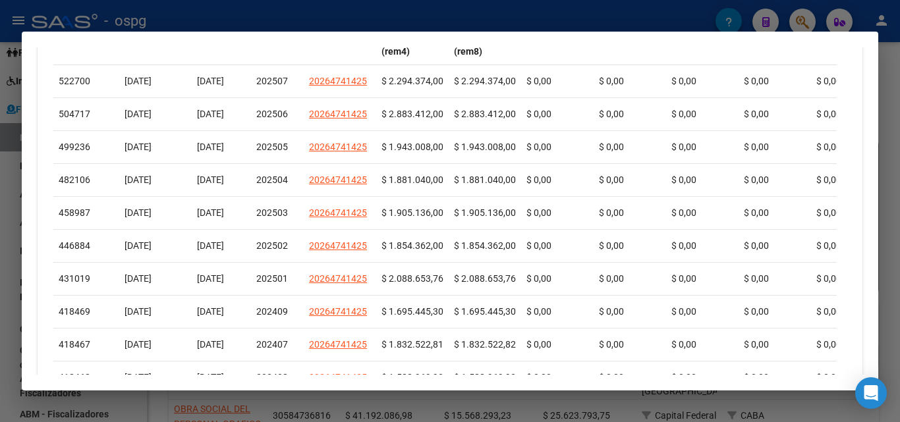
scroll to position [527, 0]
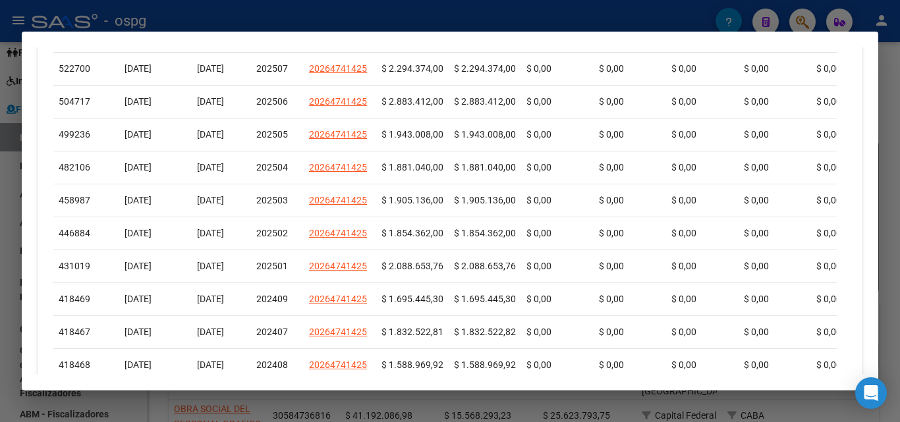
click at [0, 296] on div at bounding box center [450, 211] width 900 height 422
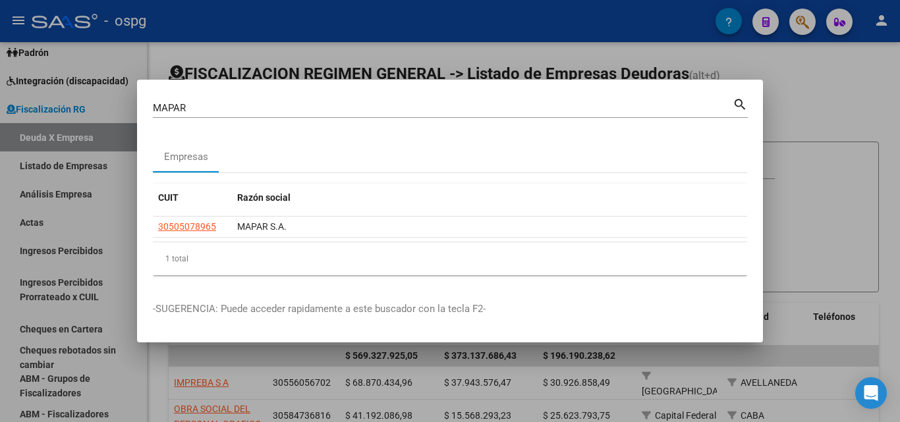
click at [873, 136] on div at bounding box center [450, 211] width 900 height 422
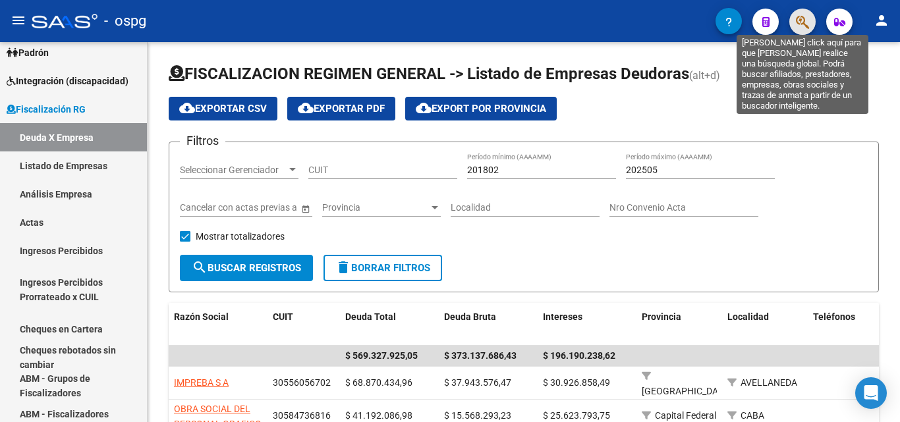
click at [803, 27] on icon "button" at bounding box center [802, 21] width 13 height 15
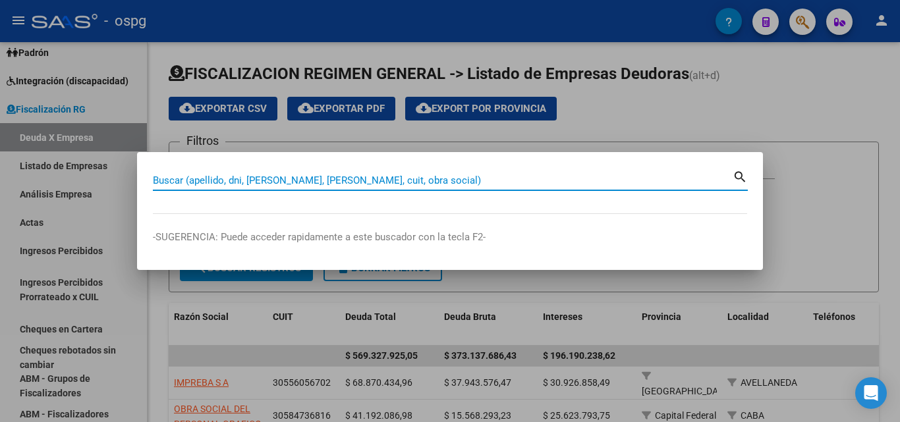
click at [213, 180] on input "Buscar (apellido, dni, [PERSON_NAME], [PERSON_NAME], cuit, obra social)" at bounding box center [443, 181] width 580 height 12
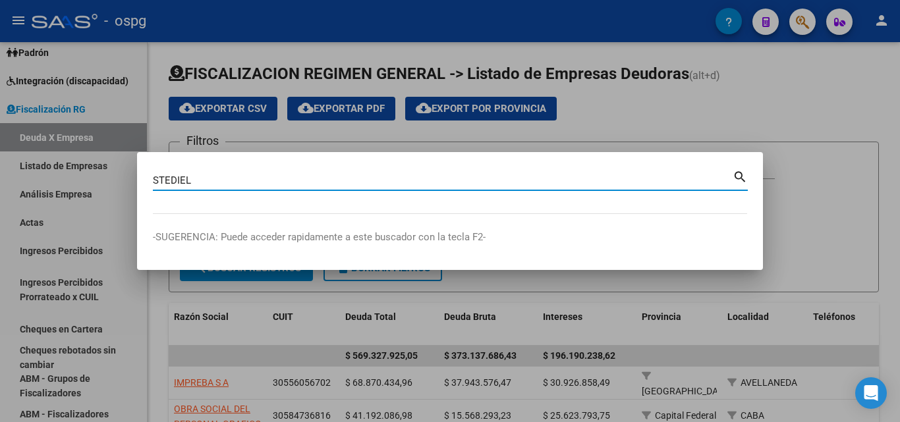
type input "STEDIEL"
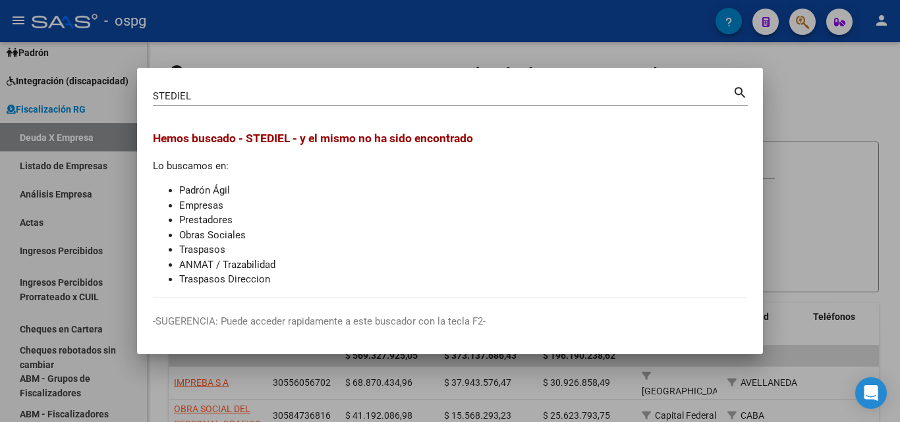
click at [880, 109] on div at bounding box center [450, 211] width 900 height 422
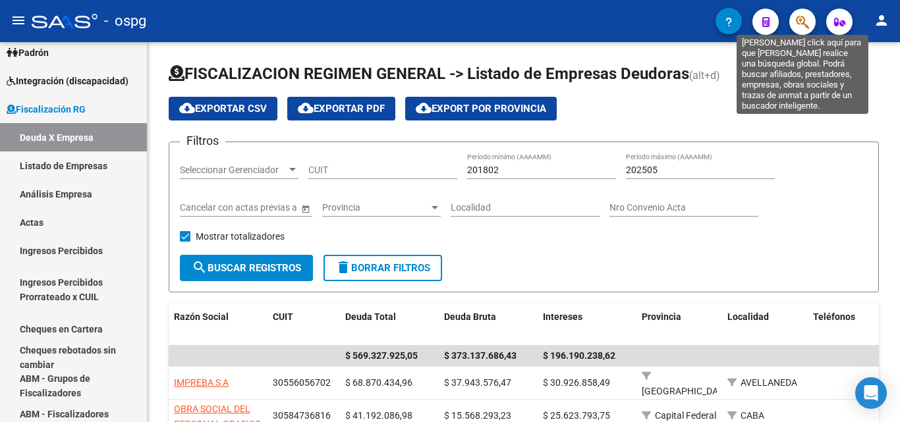
click at [801, 28] on icon "button" at bounding box center [802, 21] width 13 height 15
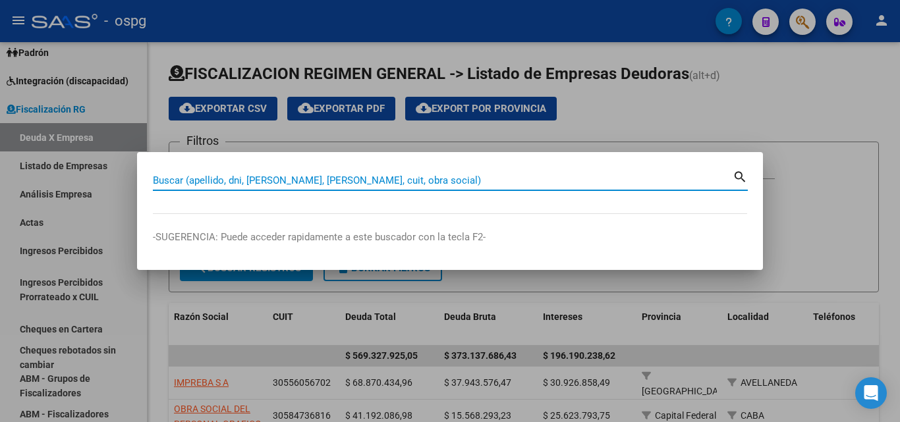
click at [360, 183] on input "Buscar (apellido, dni, [PERSON_NAME], [PERSON_NAME], cuit, obra social)" at bounding box center [443, 181] width 580 height 12
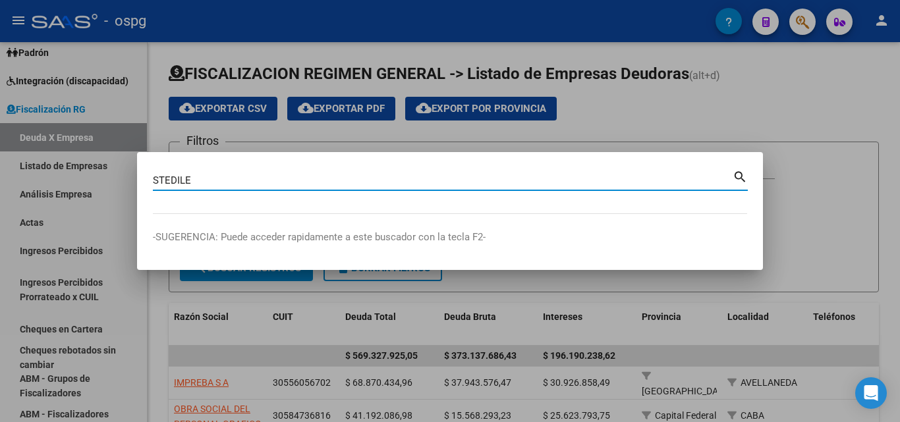
type input "STEDILE"
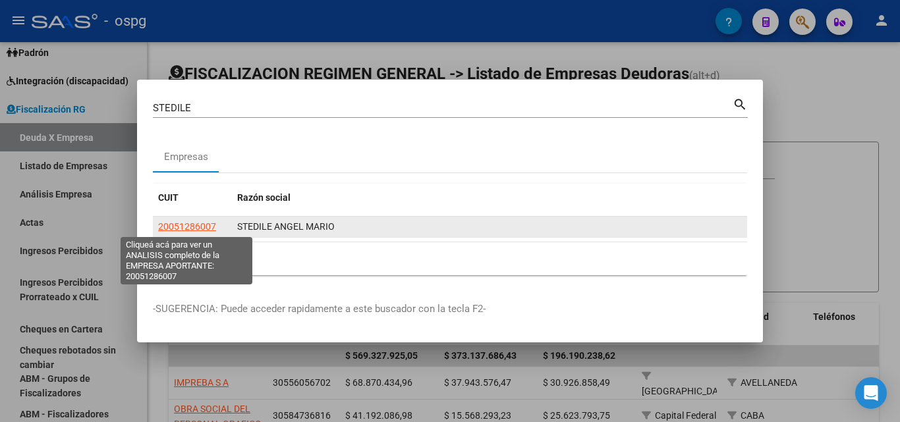
click at [203, 221] on span "20051286007" at bounding box center [187, 226] width 58 height 11
type textarea "20051286007"
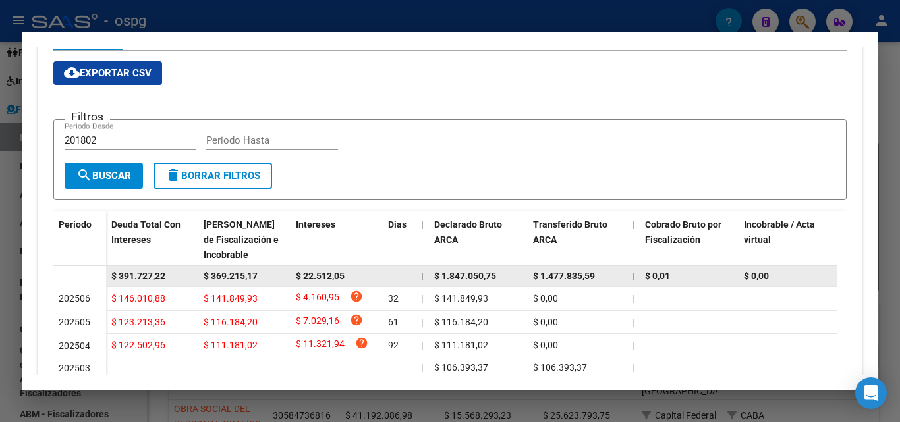
scroll to position [132, 0]
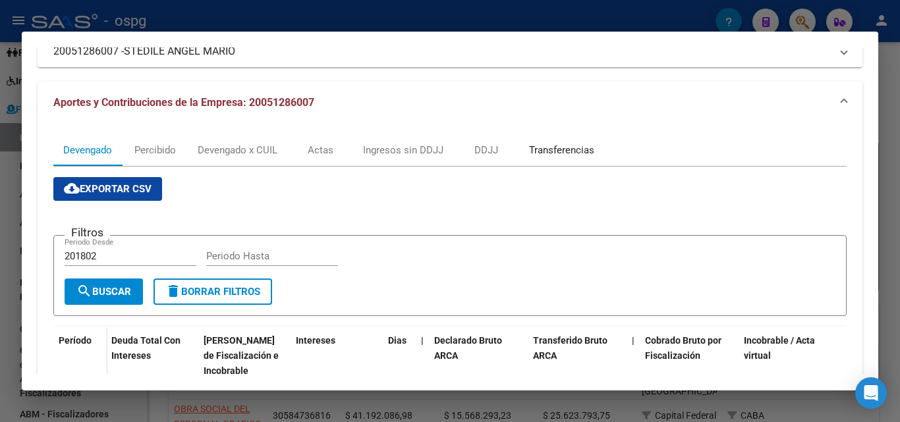
click at [563, 150] on div "Transferencias" at bounding box center [561, 150] width 65 height 14
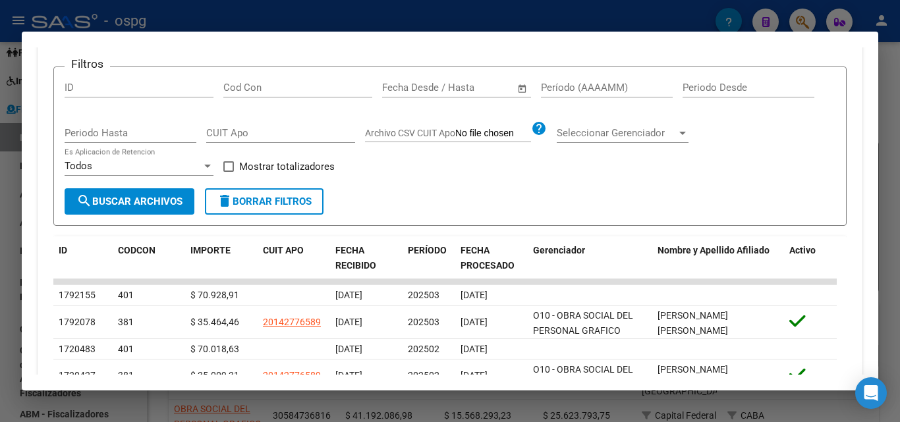
scroll to position [329, 0]
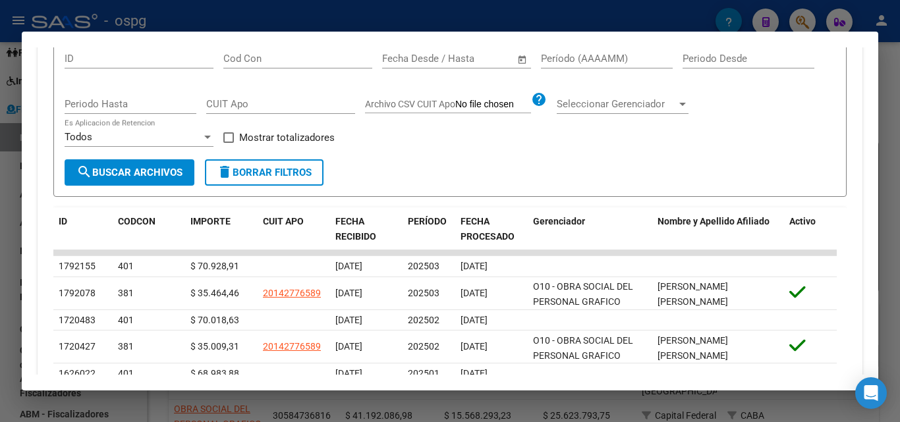
click at [0, 281] on div at bounding box center [450, 211] width 900 height 422
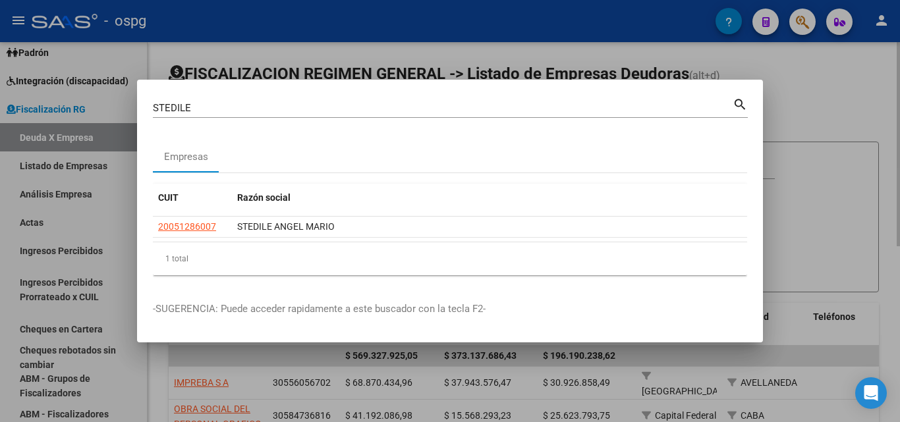
drag, startPoint x: 860, startPoint y: 113, endPoint x: 806, endPoint y: 47, distance: 85.2
click at [859, 113] on div at bounding box center [450, 211] width 900 height 422
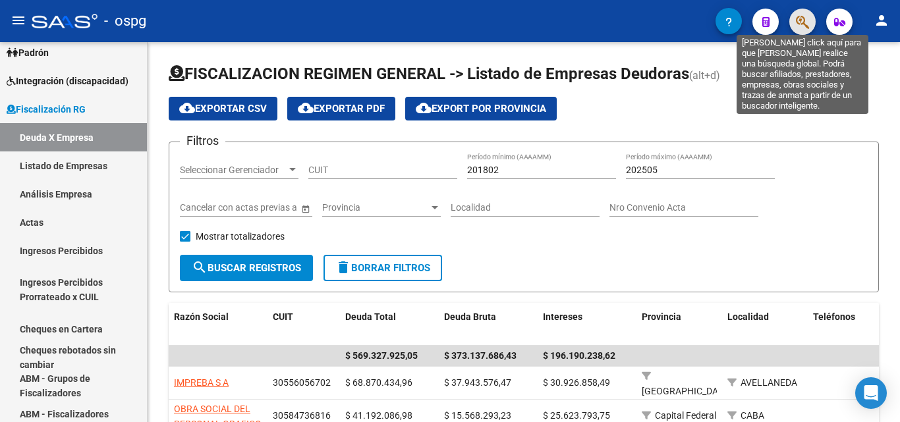
click at [802, 19] on icon "button" at bounding box center [802, 21] width 13 height 15
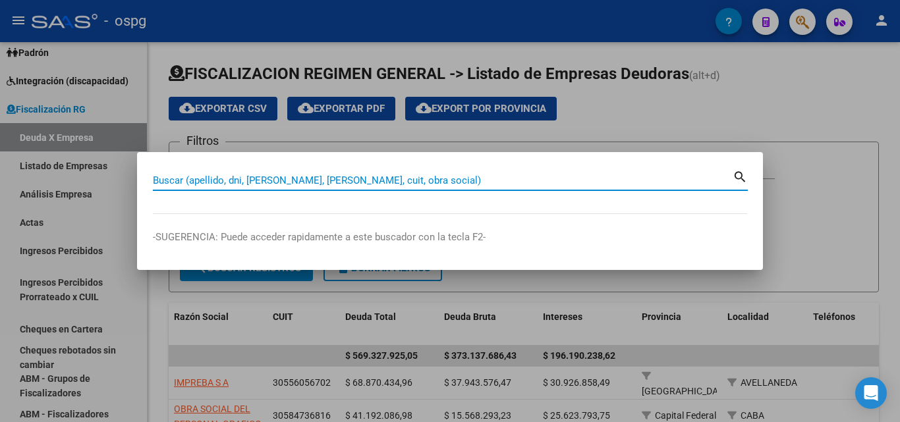
click at [393, 179] on input "Buscar (apellido, dni, [PERSON_NAME], [PERSON_NAME], cuit, obra social)" at bounding box center [443, 181] width 580 height 12
click at [440, 189] on div "Buscar (apellido, dni, [PERSON_NAME], nro traspaso, cuit, obra social) search" at bounding box center [450, 185] width 595 height 35
click at [430, 182] on input "Buscar (apellido, dni, [PERSON_NAME], [PERSON_NAME], cuit, obra social)" at bounding box center [443, 181] width 580 height 12
drag, startPoint x: 430, startPoint y: 182, endPoint x: 201, endPoint y: 169, distance: 229.0
click at [201, 169] on div "Buscar (apellido, dni, [PERSON_NAME], nro traspaso, cuit, obra social) search" at bounding box center [450, 179] width 595 height 22
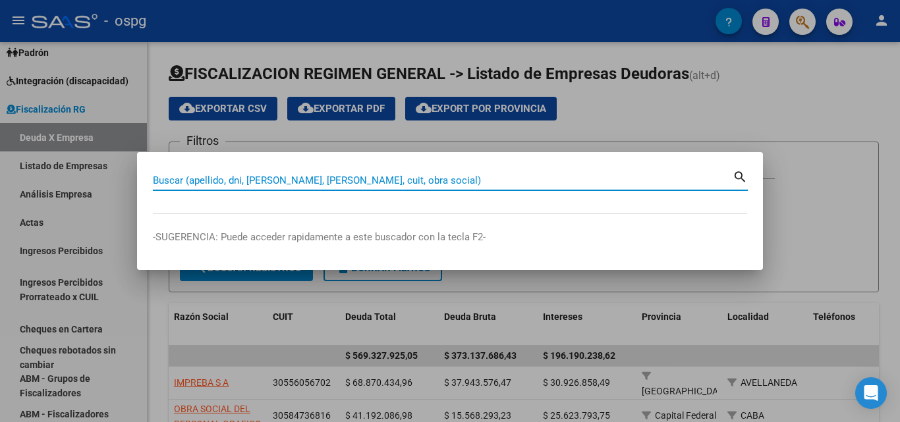
drag, startPoint x: 235, startPoint y: 181, endPoint x: 262, endPoint y: 185, distance: 27.4
click at [235, 181] on input "Buscar (apellido, dni, [PERSON_NAME], [PERSON_NAME], cuit, obra social)" at bounding box center [443, 181] width 580 height 12
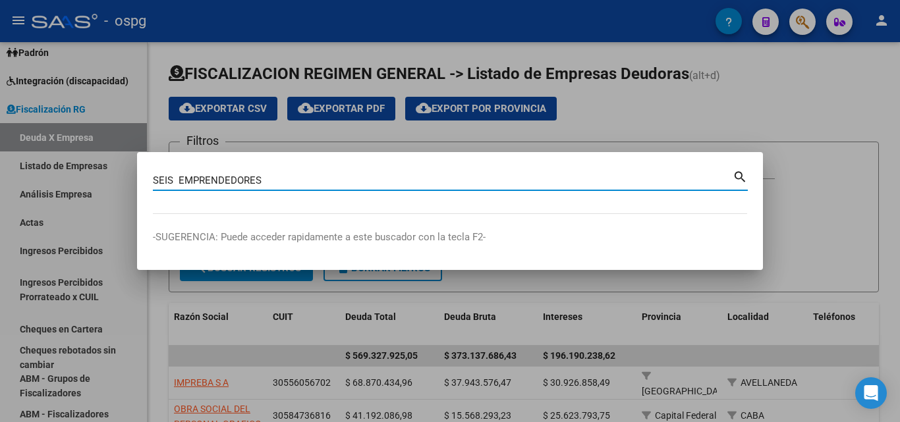
type input "SEIS EMPRENDEDORES"
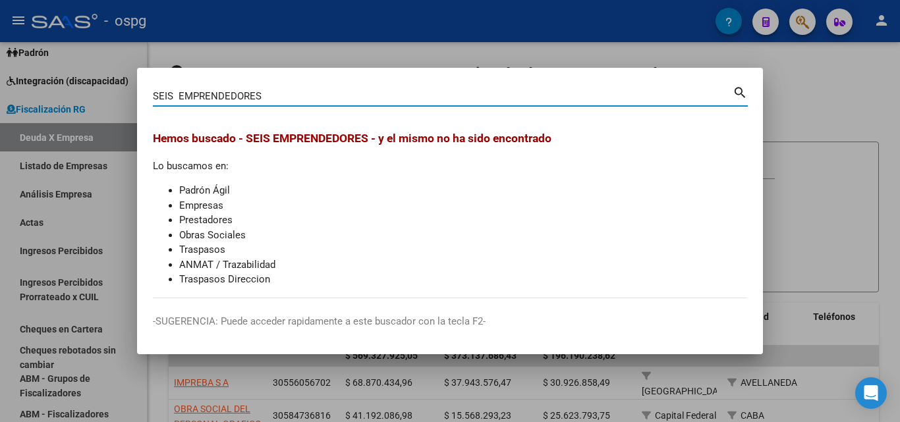
click at [838, 88] on div at bounding box center [450, 211] width 900 height 422
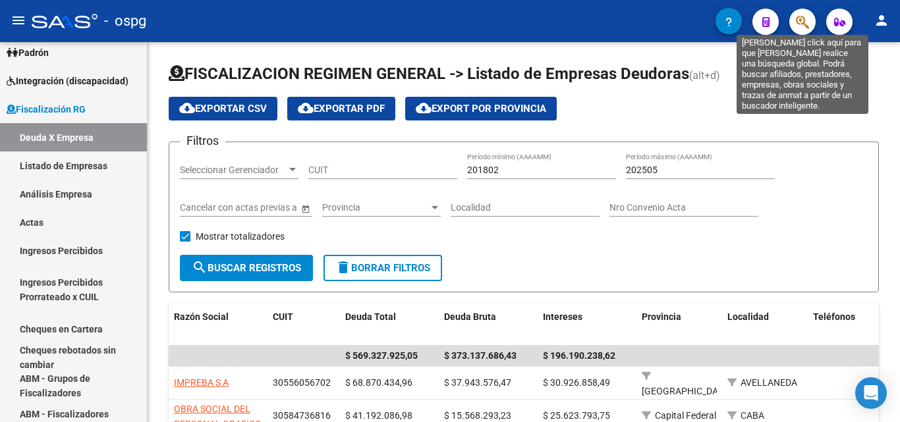
click at [807, 20] on icon "button" at bounding box center [802, 21] width 13 height 15
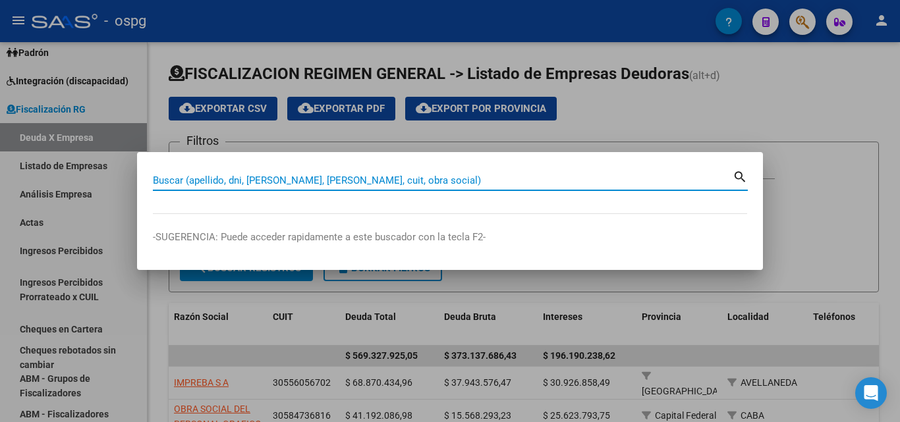
click at [291, 177] on input "Buscar (apellido, dni, [PERSON_NAME], [PERSON_NAME], cuit, obra social)" at bounding box center [443, 181] width 580 height 12
paste input "30-71211790-3"
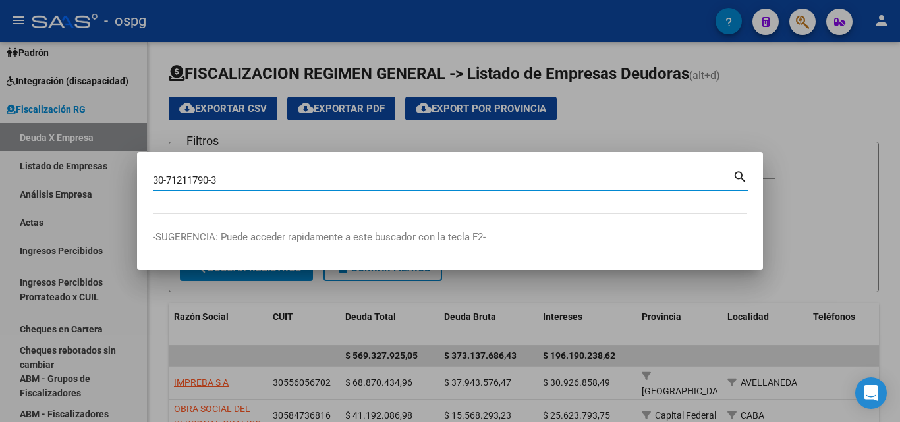
type input "30712117903"
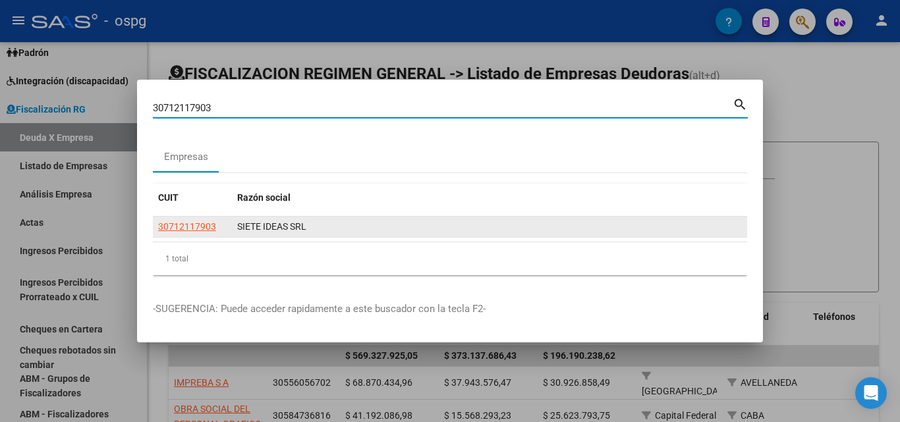
click at [183, 219] on app-link-go-to "30712117903" at bounding box center [187, 226] width 58 height 15
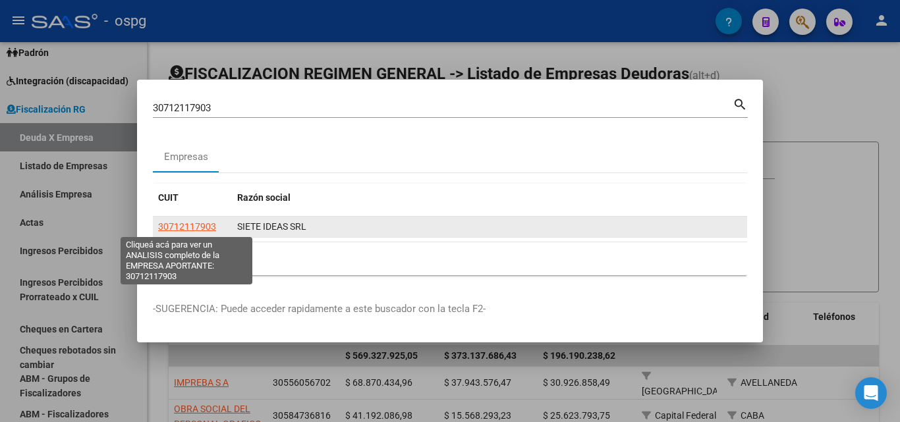
click at [185, 224] on span "30712117903" at bounding box center [187, 226] width 58 height 11
type textarea "30712117903"
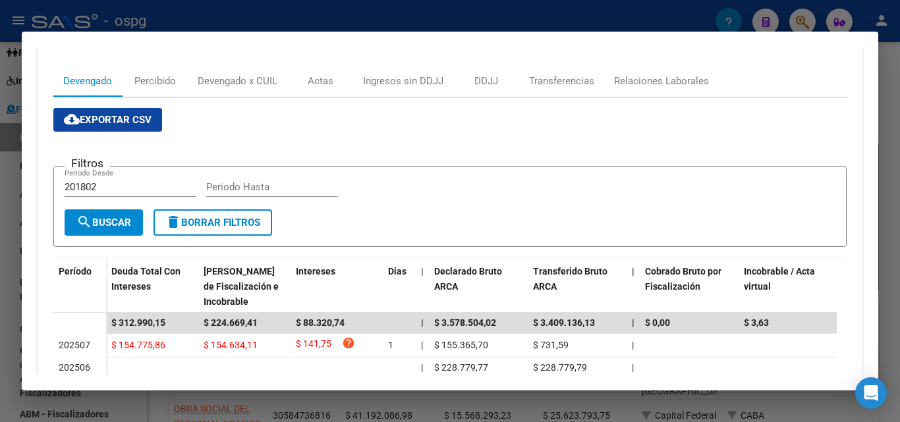
scroll to position [132, 0]
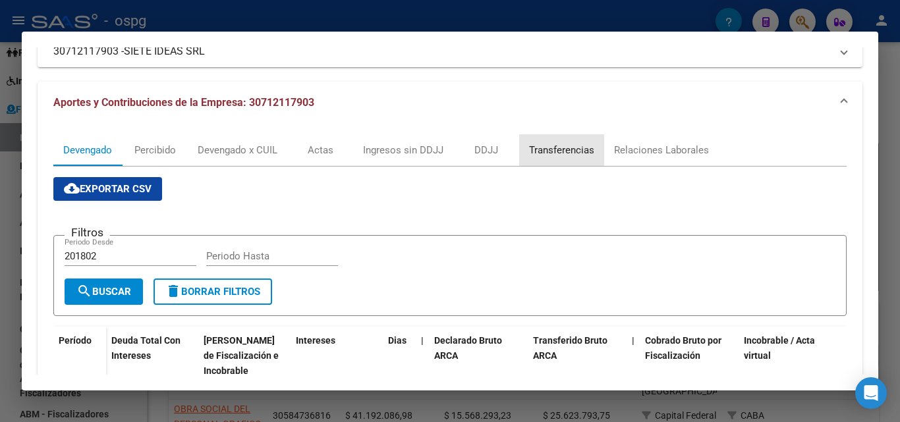
click at [568, 155] on div "Transferencias" at bounding box center [561, 150] width 65 height 14
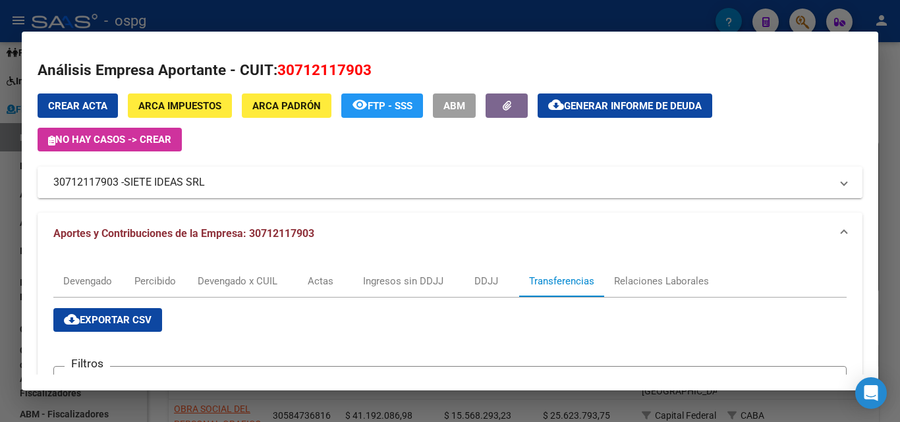
scroll to position [0, 0]
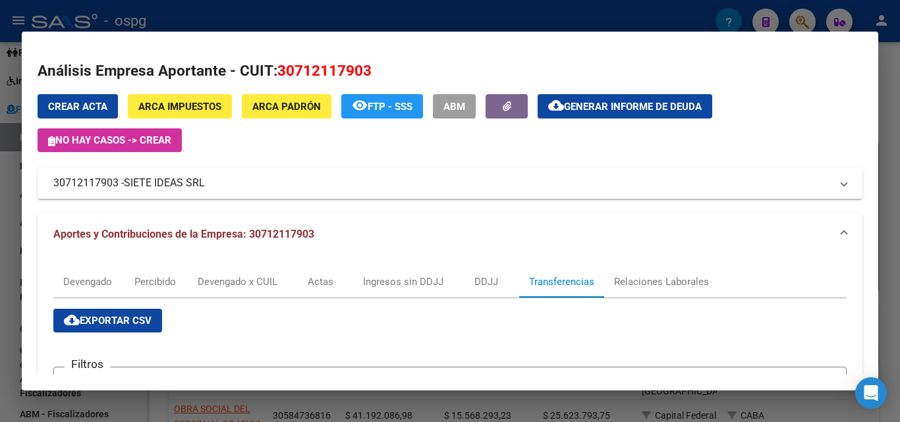
click at [781, 136] on div "Crear Acta ARCA Impuestos ARCA [PERSON_NAME] remove_red_eye FTP - SSS ABM cloud…" at bounding box center [450, 123] width 825 height 58
click at [896, 145] on div at bounding box center [450, 211] width 900 height 422
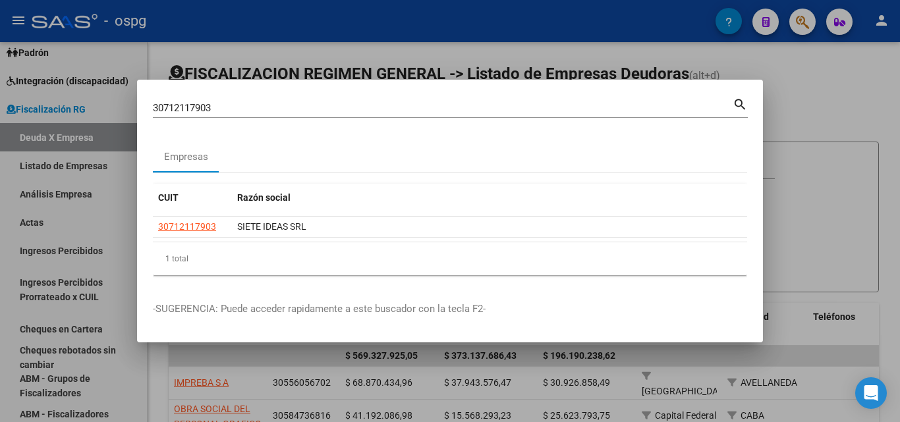
click at [820, 120] on div at bounding box center [450, 211] width 900 height 422
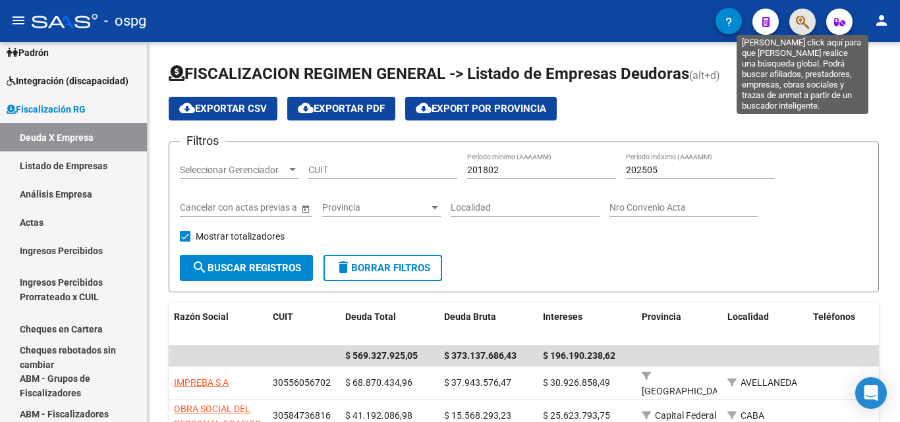
click at [801, 24] on icon "button" at bounding box center [802, 21] width 13 height 15
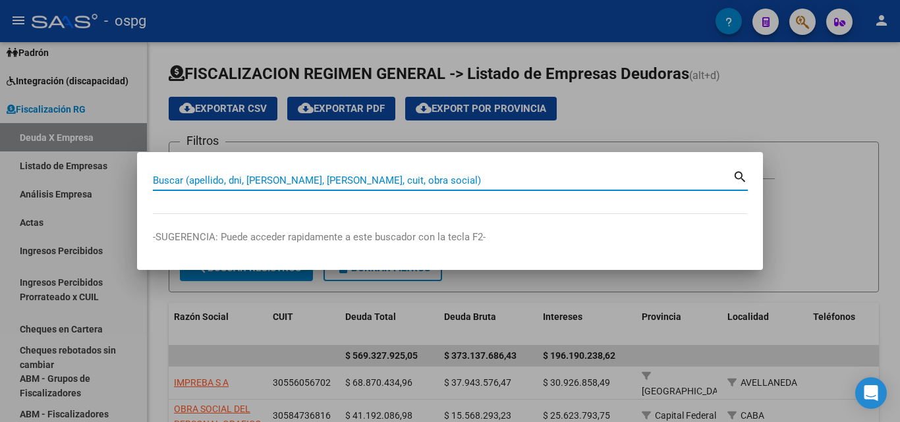
click at [351, 182] on input "Buscar (apellido, dni, [PERSON_NAME], [PERSON_NAME], cuit, obra social)" at bounding box center [443, 181] width 580 height 12
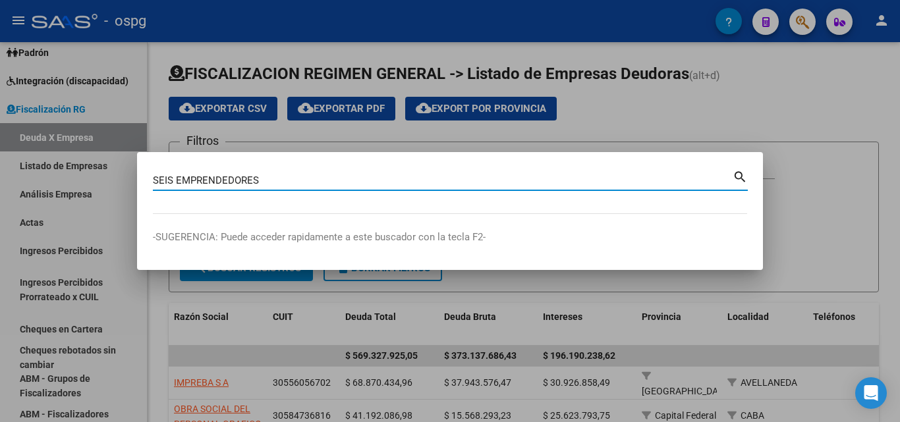
type input "SEIS EMPRENDEDORES"
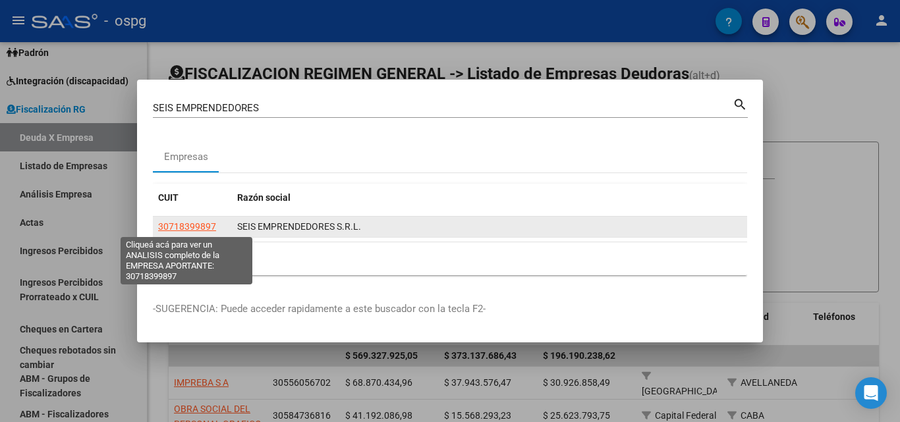
click at [181, 224] on span "30718399897" at bounding box center [187, 226] width 58 height 11
type textarea "30718399897"
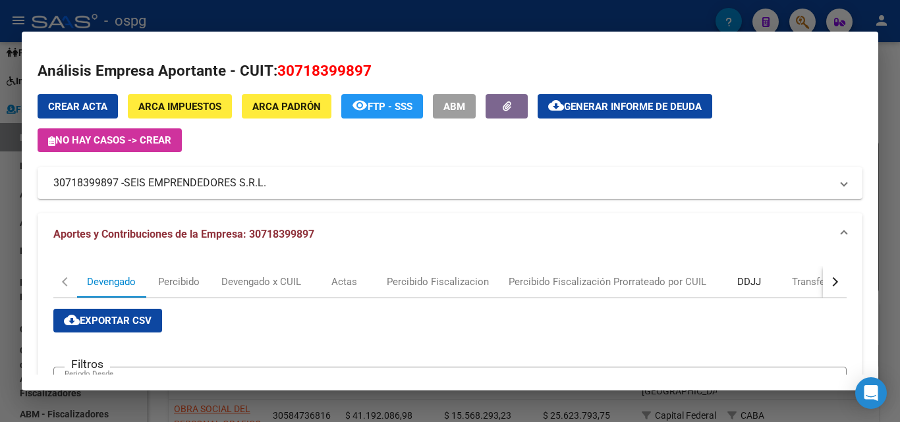
click at [747, 278] on div "DDJJ" at bounding box center [749, 282] width 24 height 14
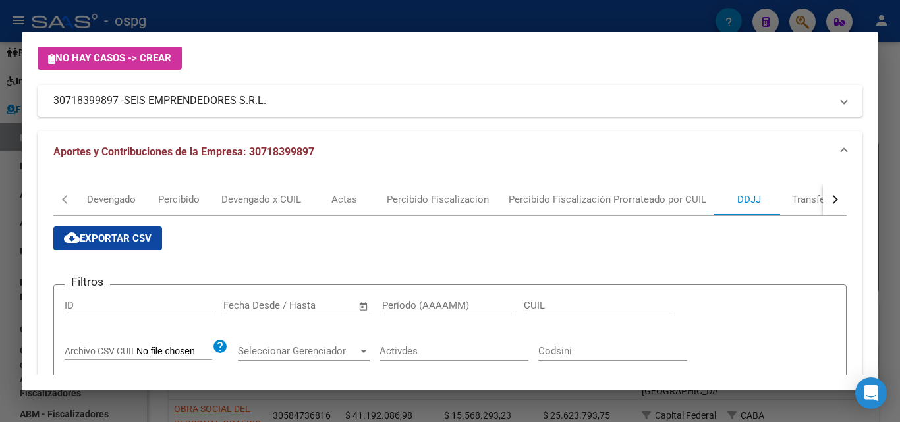
scroll to position [66, 0]
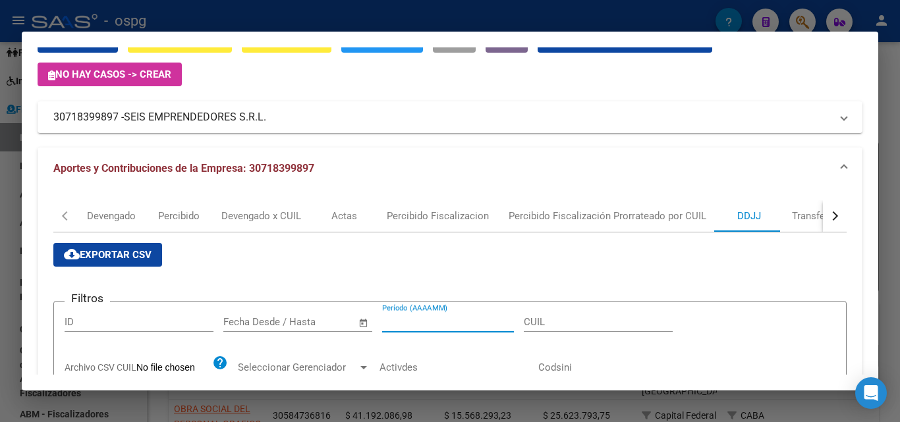
click at [435, 323] on input "Período (AAAAMM)" at bounding box center [448, 322] width 132 height 12
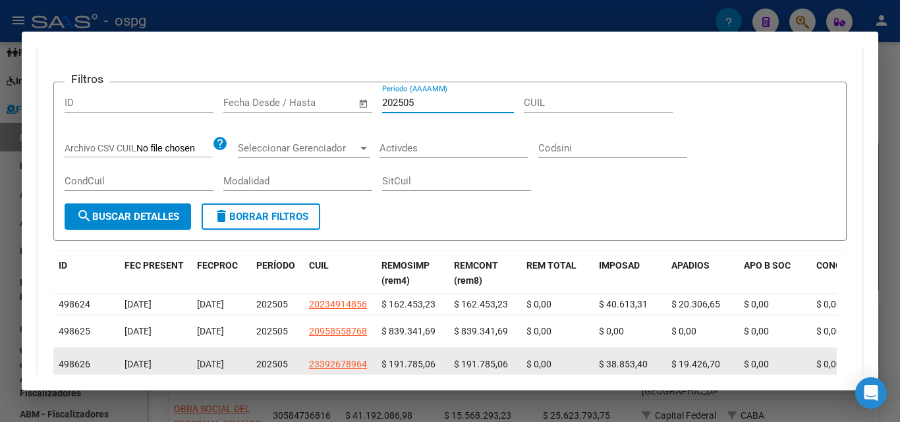
scroll to position [198, 0]
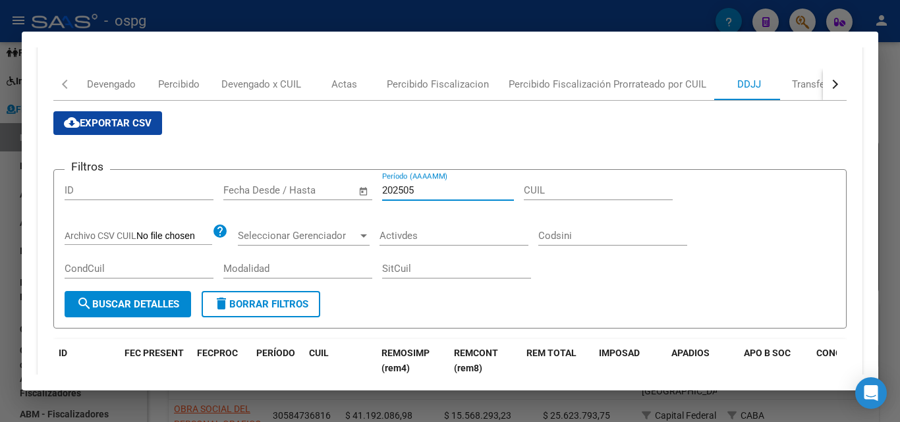
type input "202505"
click at [117, 297] on button "search Buscar Detalles" at bounding box center [128, 304] width 127 height 26
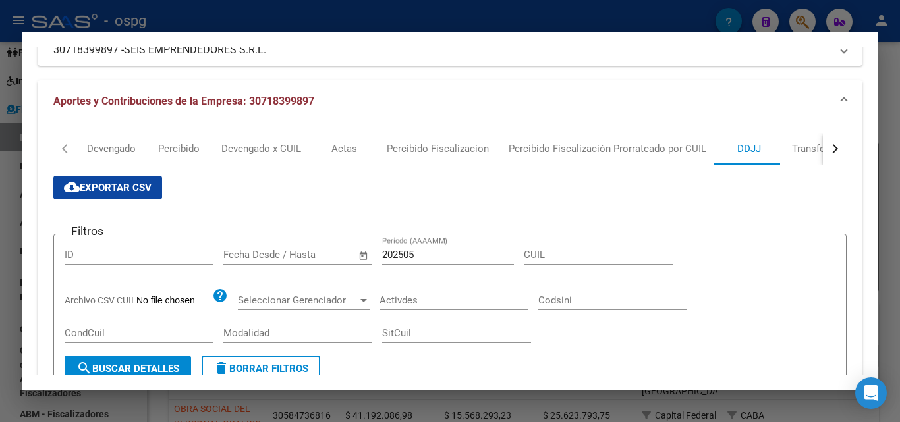
scroll to position [132, 0]
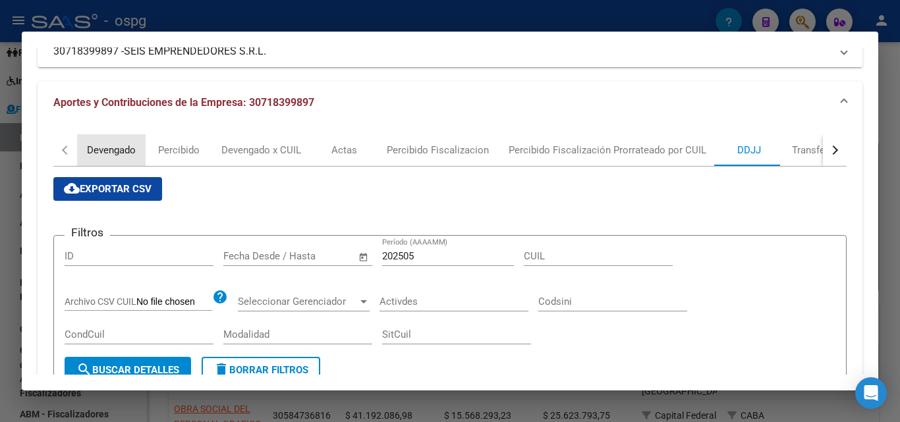
click at [113, 146] on div "Devengado" at bounding box center [111, 150] width 49 height 14
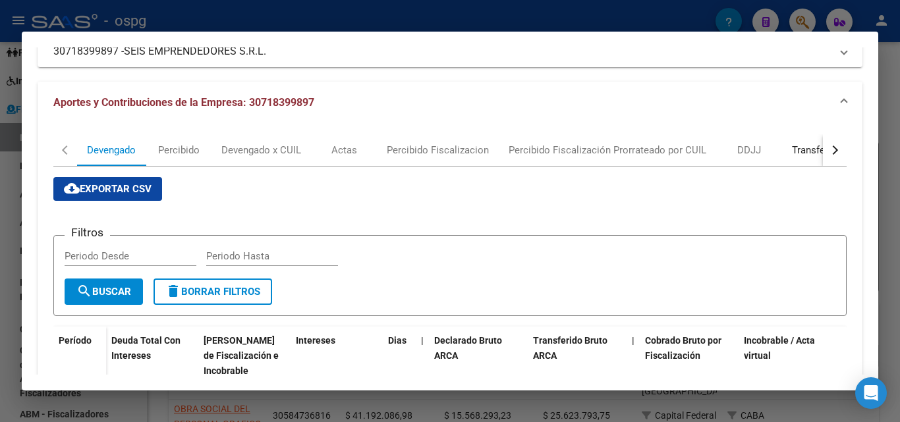
click at [797, 149] on div "Transferencias" at bounding box center [824, 150] width 65 height 14
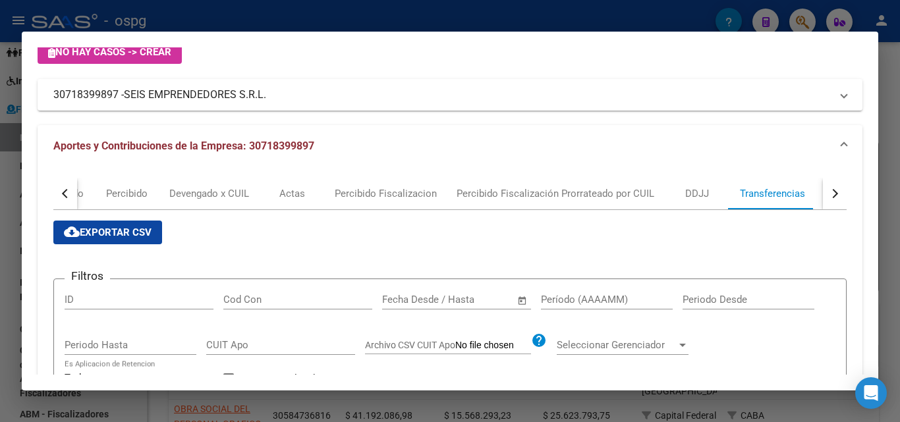
scroll to position [198, 0]
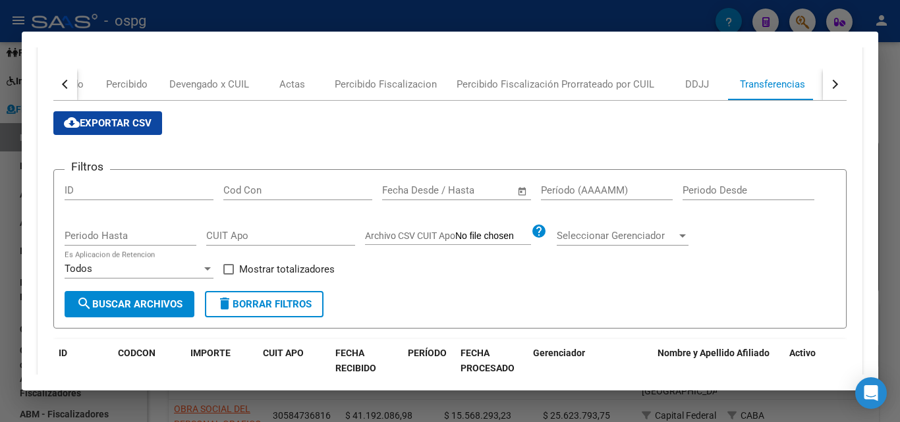
click at [571, 190] on input "Período (AAAAMM)" at bounding box center [607, 191] width 132 height 12
type input "202505"
click at [229, 273] on span at bounding box center [228, 269] width 11 height 11
click at [229, 275] on input "Mostrar totalizadores" at bounding box center [228, 275] width 1 height 1
checkbox input "true"
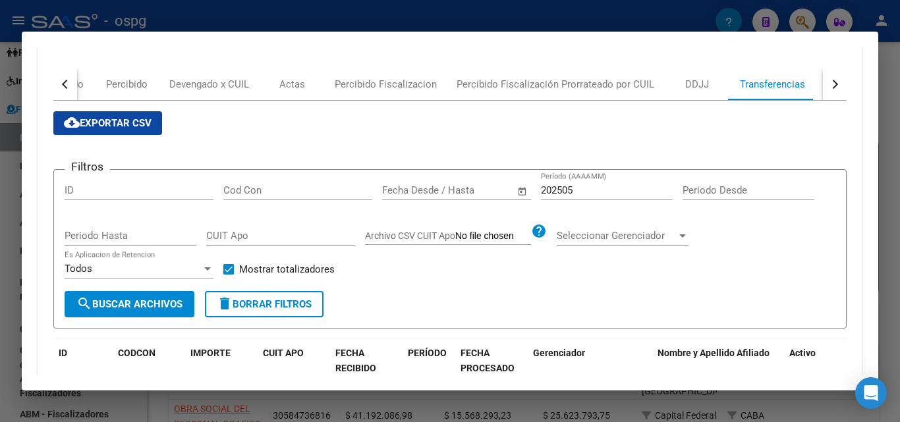
click at [156, 306] on span "search Buscar Archivos" at bounding box center [129, 305] width 106 height 12
click at [600, 190] on input "202505" at bounding box center [607, 191] width 132 height 12
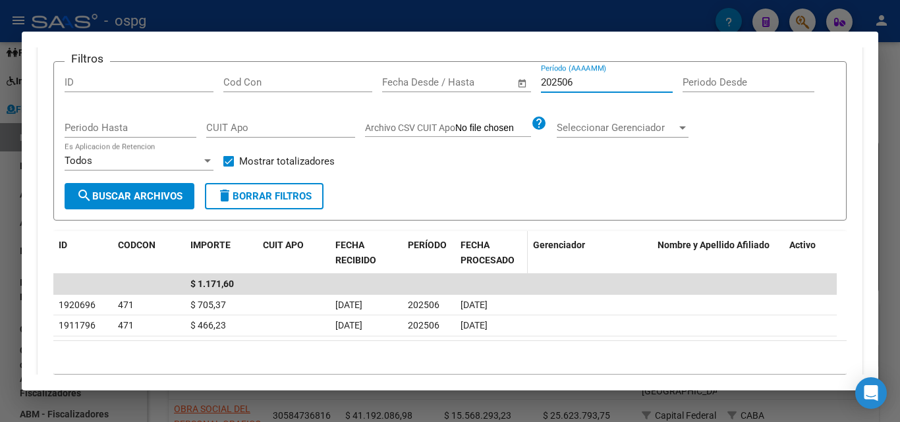
scroll to position [275, 0]
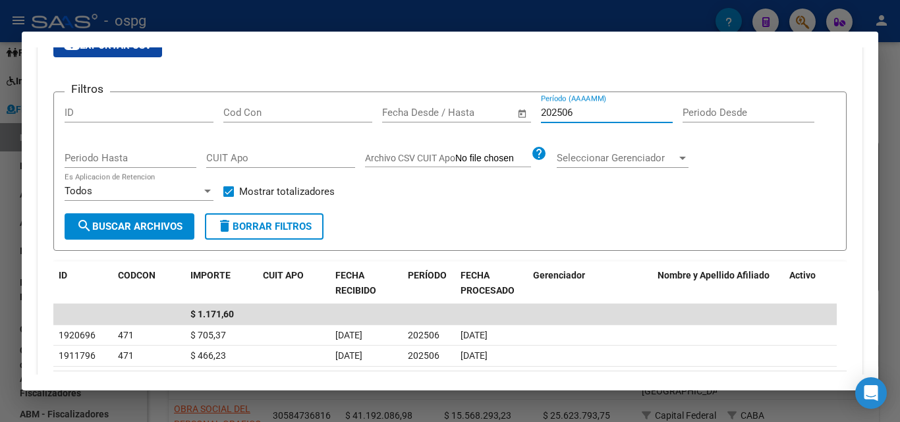
click at [583, 110] on input "202506" at bounding box center [607, 113] width 132 height 12
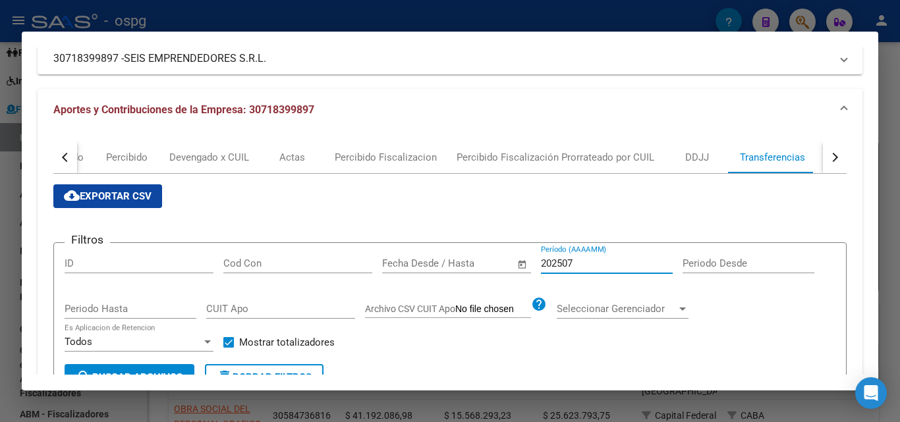
scroll to position [123, 0]
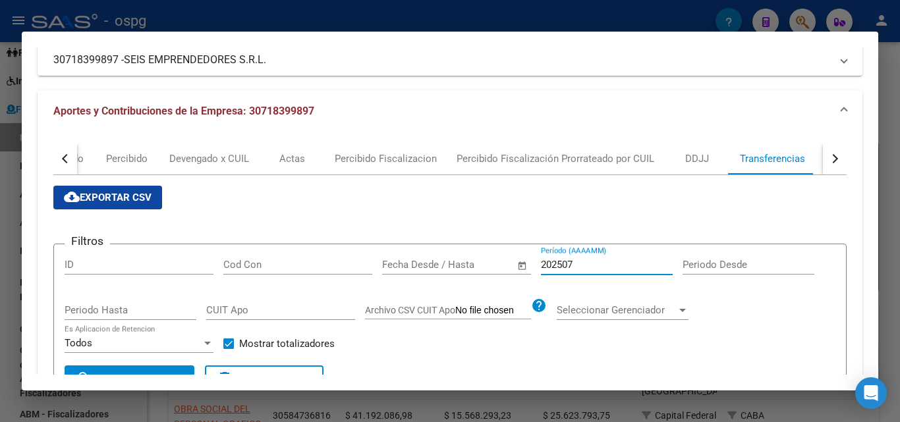
click at [592, 264] on input "202507" at bounding box center [607, 265] width 132 height 12
type input "202507"
click at [695, 167] on div "DDJJ" at bounding box center [697, 159] width 66 height 32
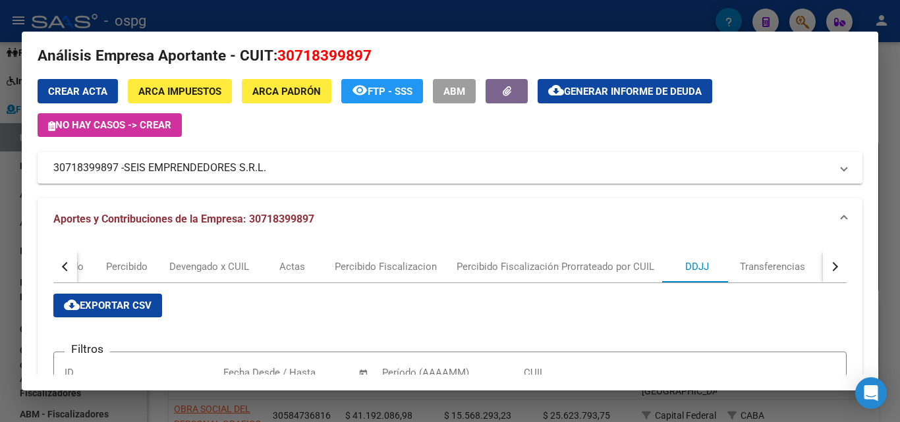
scroll to position [0, 0]
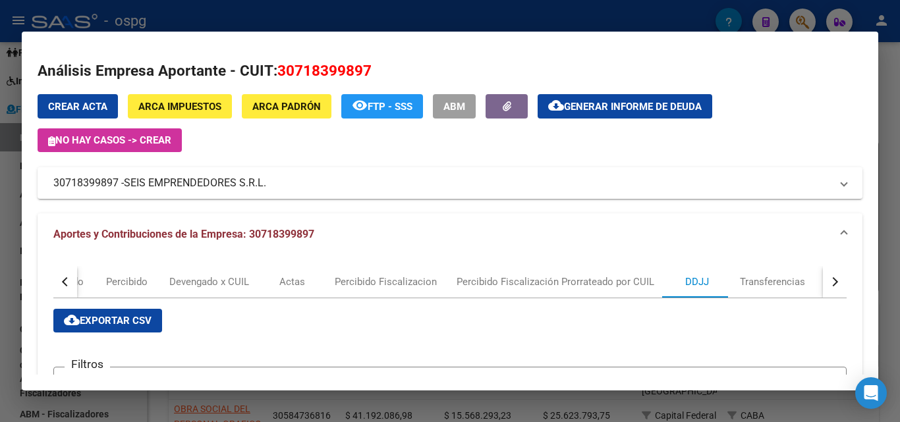
drag, startPoint x: 118, startPoint y: 179, endPoint x: 25, endPoint y: 176, distance: 93.0
click at [25, 176] on mat-dialog-content "Análisis Empresa Aportante - CUIT: 30718399897 Crear Acta ARCA Impuestos ARCA […" at bounding box center [450, 211] width 857 height 328
copy mat-panel-title "30718399897"
click at [895, 100] on div at bounding box center [450, 211] width 900 height 422
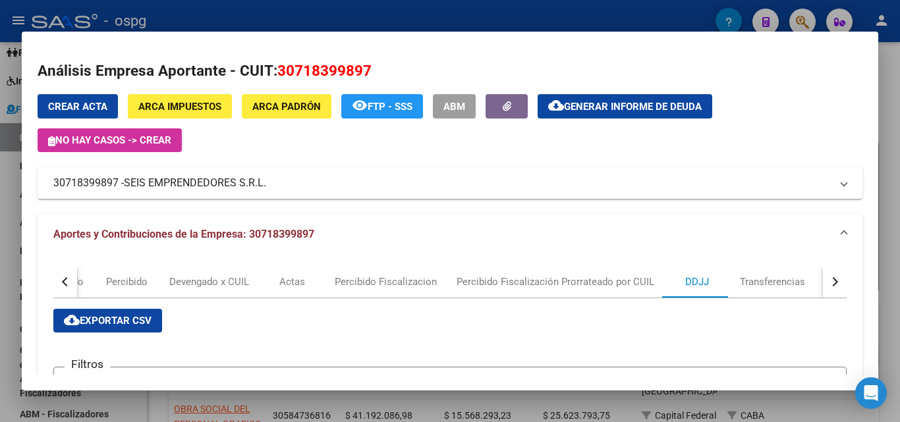
click at [895, 100] on div at bounding box center [450, 211] width 900 height 422
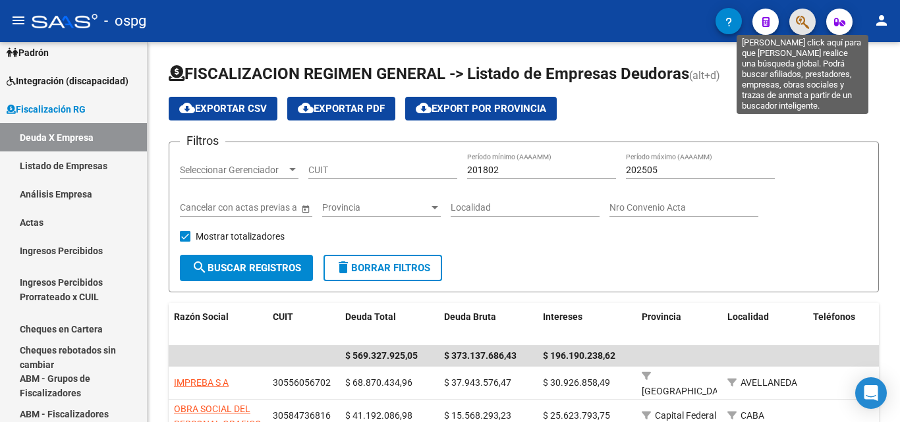
click at [806, 29] on icon "button" at bounding box center [802, 21] width 13 height 15
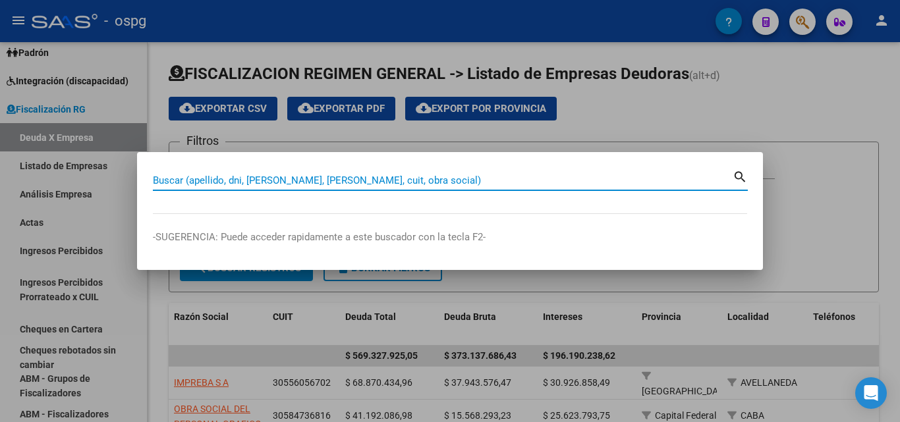
click at [383, 182] on input "Buscar (apellido, dni, [PERSON_NAME], [PERSON_NAME], cuit, obra social)" at bounding box center [443, 181] width 580 height 12
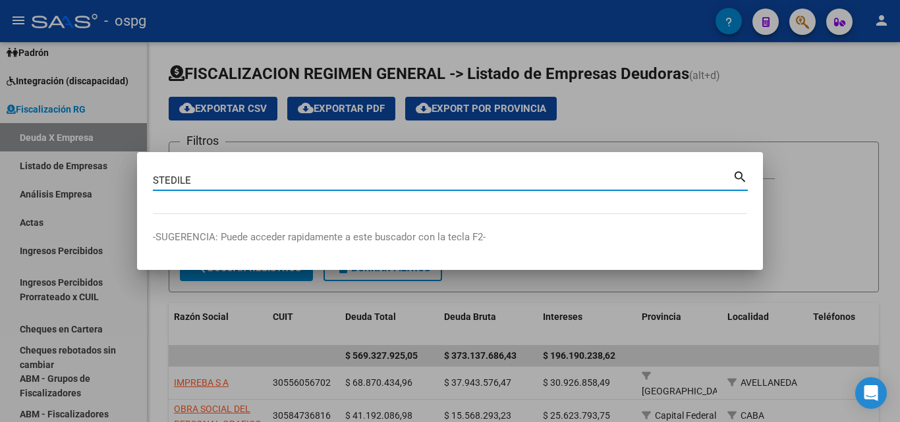
type input "STEDILE"
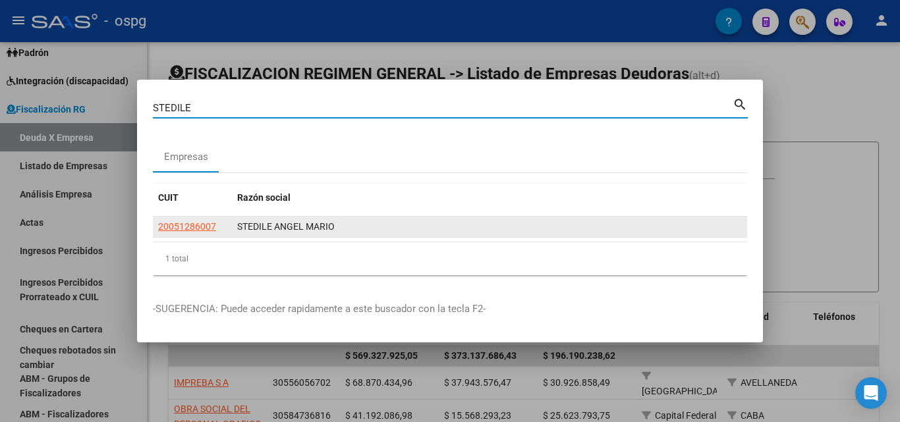
click at [174, 219] on datatable-body-cell "20051286007" at bounding box center [192, 227] width 79 height 20
click at [176, 232] on app-link-go-to "20051286007" at bounding box center [187, 226] width 58 height 15
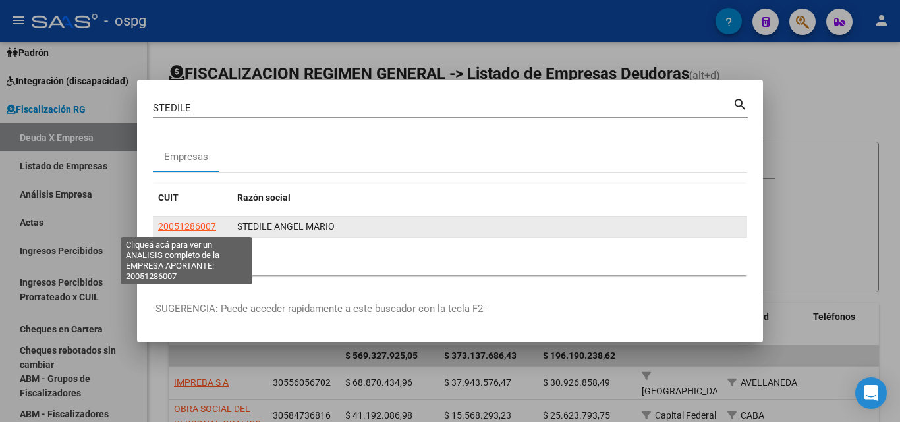
click at [179, 227] on span "20051286007" at bounding box center [187, 226] width 58 height 11
type textarea "20051286007"
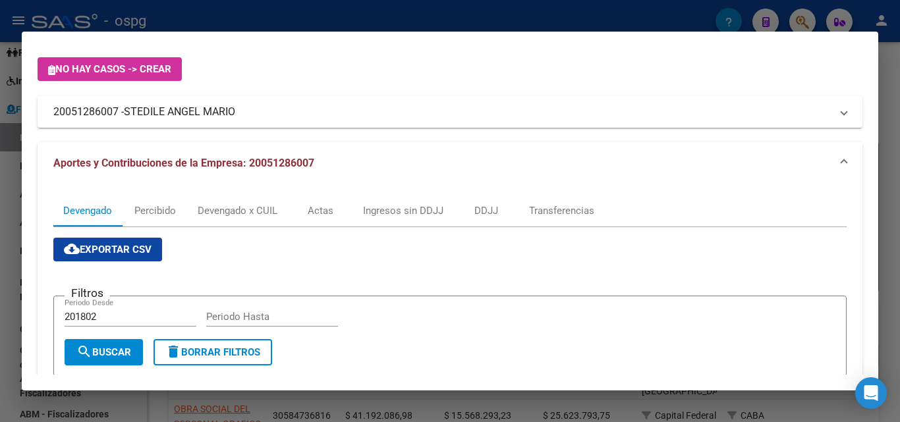
scroll to position [66, 0]
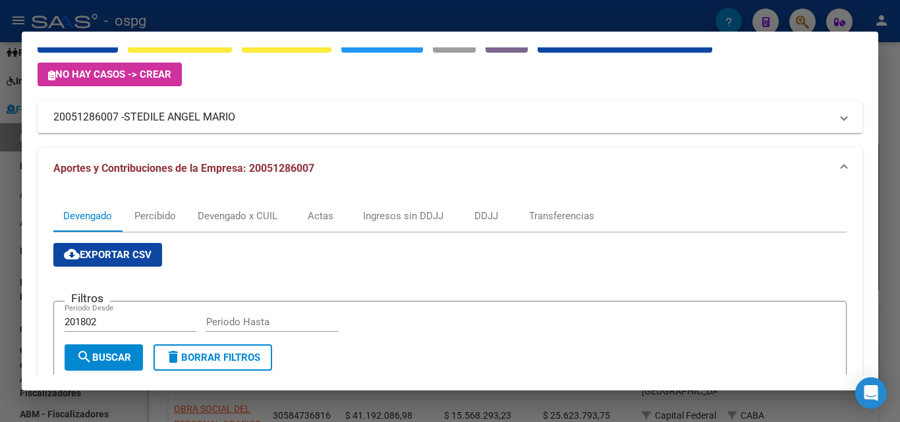
drag, startPoint x: 121, startPoint y: 115, endPoint x: 30, endPoint y: 125, distance: 91.5
click at [30, 125] on mat-dialog-content "Análisis Empresa Aportante - CUIT: 20051286007 Crear Acta ARCA Impuestos ARCA […" at bounding box center [450, 211] width 857 height 328
click at [113, 133] on div "Crear Acta ARCA Impuestos ARCA [PERSON_NAME] remove_red_eye FTP - SSS ABM cloud…" at bounding box center [450, 387] width 825 height 718
drag, startPoint x: 113, startPoint y: 115, endPoint x: 42, endPoint y: 121, distance: 71.4
click at [34, 121] on mat-dialog-content "Análisis Empresa Aportante - CUIT: 20051286007 Crear Acta ARCA Impuestos ARCA […" at bounding box center [450, 211] width 857 height 328
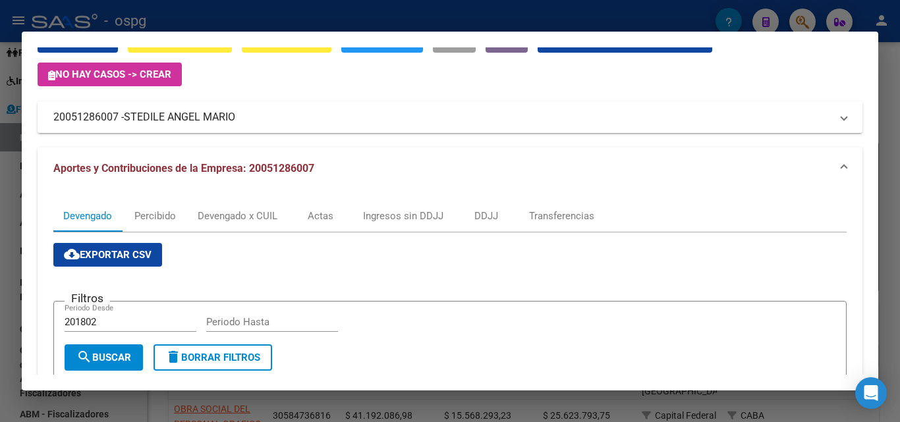
drag, startPoint x: 103, startPoint y: 130, endPoint x: 108, endPoint y: 123, distance: 8.6
click at [104, 130] on mat-expansion-panel-header "20051286007 - STEDILE ANGEL MARIO" at bounding box center [450, 117] width 825 height 32
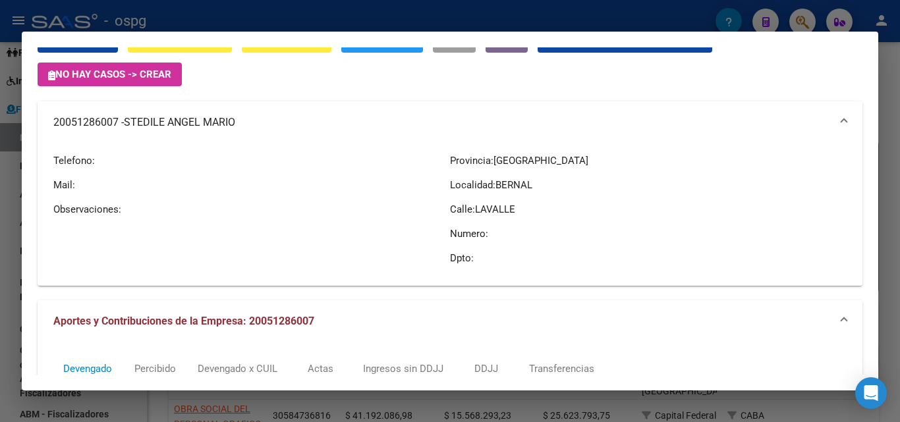
drag, startPoint x: 118, startPoint y: 123, endPoint x: 45, endPoint y: 127, distance: 72.6
click at [39, 127] on mat-expansion-panel-header "20051286007 - STEDILE ANGEL MARIO" at bounding box center [450, 122] width 825 height 42
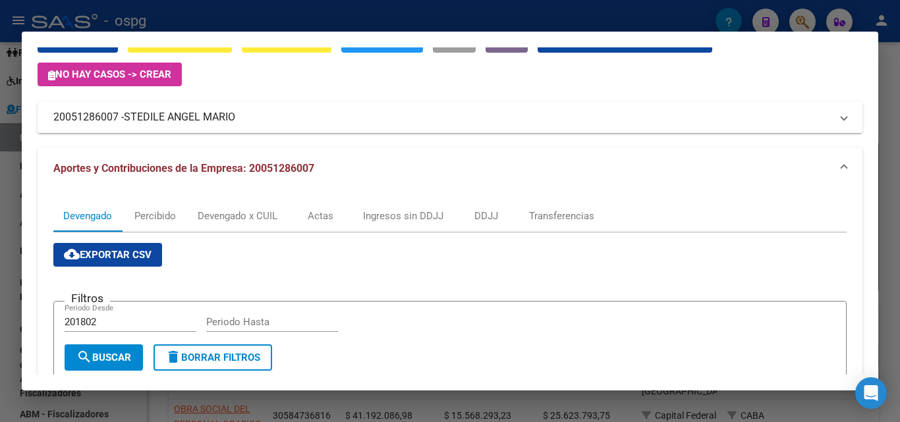
copy mat-panel-title "20051286007"
click at [15, 200] on div at bounding box center [450, 211] width 900 height 422
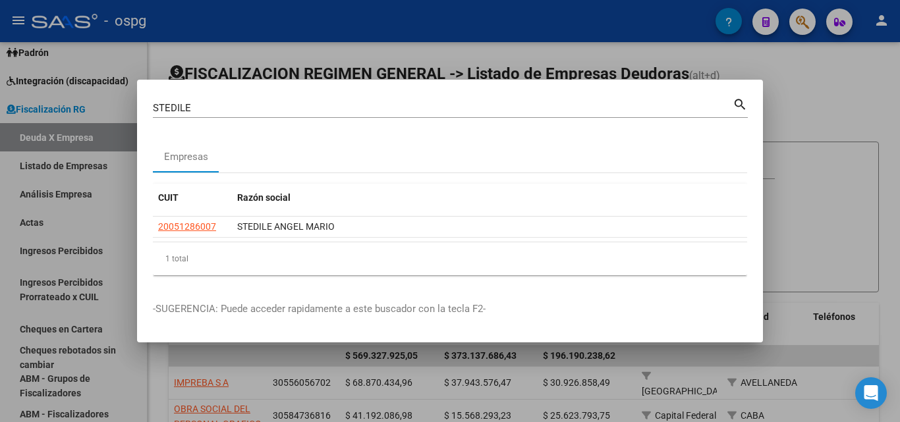
click at [814, 110] on div at bounding box center [450, 211] width 900 height 422
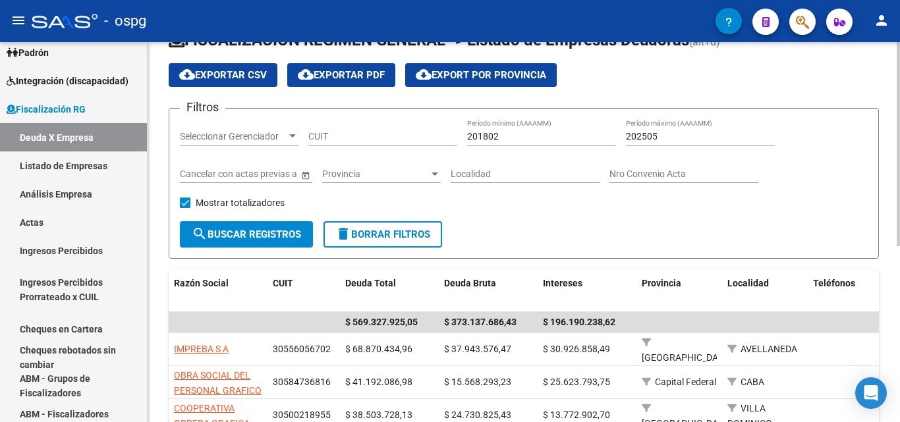
scroll to position [0, 0]
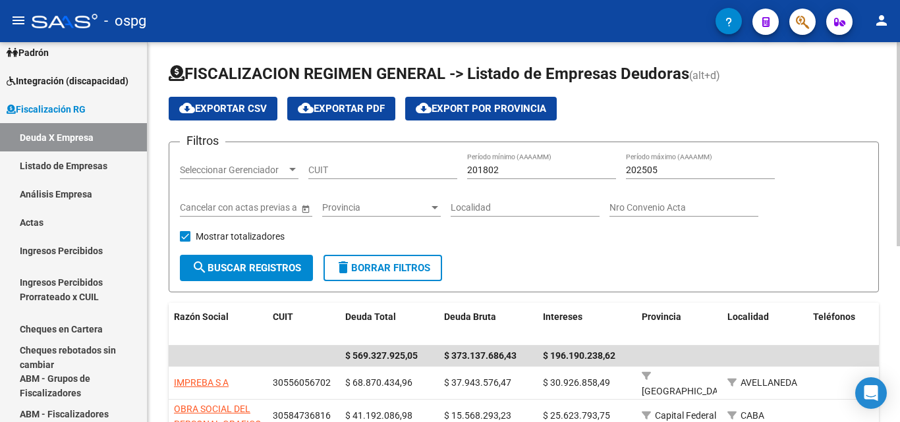
click at [407, 205] on span "Provincia" at bounding box center [375, 207] width 107 height 11
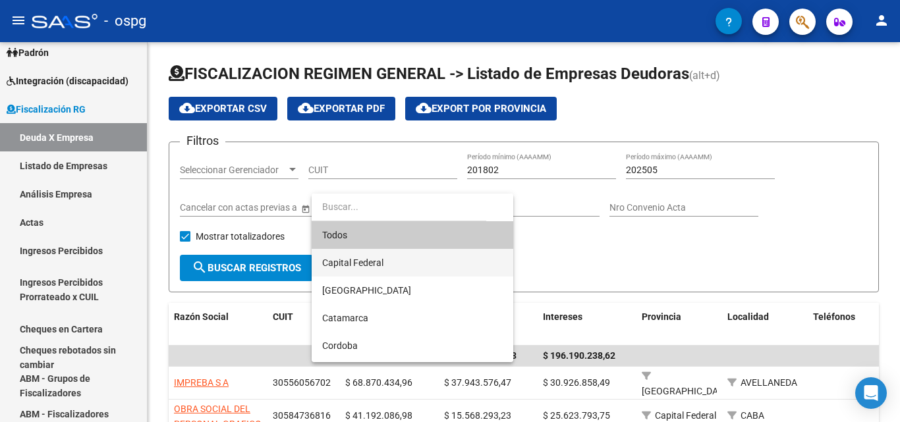
click at [398, 266] on span "Capital Federal" at bounding box center [412, 263] width 181 height 28
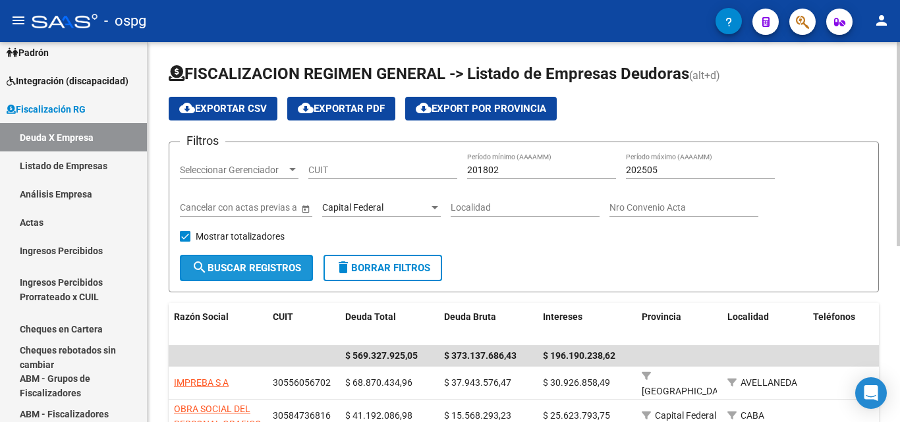
click at [253, 268] on span "search Buscar Registros" at bounding box center [246, 268] width 109 height 12
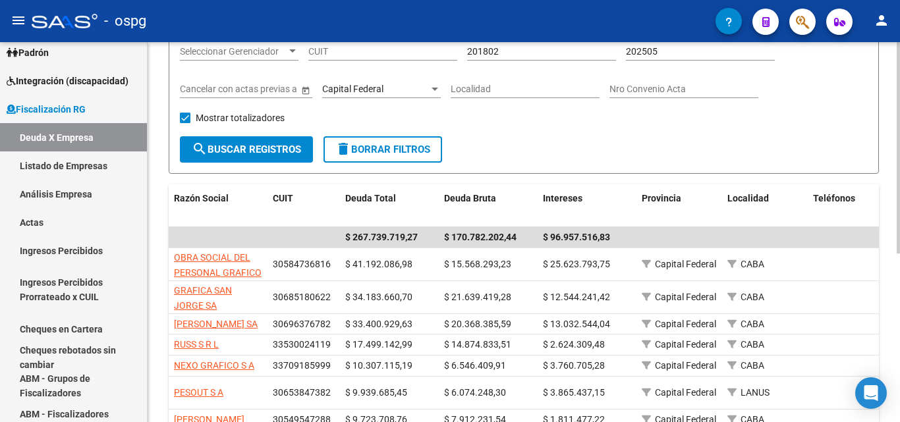
scroll to position [132, 0]
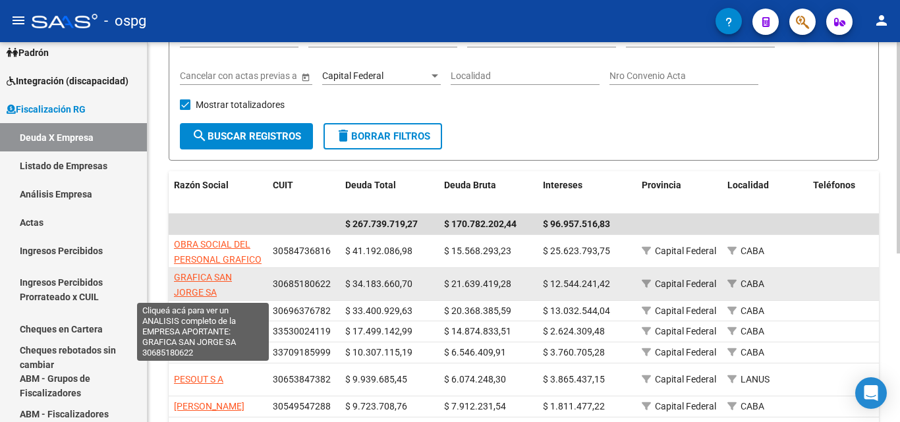
click at [209, 287] on span "GRAFICA SAN JORGE SA" at bounding box center [203, 285] width 58 height 26
type textarea "30685180622"
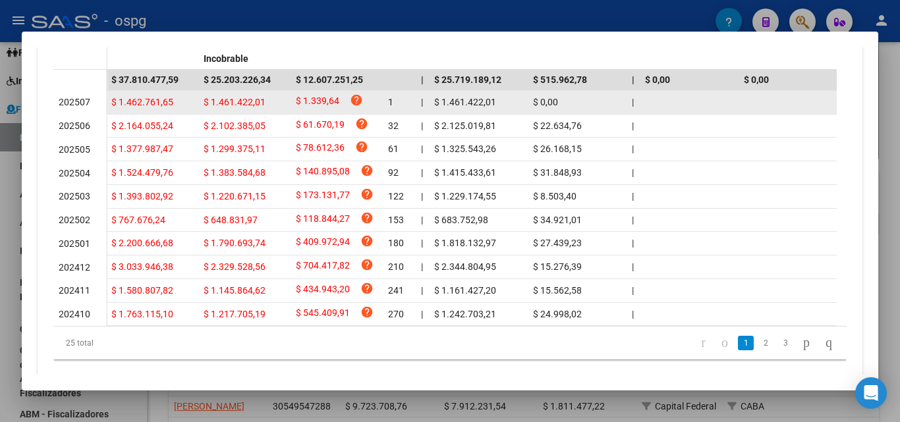
scroll to position [461, 0]
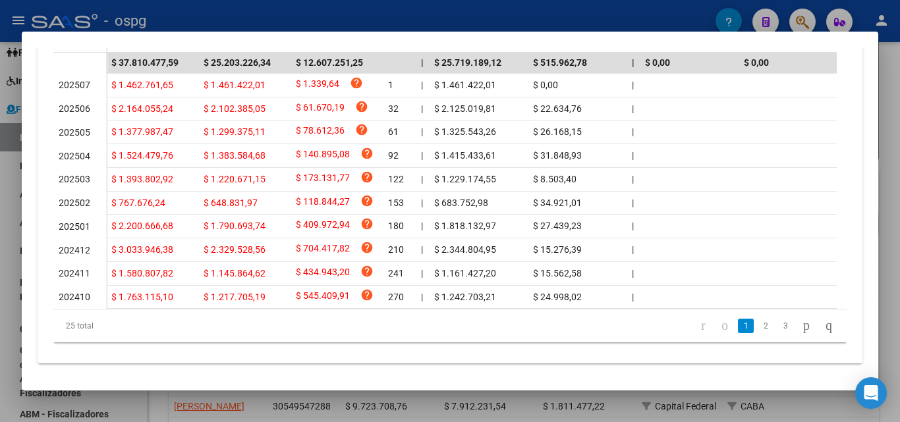
click at [892, 92] on div at bounding box center [450, 211] width 900 height 422
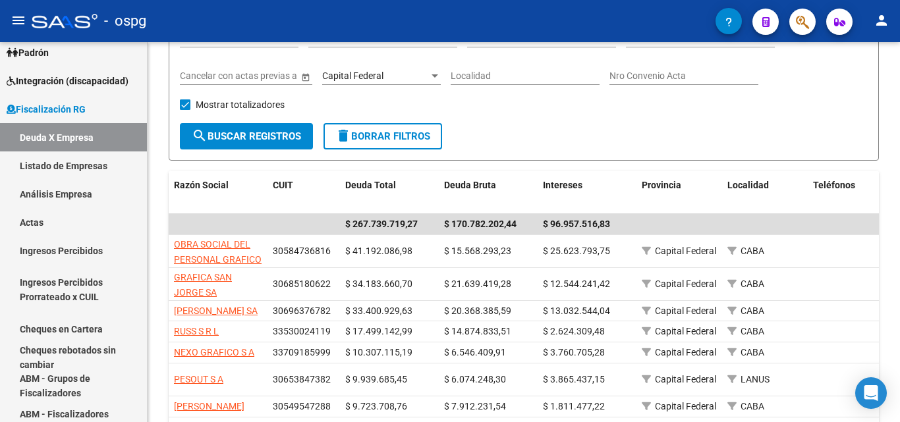
click at [892, 92] on div "FISCALIZACION REGIMEN GENERAL -> Listado de Empresas Deudoras (alt+d) cloud_dow…" at bounding box center [524, 246] width 753 height 673
